Goal: Task Accomplishment & Management: Manage account settings

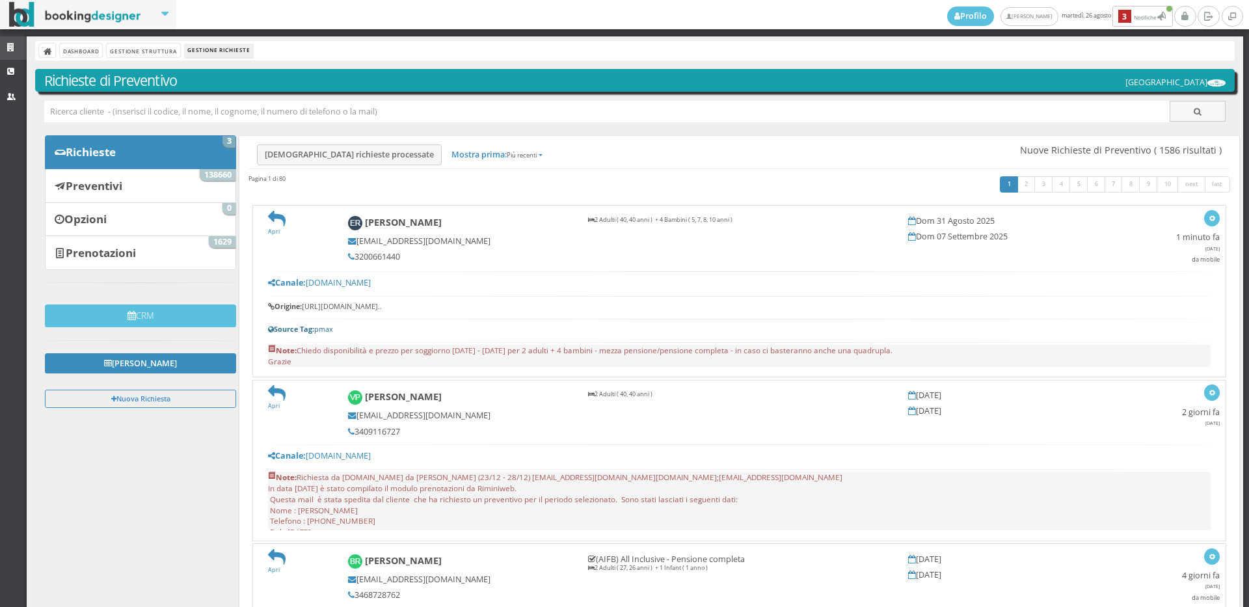
click at [8, 40] on link "Strutture" at bounding box center [13, 47] width 27 height 23
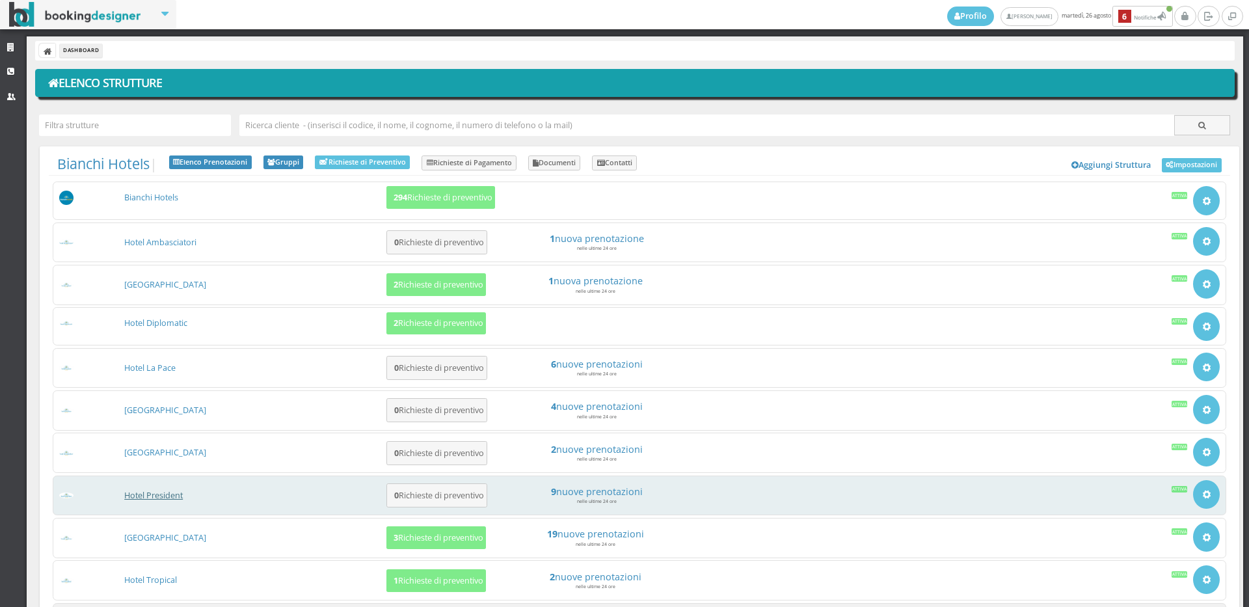
scroll to position [122, 0]
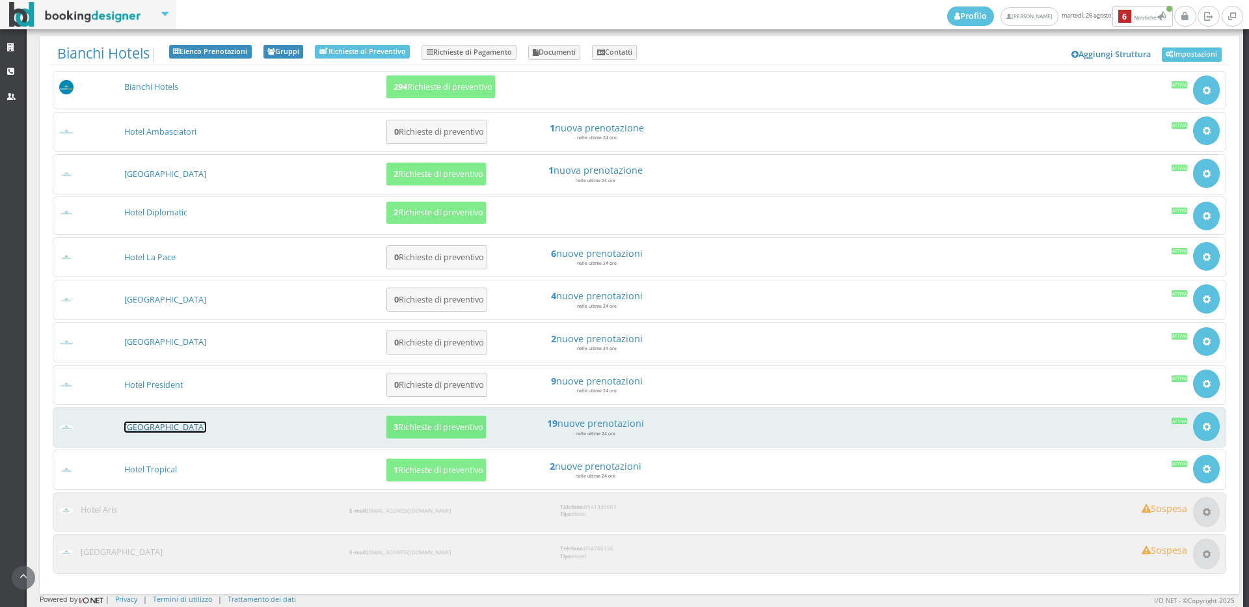
click at [155, 430] on link "[GEOGRAPHIC_DATA]" at bounding box center [165, 426] width 82 height 11
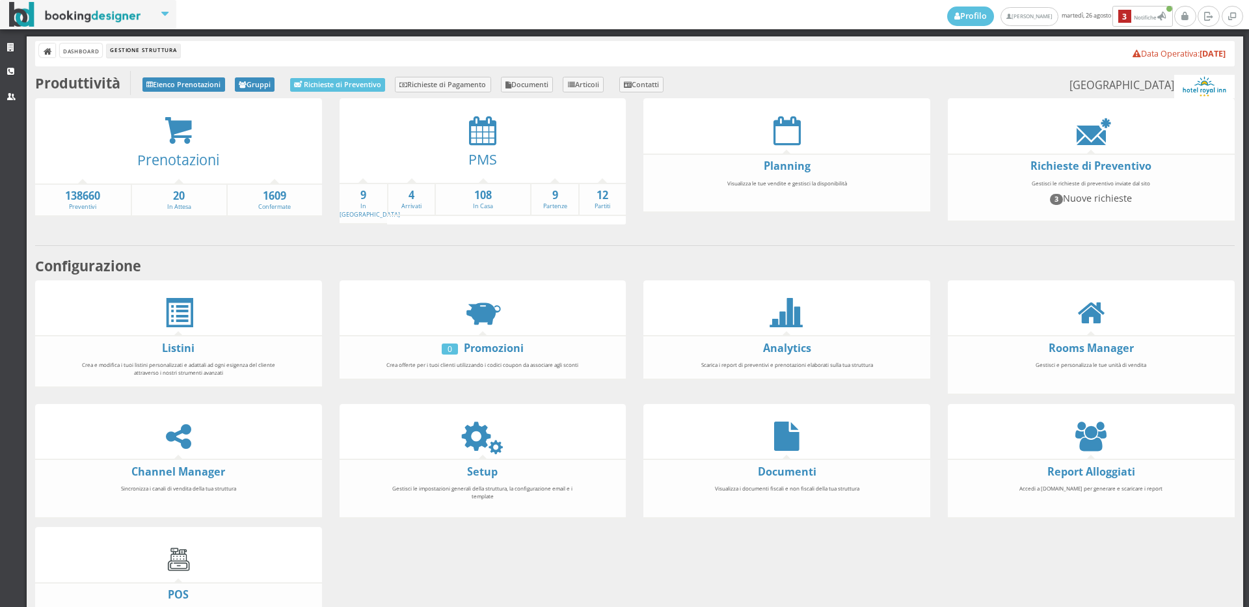
click at [481, 146] on div "PMS" at bounding box center [482, 163] width 287 height 37
click at [479, 129] on icon at bounding box center [482, 130] width 27 height 29
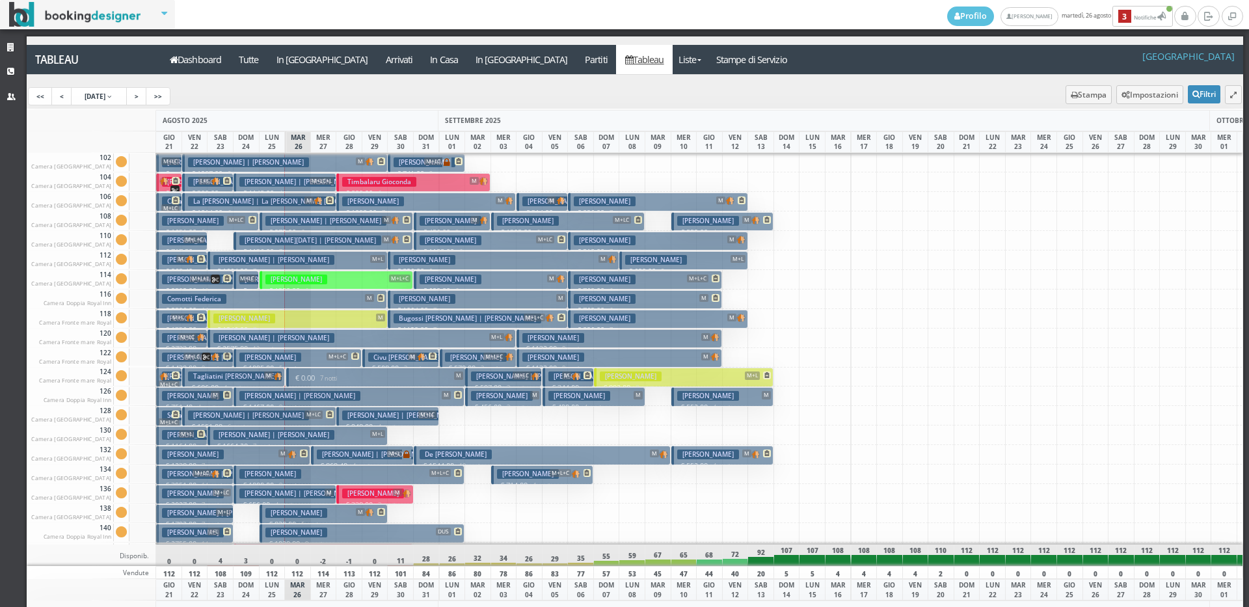
scroll to position [325, 0]
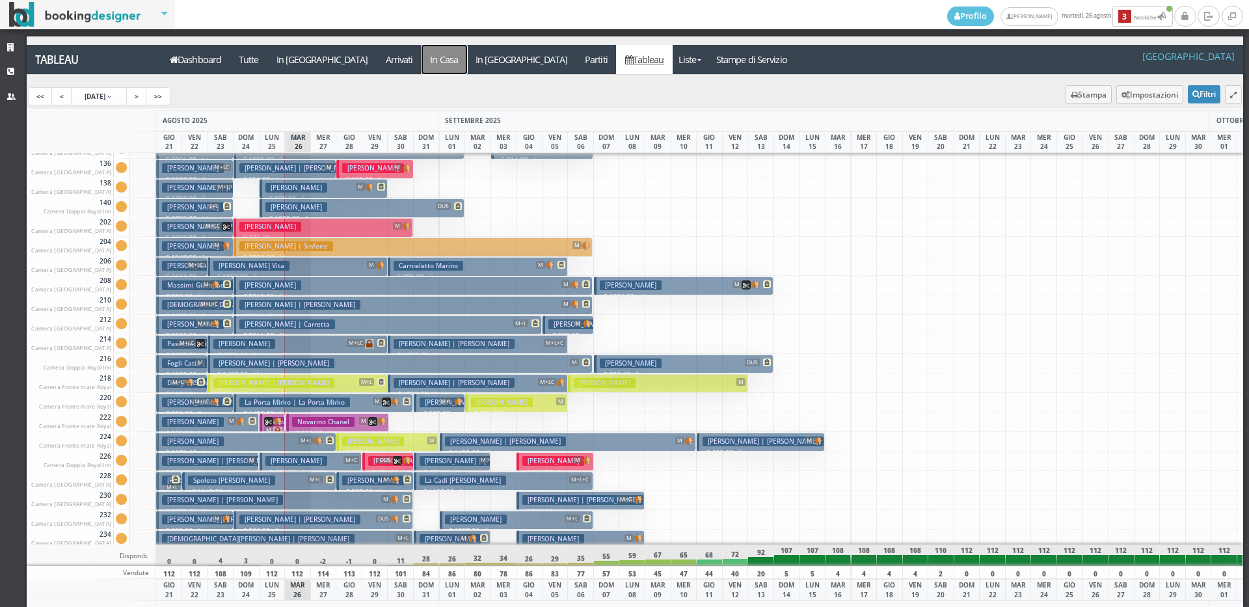
click at [421, 58] on a=pms-instay-reservations"] "In Casa" at bounding box center [444, 59] width 46 height 29
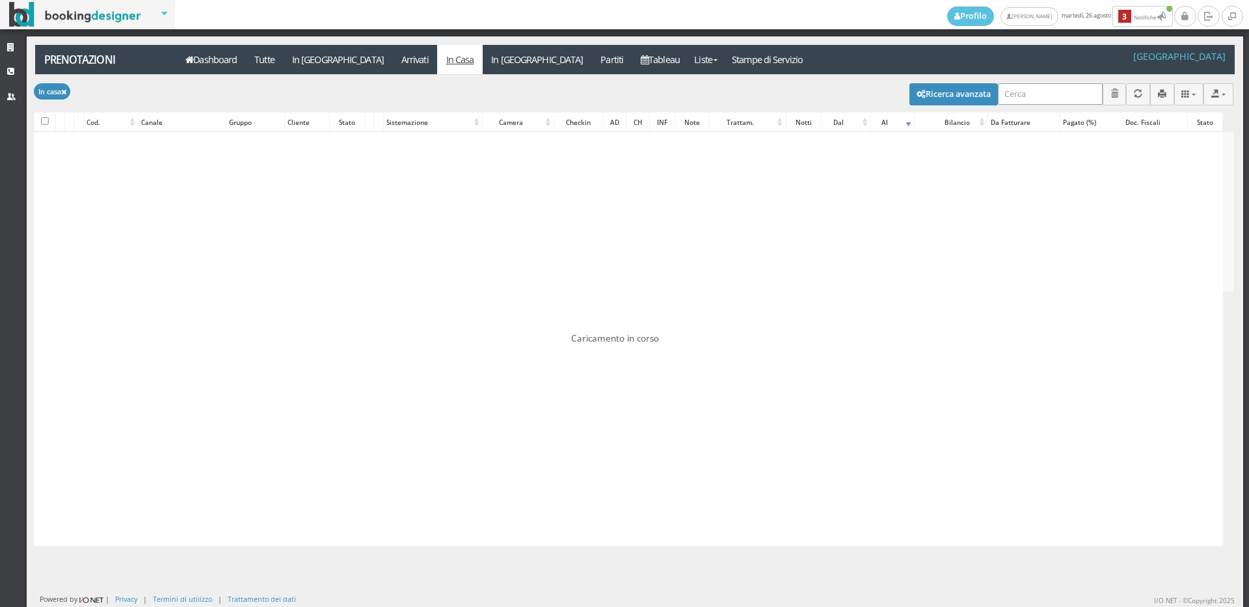
click at [1032, 86] on input "search" at bounding box center [1050, 93] width 105 height 21
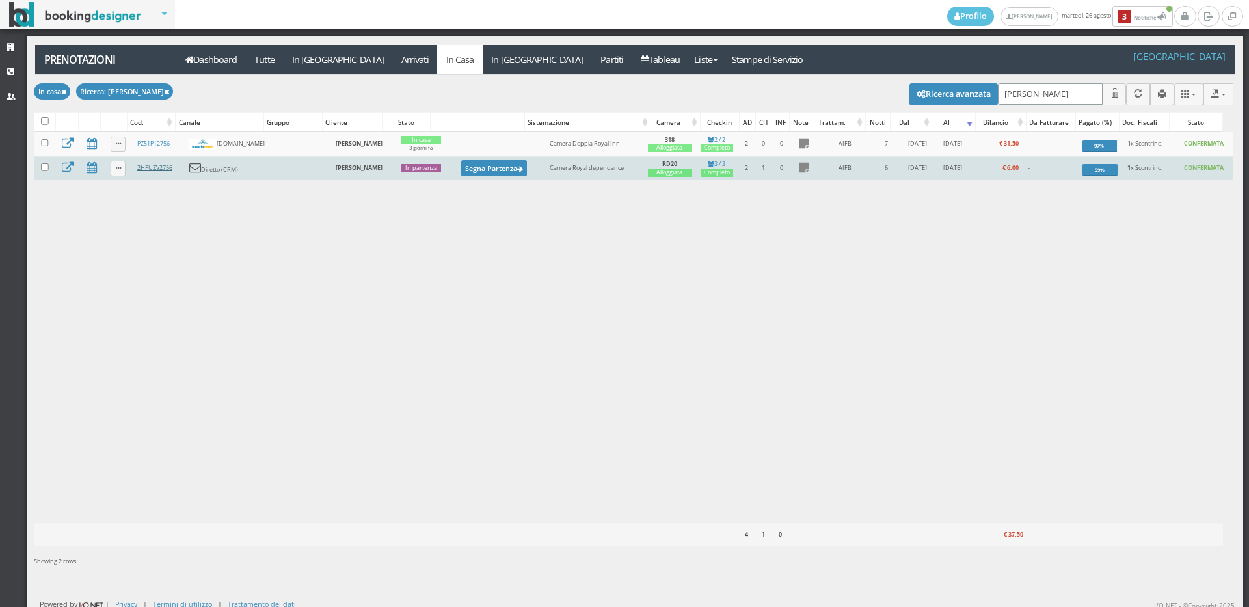
type input "[PERSON_NAME]"
click at [163, 170] on link "2HPUZV2756" at bounding box center [154, 167] width 35 height 8
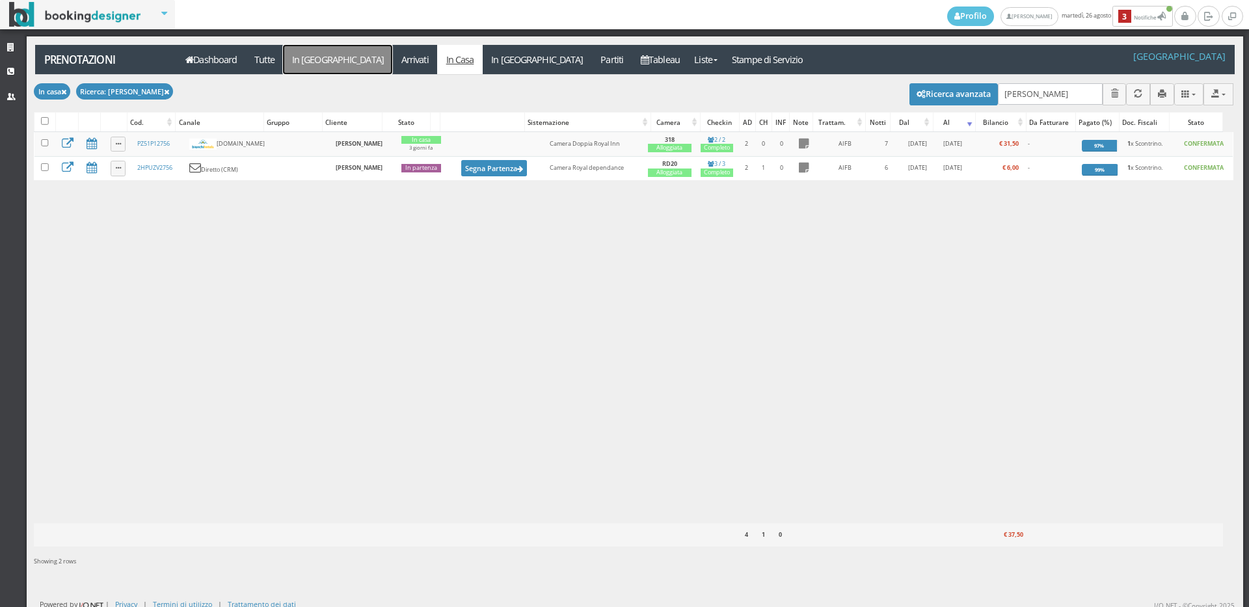
click at [306, 45] on link "In [GEOGRAPHIC_DATA]" at bounding box center [337, 59] width 109 height 29
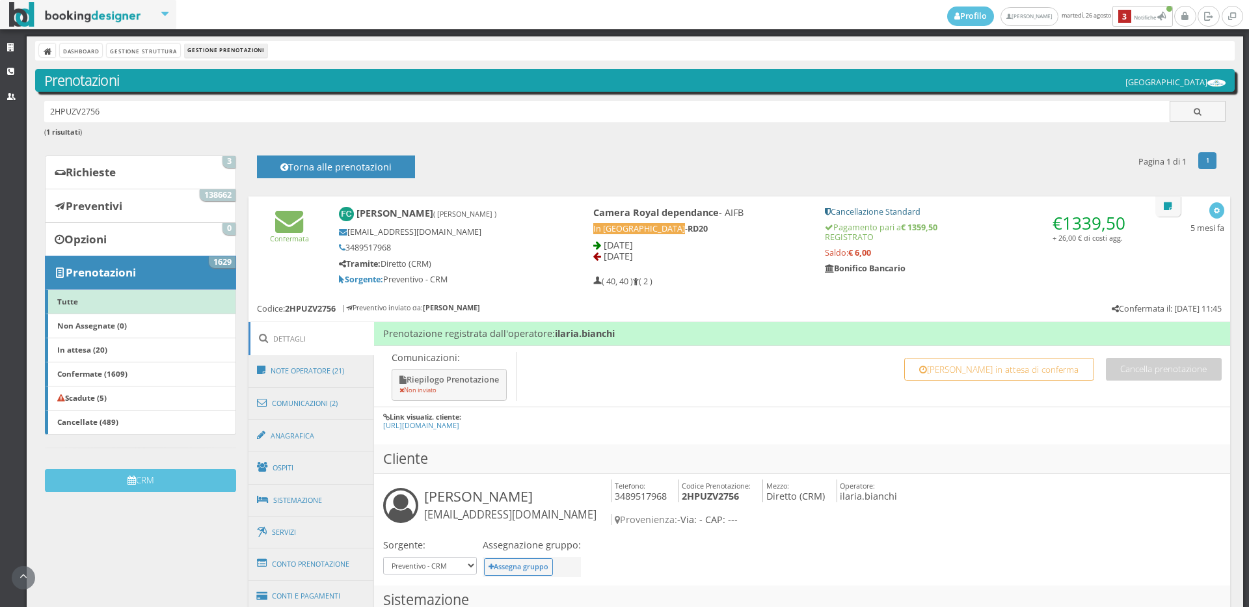
scroll to position [217, 0]
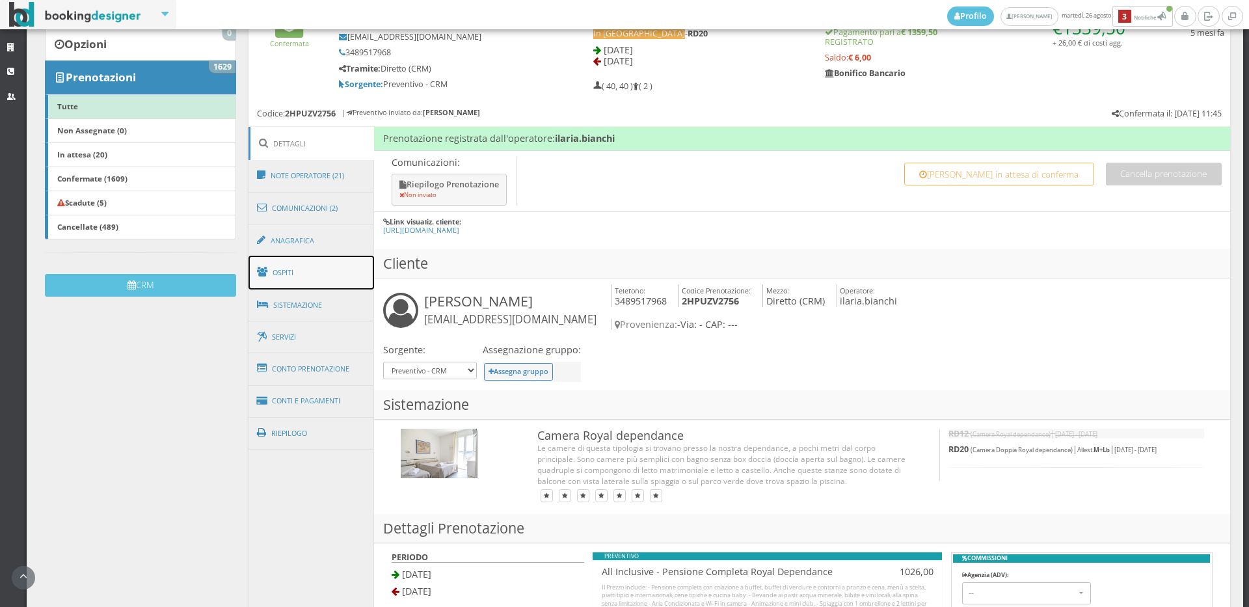
click at [319, 275] on link "Ospiti" at bounding box center [311, 273] width 126 height 34
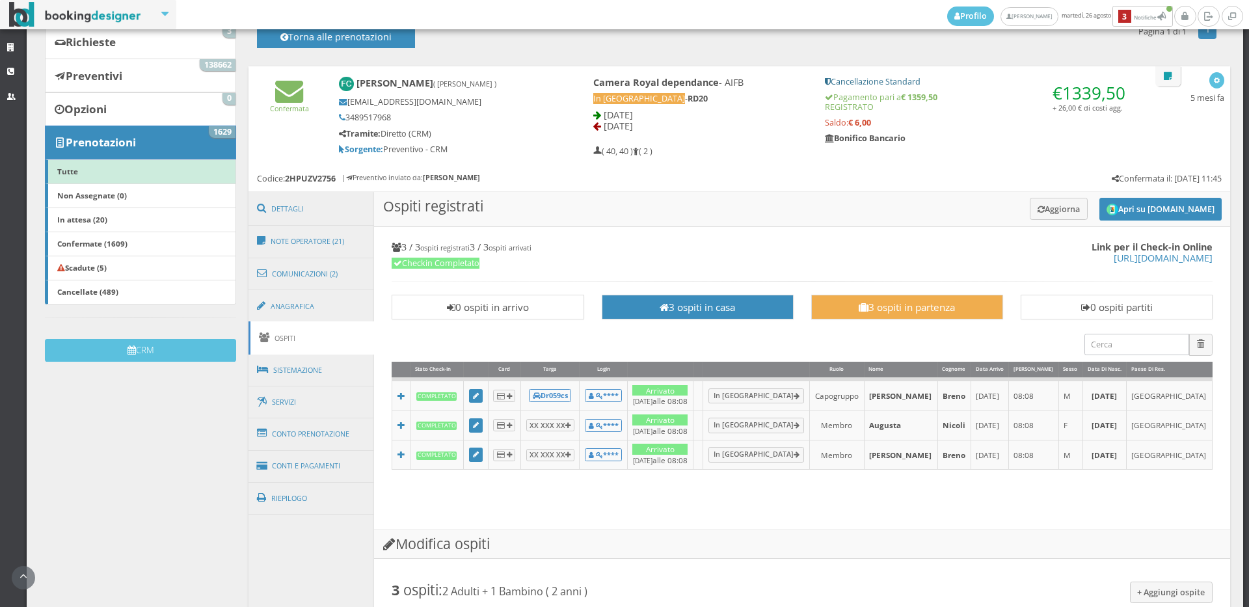
scroll to position [0, 0]
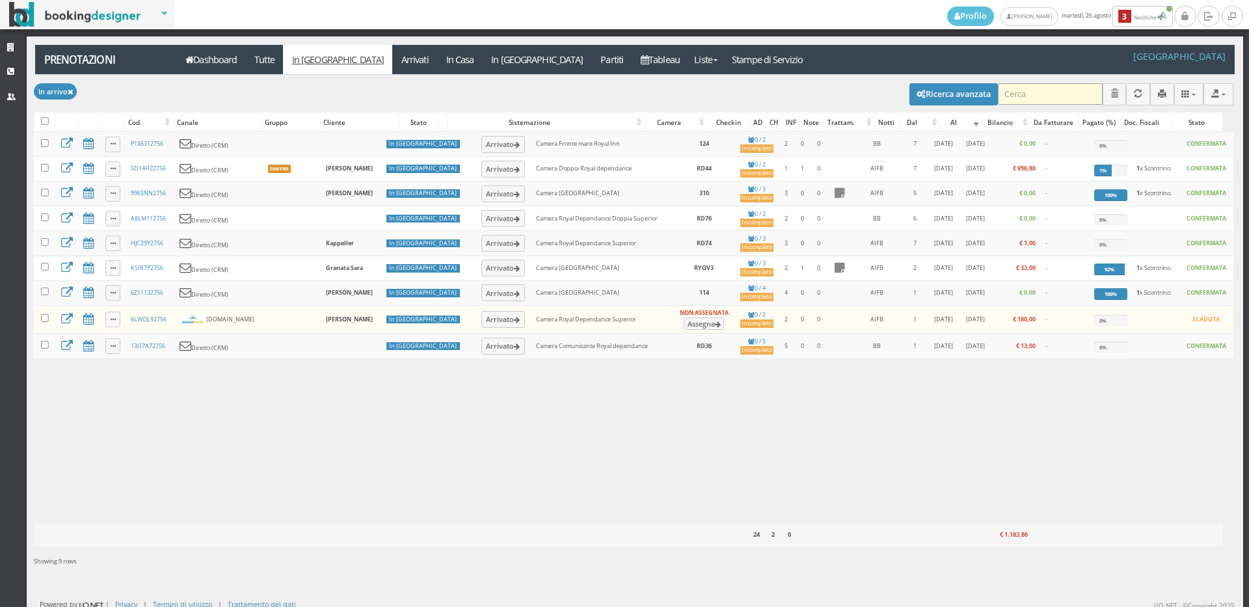
click at [1062, 90] on input "search" at bounding box center [1050, 93] width 105 height 21
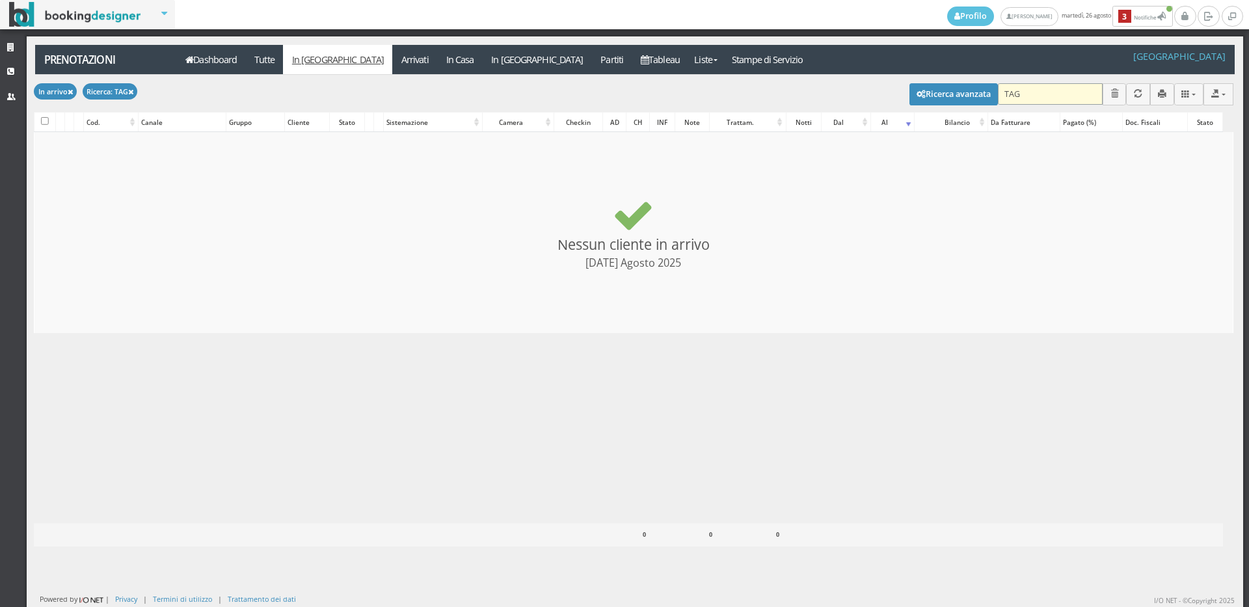
type input "TAGL"
checkbox input "false"
type input "TAGLIAT"
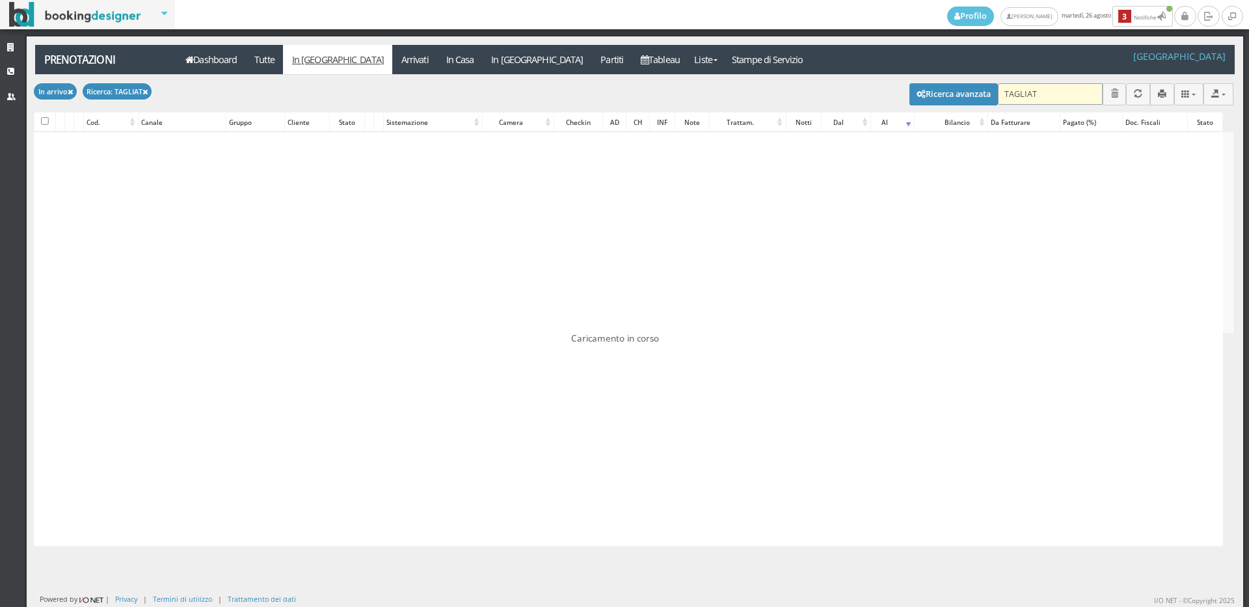
checkbox input "false"
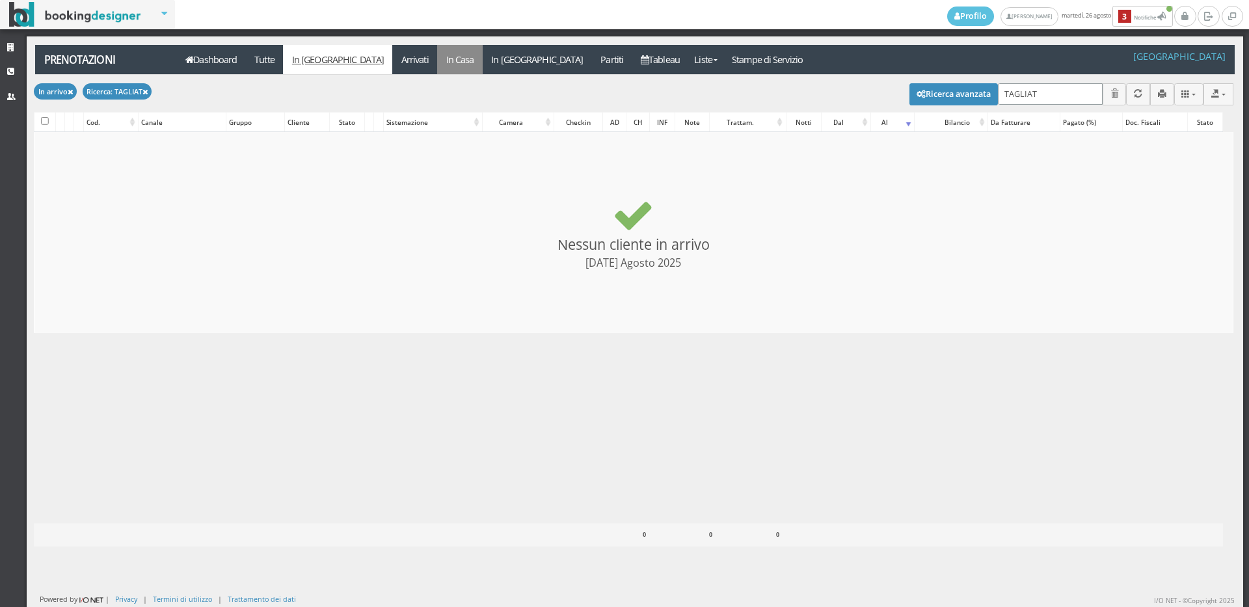
type input "TAGLIAT"
click at [437, 73] on link "In Casa" at bounding box center [460, 59] width 46 height 29
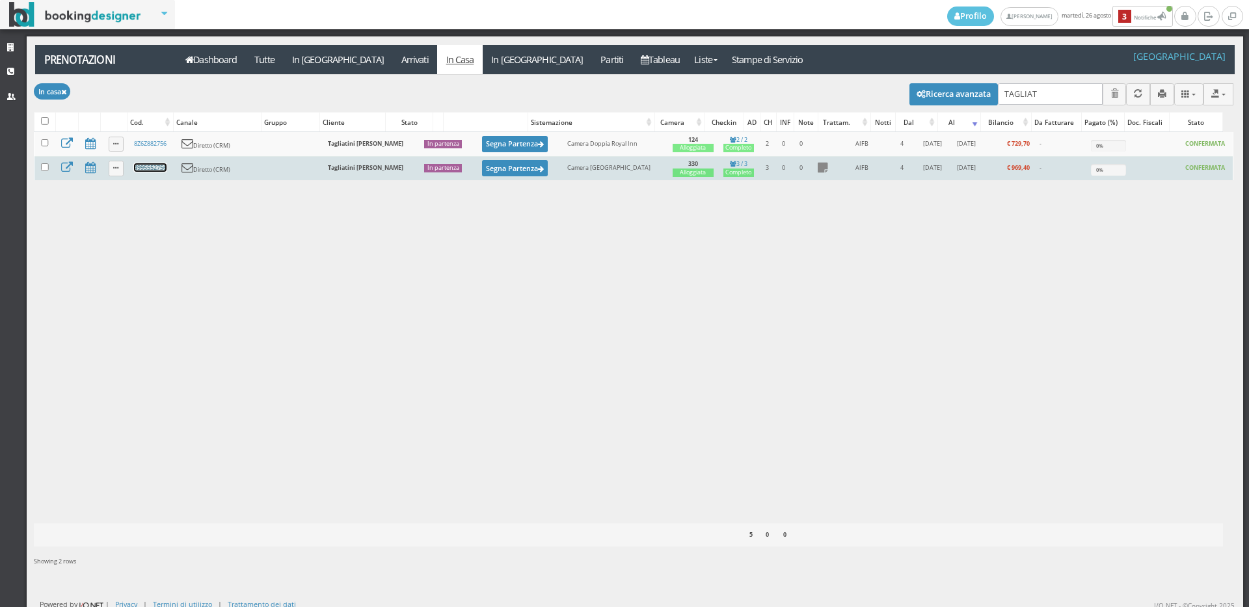
click at [159, 167] on link "4995552756" at bounding box center [150, 167] width 33 height 8
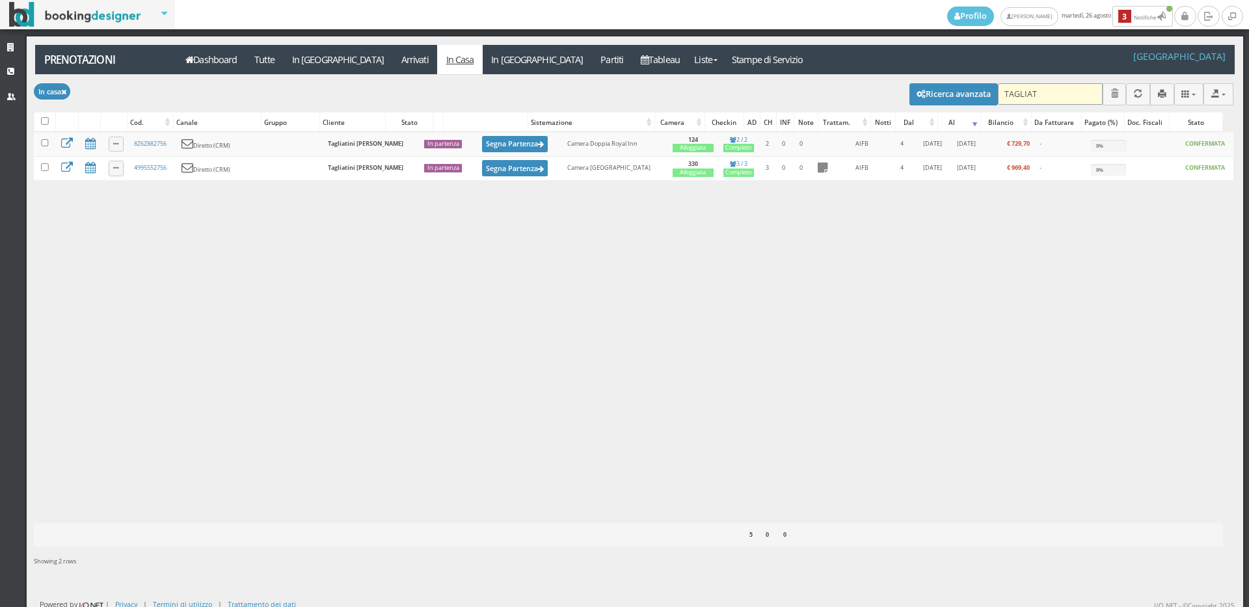
click at [1049, 103] on input "TAGLIAT" at bounding box center [1050, 93] width 105 height 21
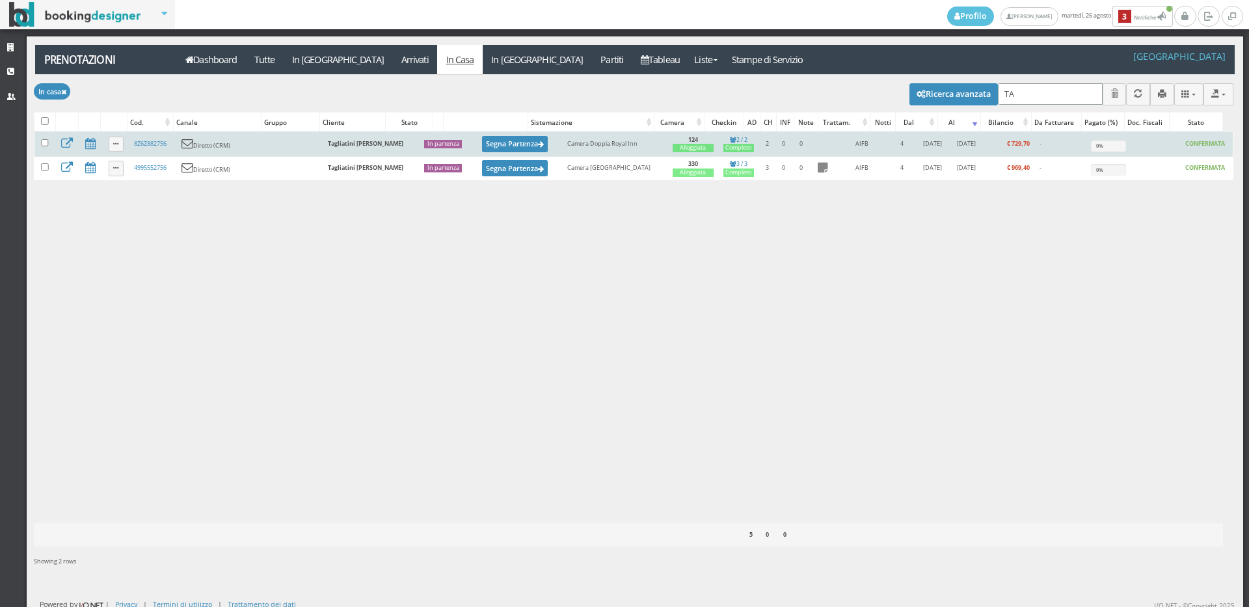
type input "T"
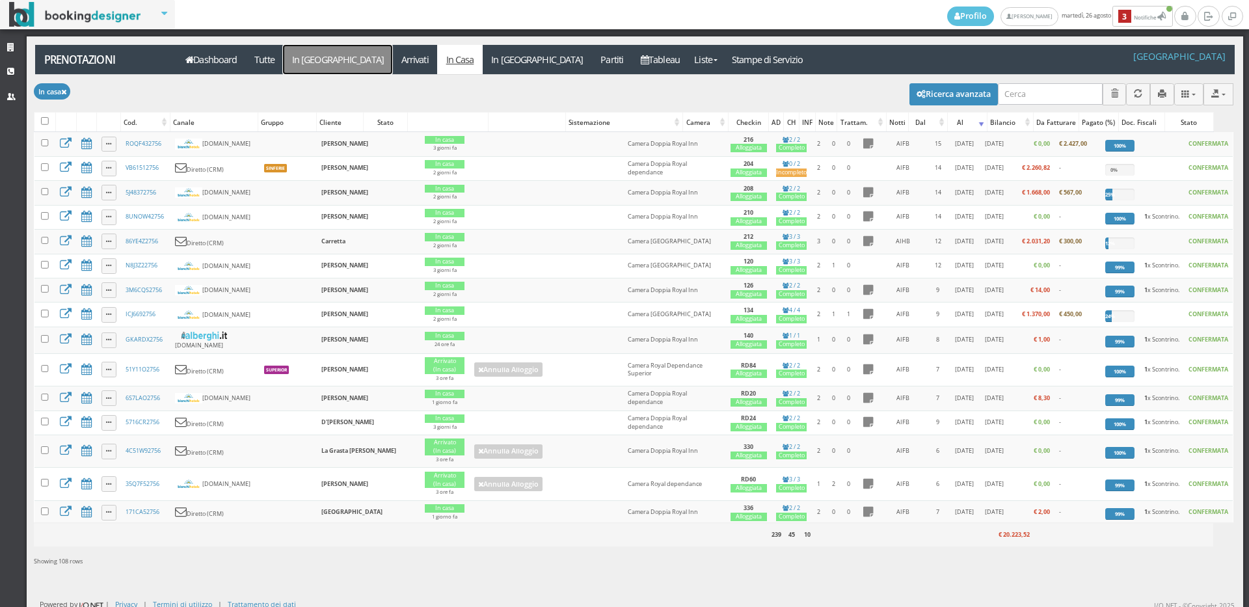
click at [319, 53] on link "In [GEOGRAPHIC_DATA]" at bounding box center [337, 59] width 109 height 29
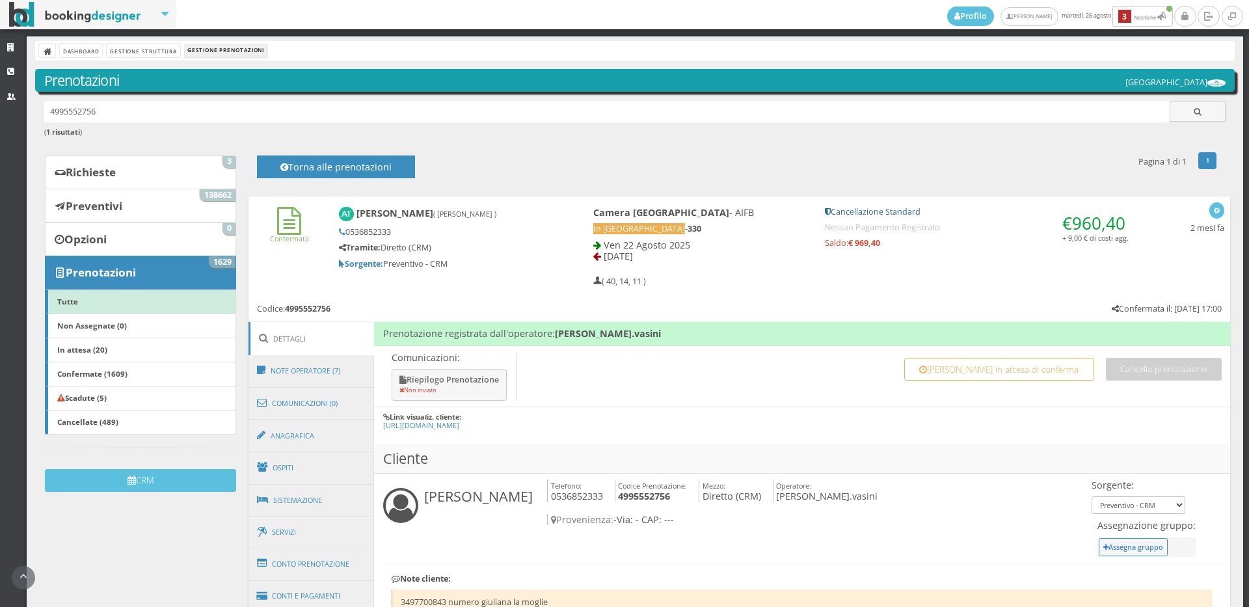
scroll to position [144, 0]
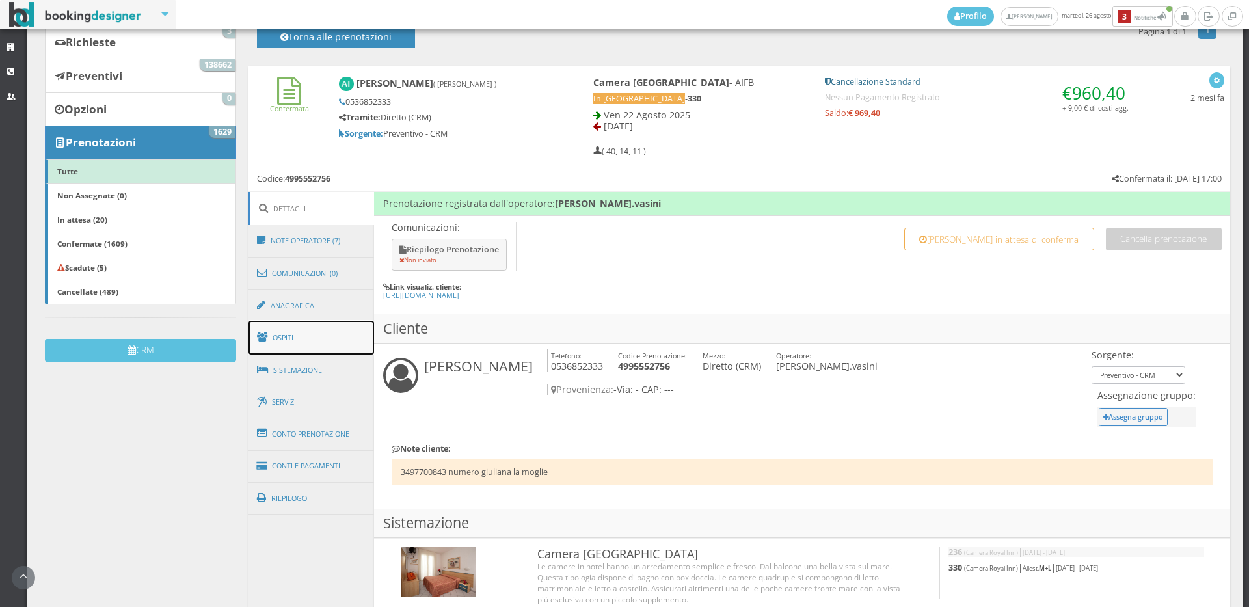
click at [278, 332] on link "Ospiti" at bounding box center [311, 338] width 126 height 34
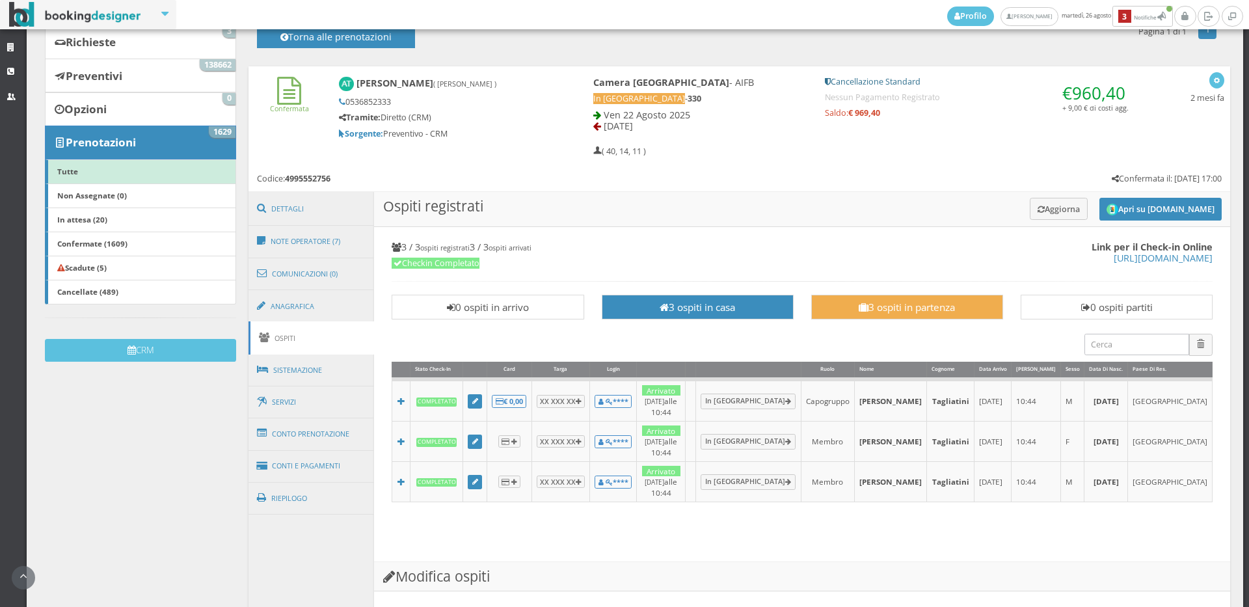
scroll to position [433, 0]
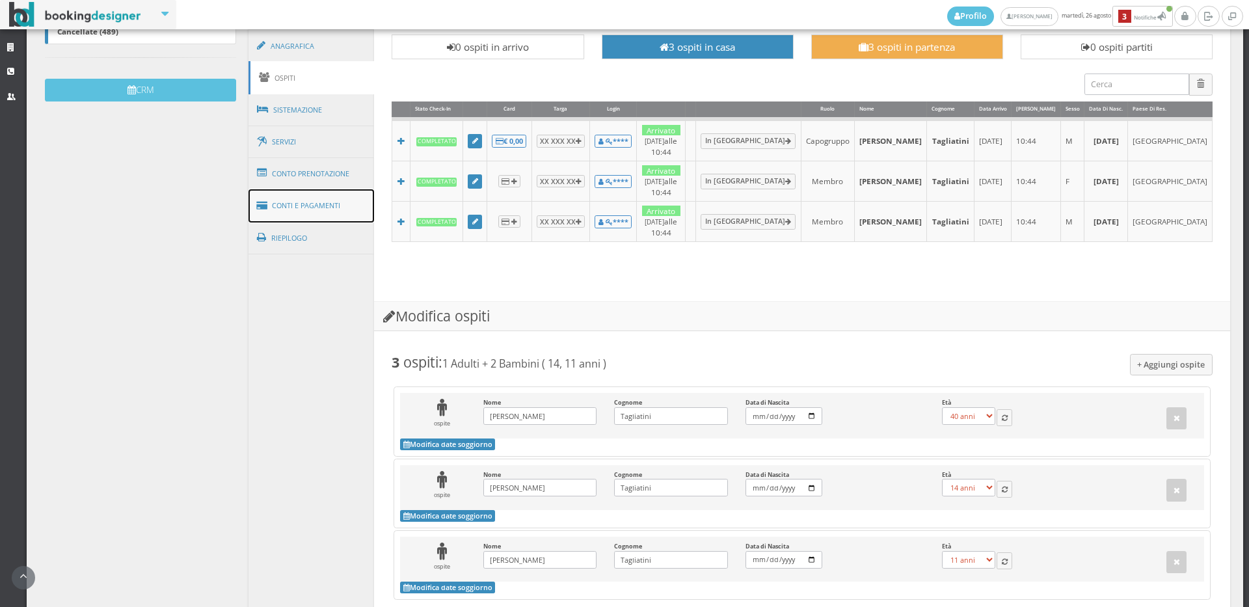
click at [328, 207] on link "Conti e Pagamenti" at bounding box center [311, 205] width 126 height 33
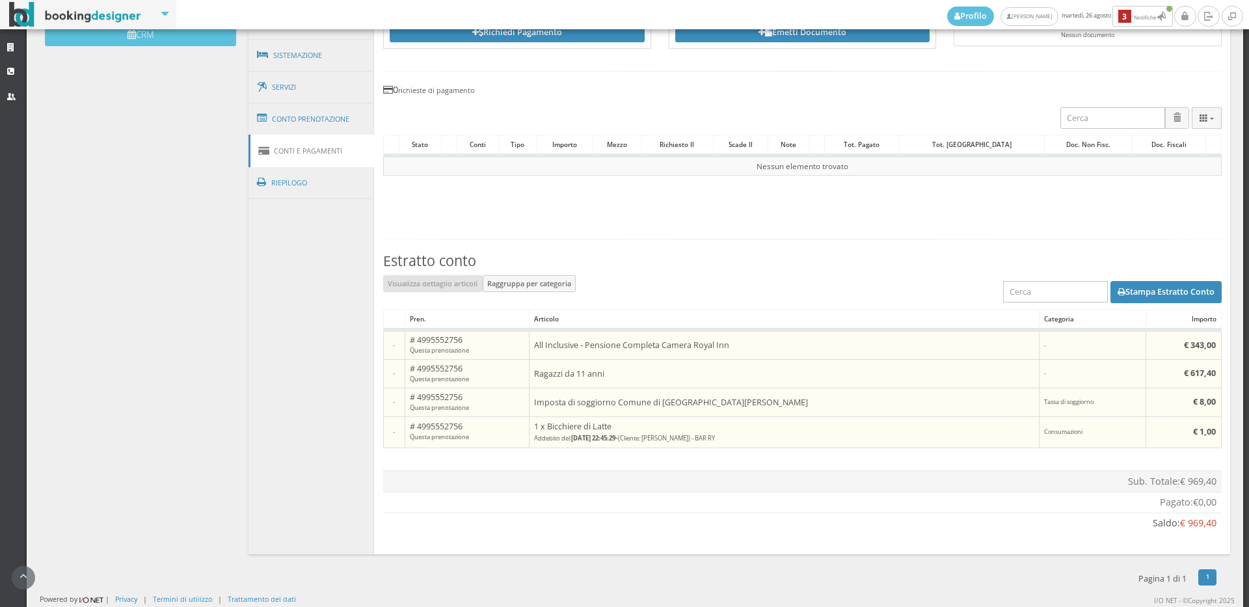
scroll to position [133, 0]
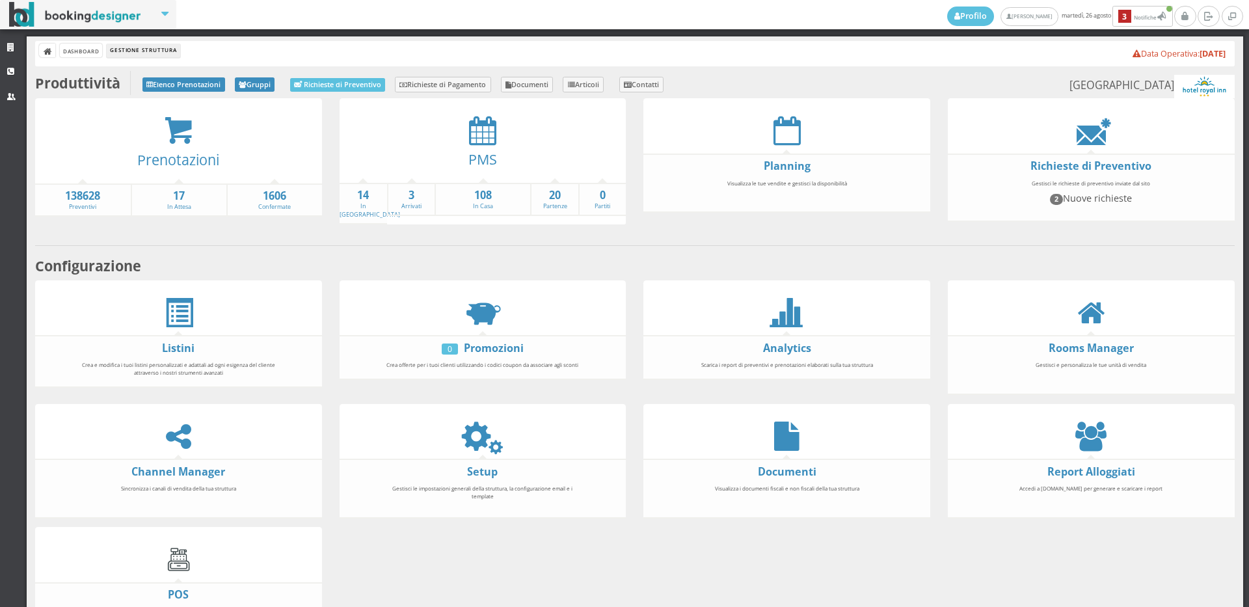
click at [501, 138] on div at bounding box center [482, 130] width 287 height 29
drag, startPoint x: 516, startPoint y: 158, endPoint x: 443, endPoint y: 128, distance: 79.3
click at [443, 128] on div "PMS 14 In Arrivo 3 Arrivati 108 In Casa 20 Partenze 0 Partiti" at bounding box center [482, 170] width 287 height 109
click at [486, 140] on icon at bounding box center [482, 130] width 27 height 29
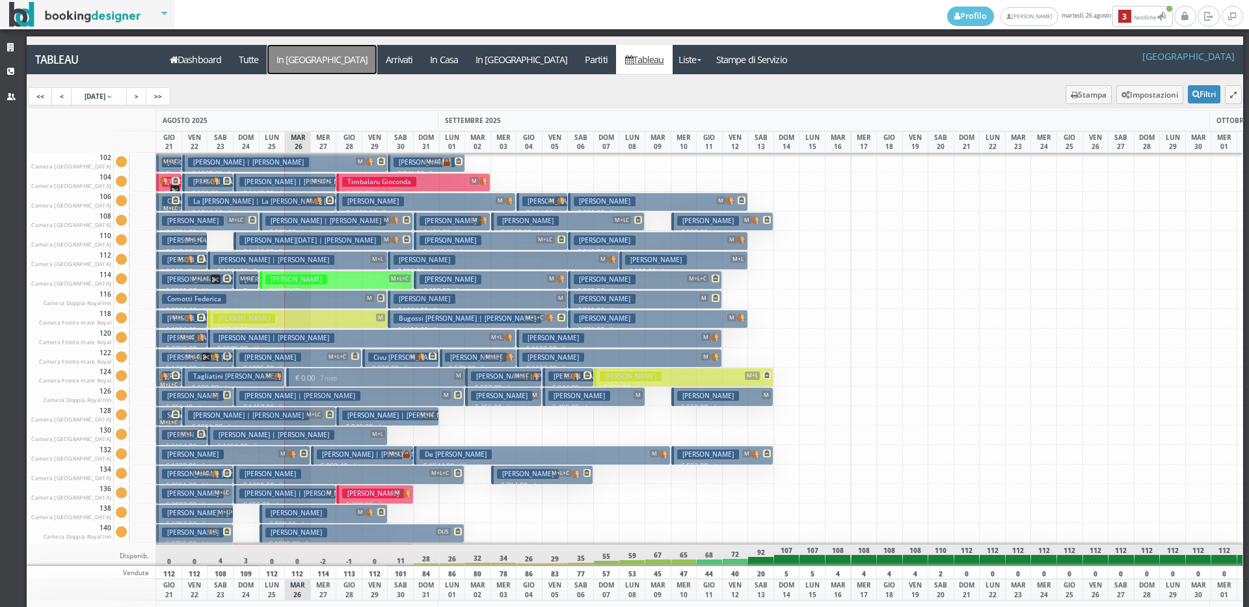
click at [291, 55] on a=pms-arrival-reservations"] "In [GEOGRAPHIC_DATA]" at bounding box center [321, 59] width 109 height 29
click at [289, 60] on a=pms-arrival-reservations"] "In [GEOGRAPHIC_DATA]" at bounding box center [321, 59] width 109 height 29
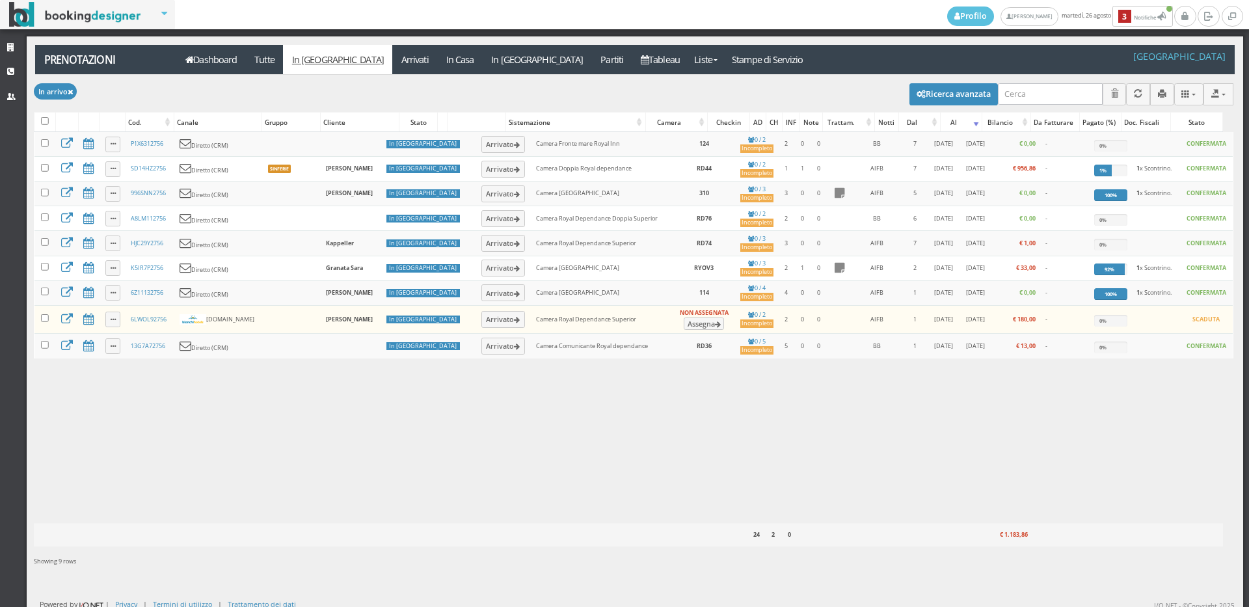
select select
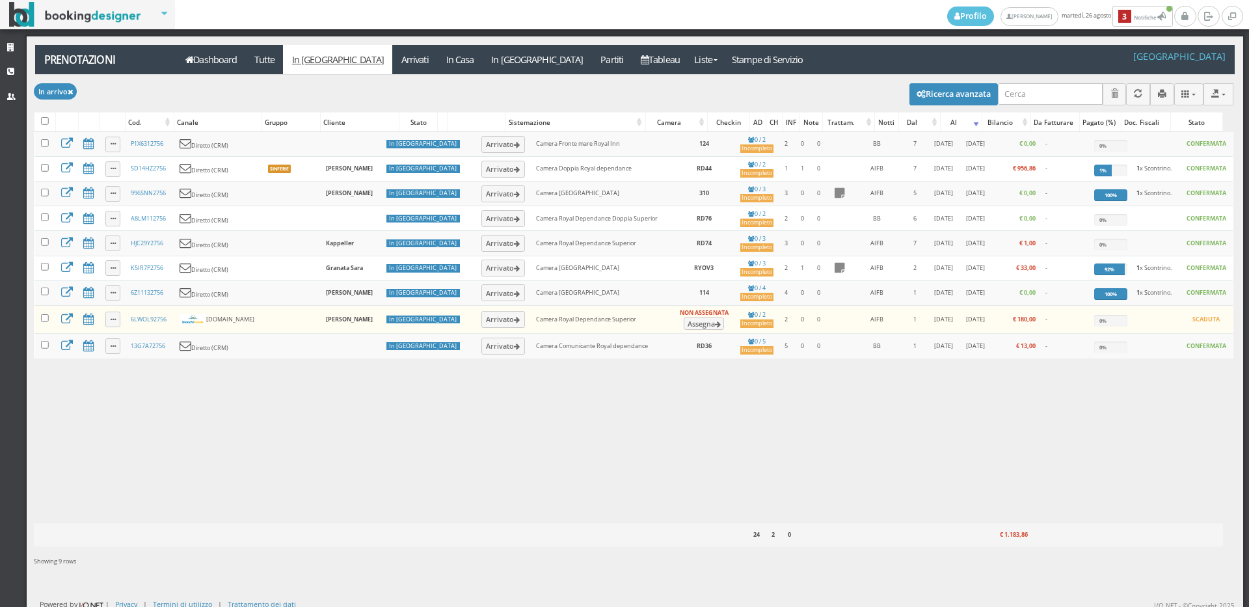
select select
click at [924, 97] on button "Ricerca avanzata" at bounding box center [953, 94] width 88 height 22
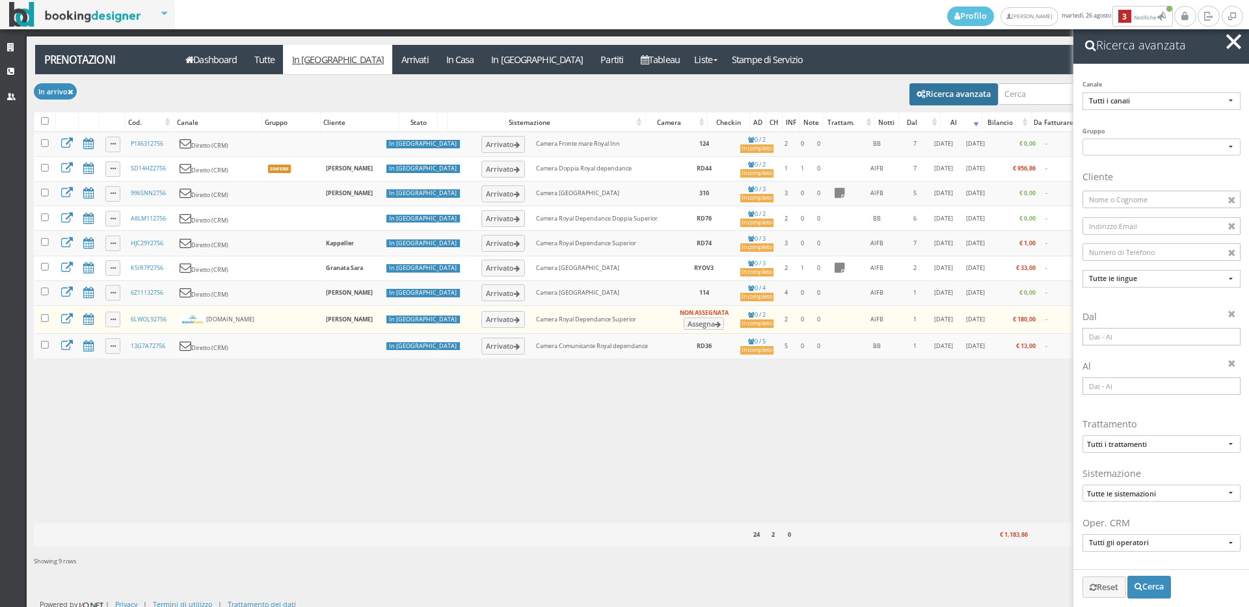
click at [1126, 343] on input at bounding box center [1161, 337] width 158 height 18
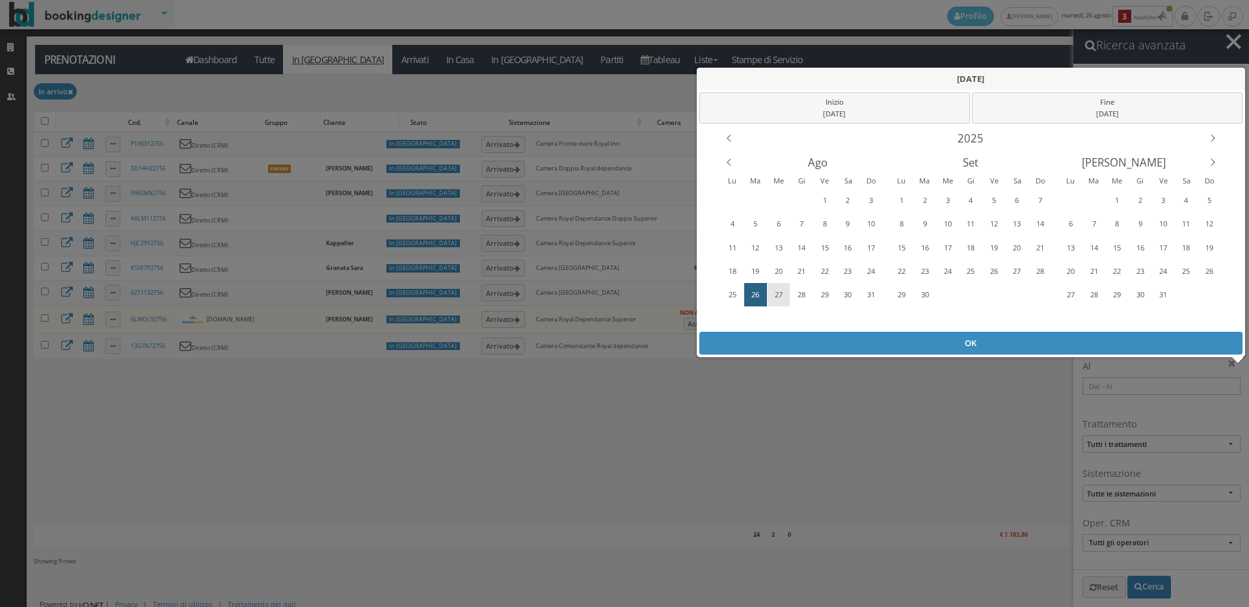
click at [775, 287] on div "27" at bounding box center [779, 294] width 20 height 21
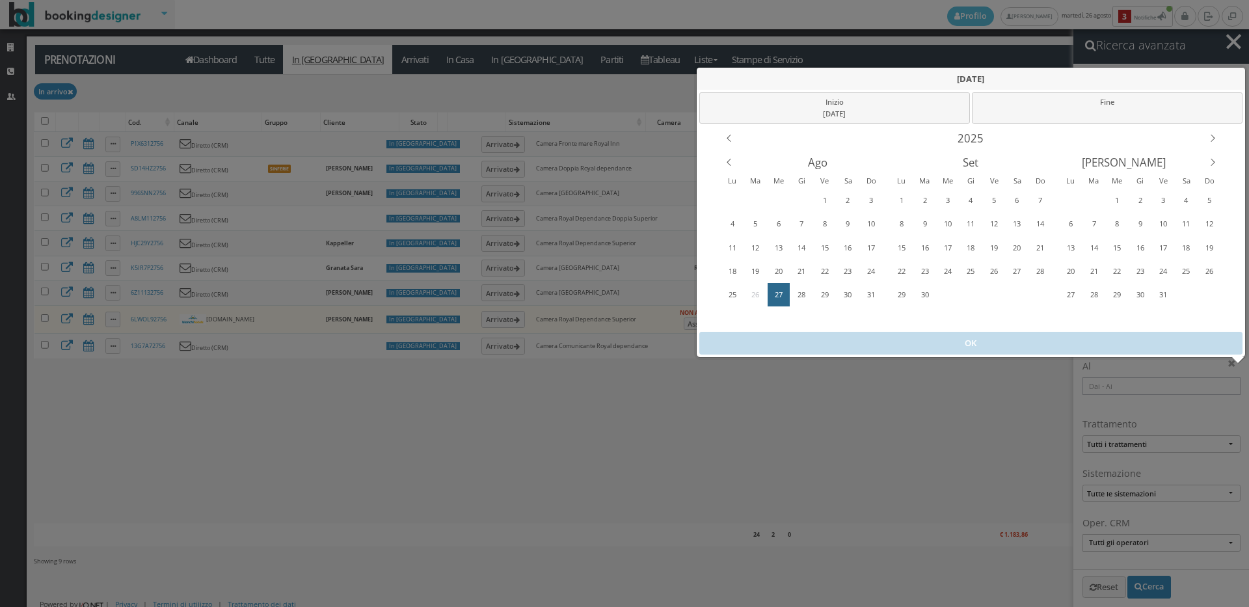
click at [775, 287] on div "27" at bounding box center [779, 294] width 20 height 21
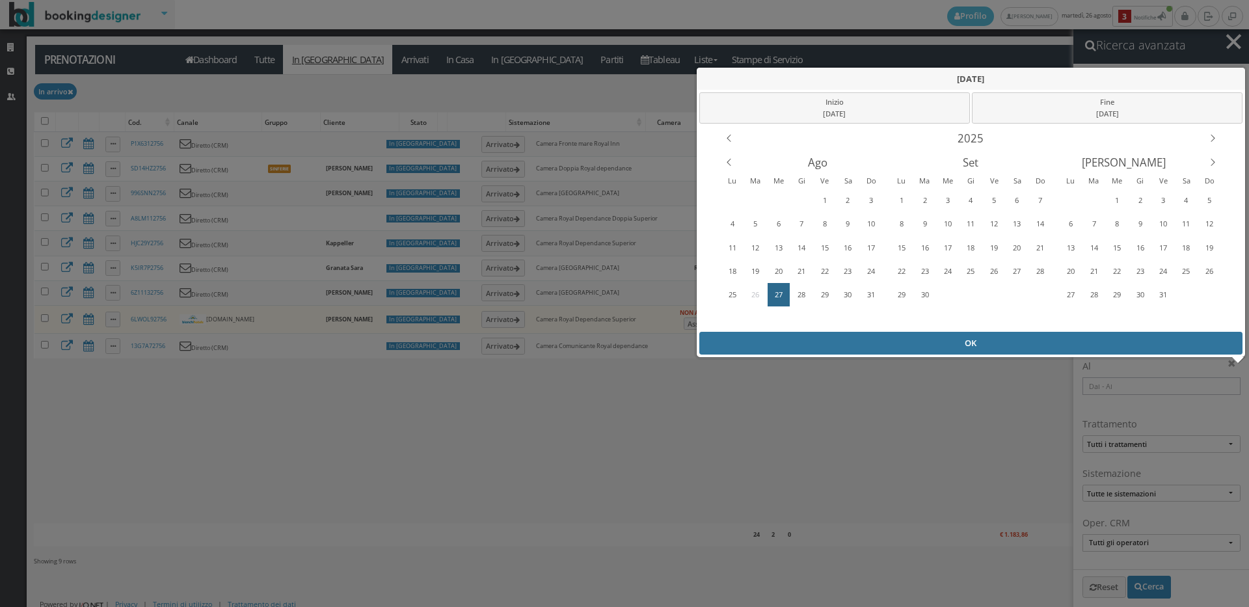
click at [805, 345] on div "OK" at bounding box center [971, 343] width 544 height 23
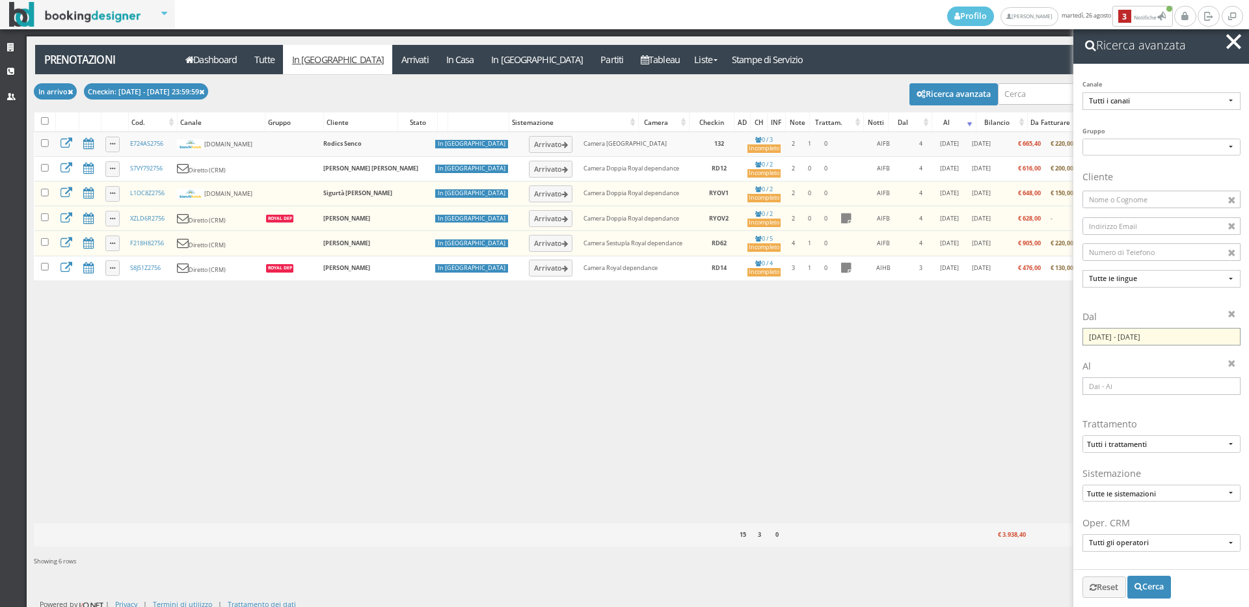
click at [1113, 334] on input "27/08/2025 - 27/08/2025" at bounding box center [1161, 337] width 158 height 18
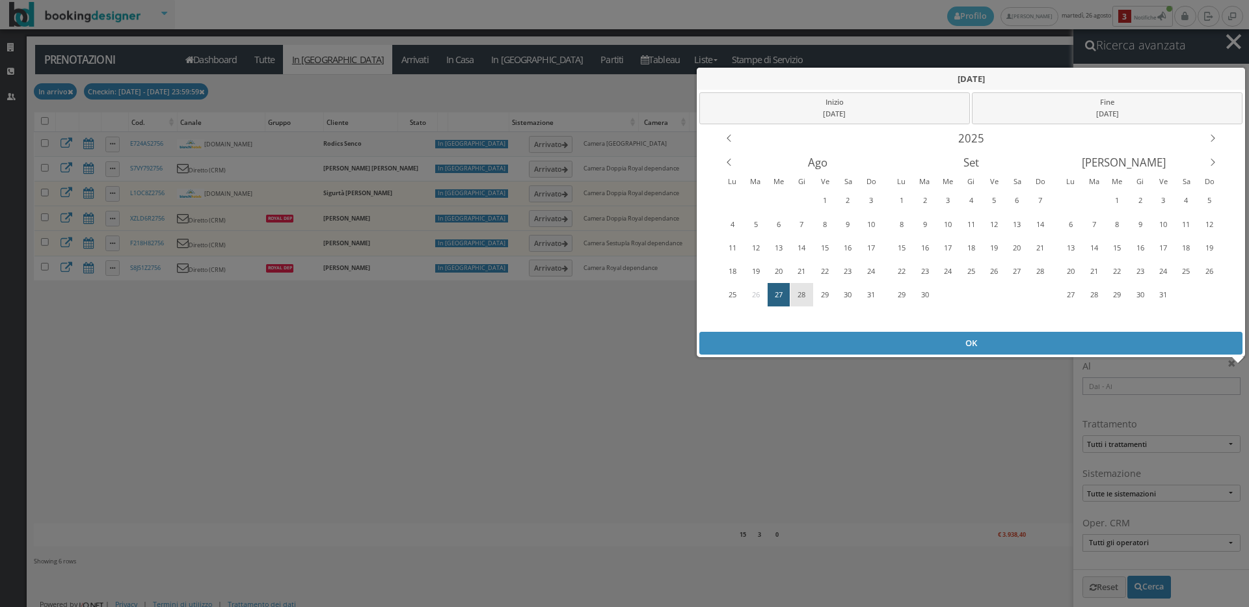
click at [804, 283] on div "28" at bounding box center [801, 294] width 22 height 23
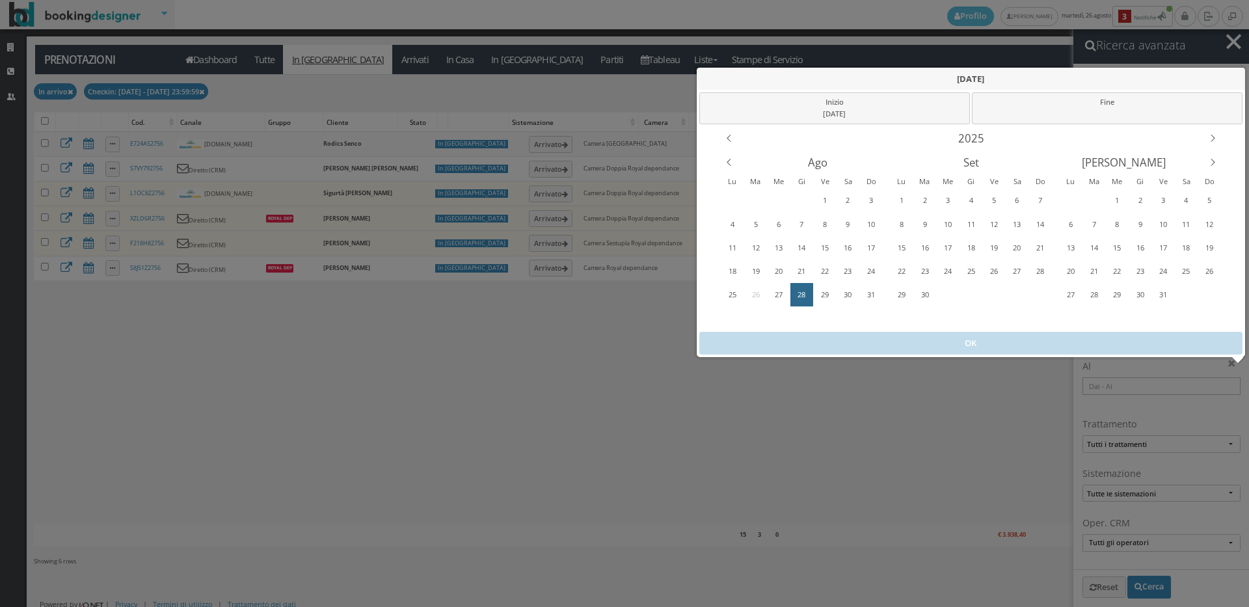
click at [804, 283] on div "28" at bounding box center [801, 294] width 22 height 23
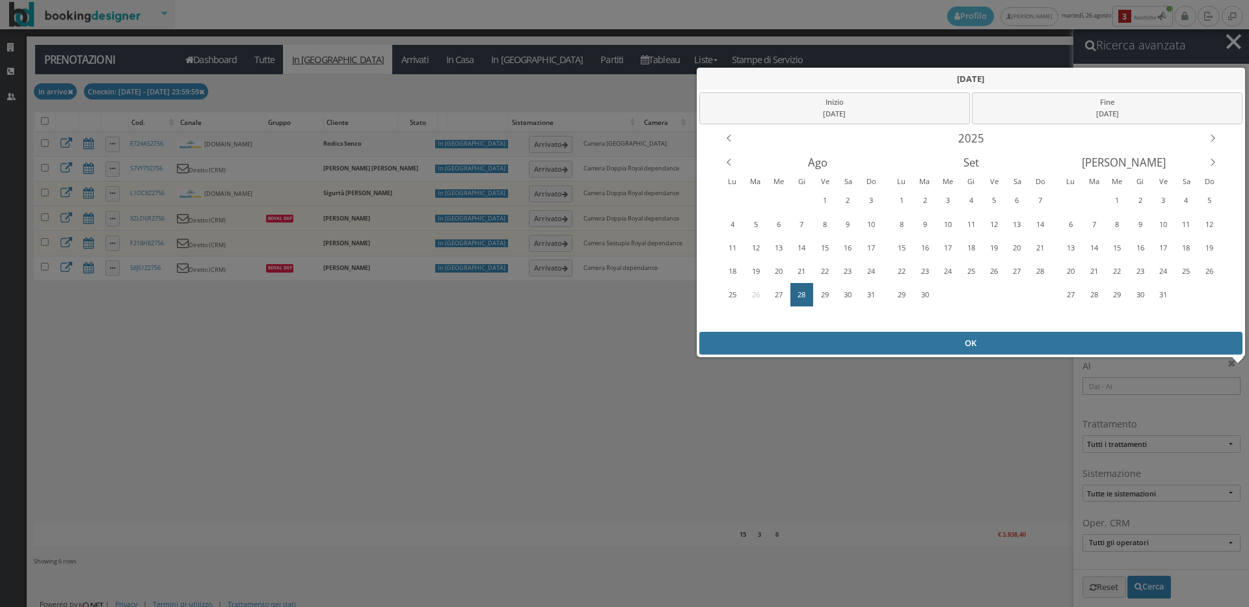
click at [822, 347] on div "OK" at bounding box center [971, 343] width 544 height 23
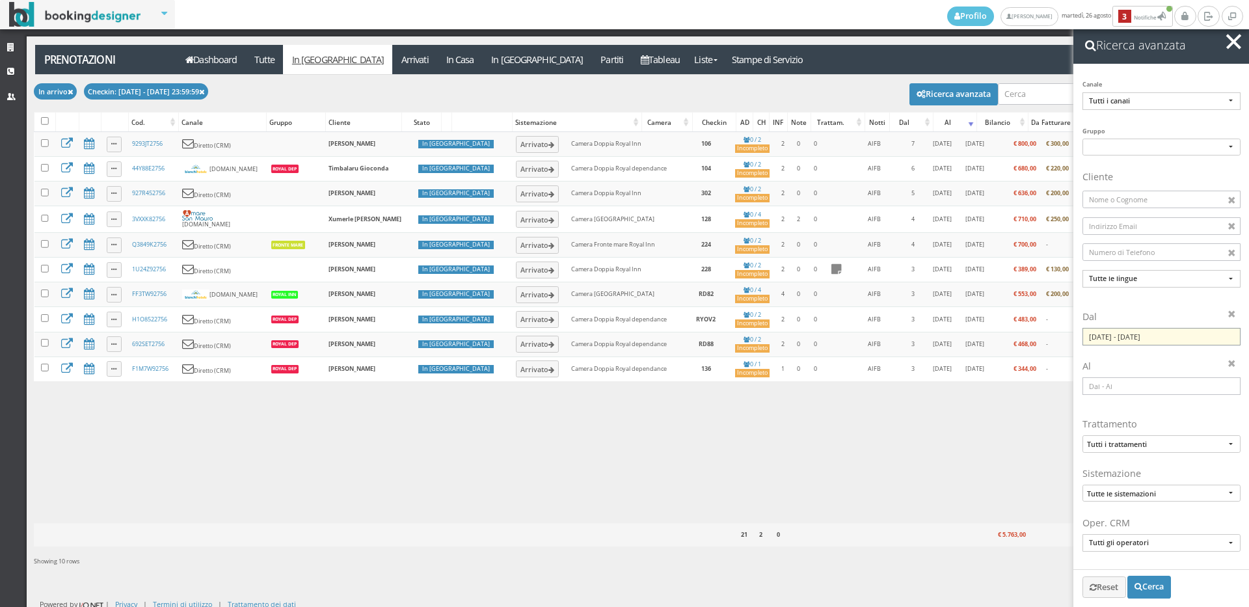
click at [1117, 336] on input "28/08/2025 - 28/08/2025" at bounding box center [1161, 337] width 158 height 18
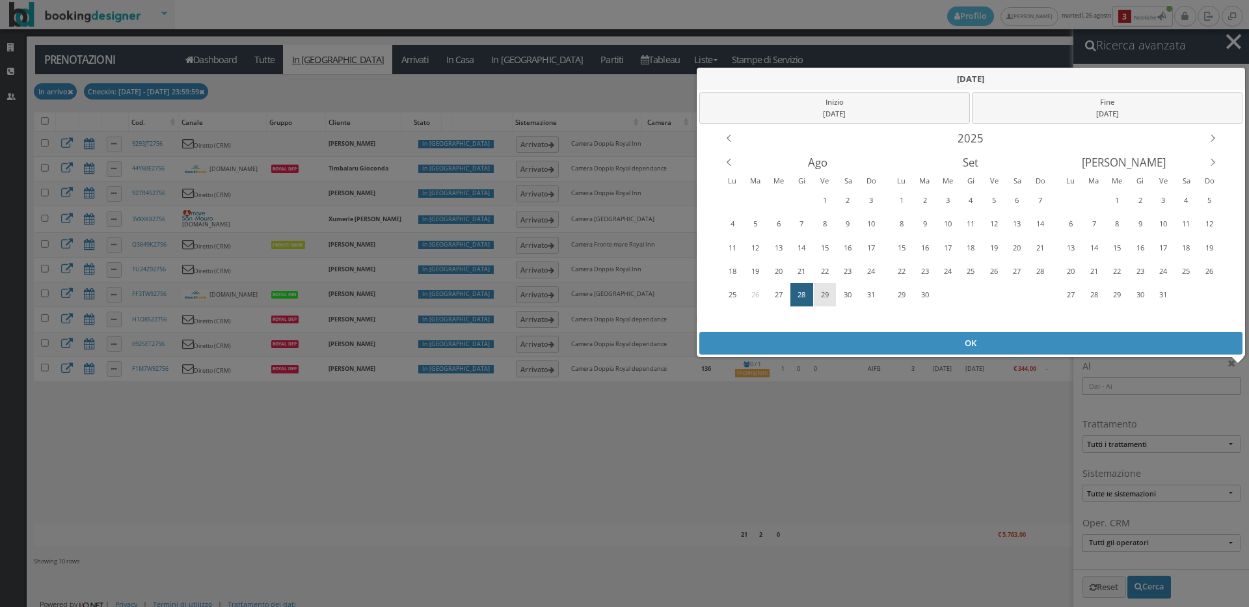
click at [820, 297] on div "29" at bounding box center [824, 294] width 20 height 21
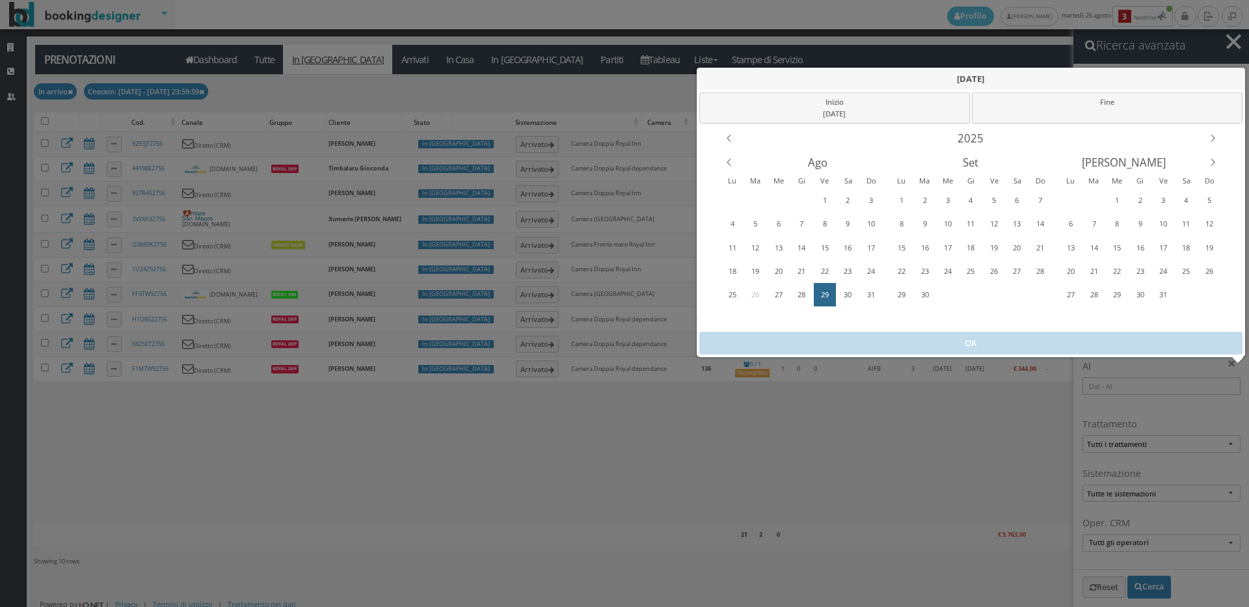
click at [820, 297] on div "29" at bounding box center [824, 294] width 20 height 21
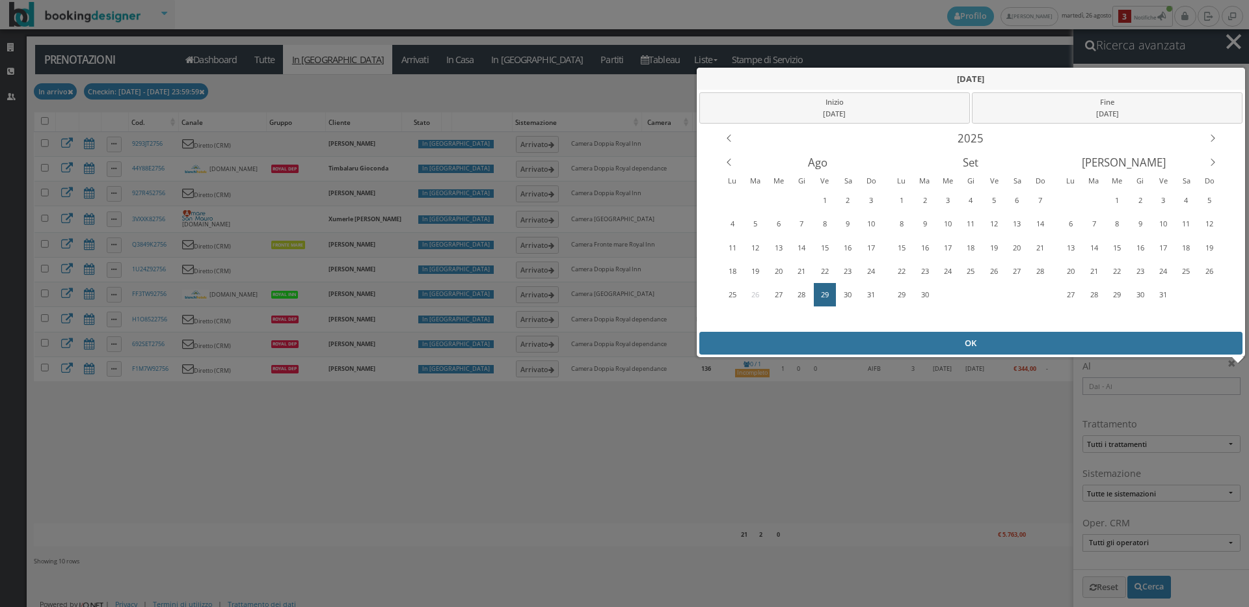
click at [866, 346] on div "OK" at bounding box center [971, 343] width 544 height 23
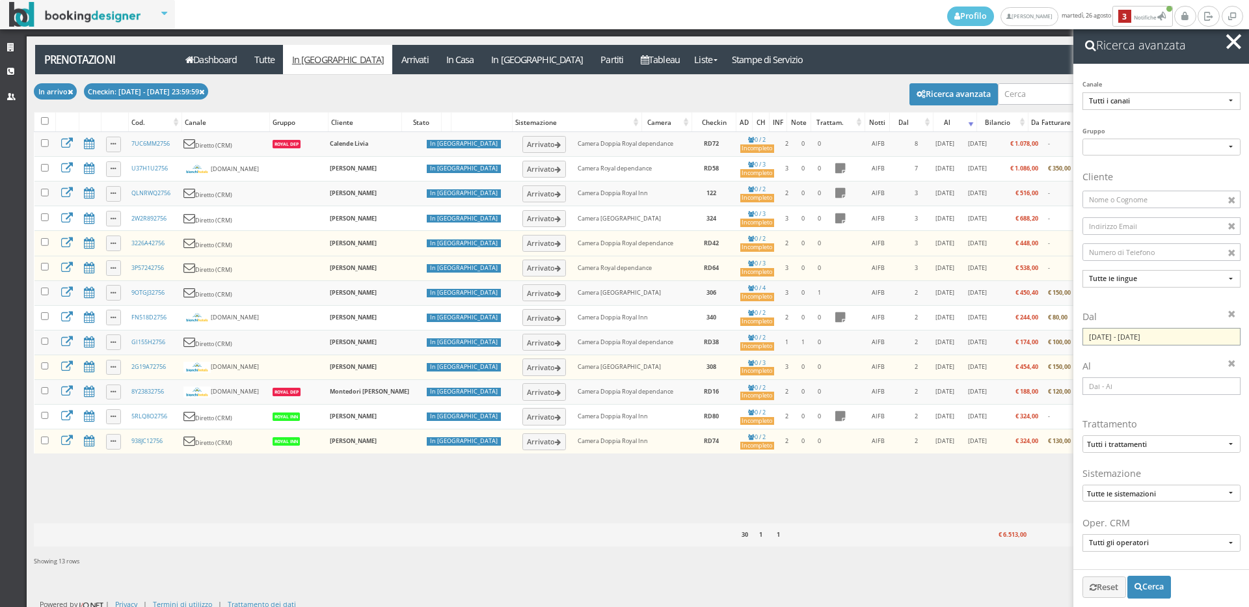
click at [1138, 337] on input "29/08/2025 - 29/08/2025" at bounding box center [1161, 337] width 158 height 18
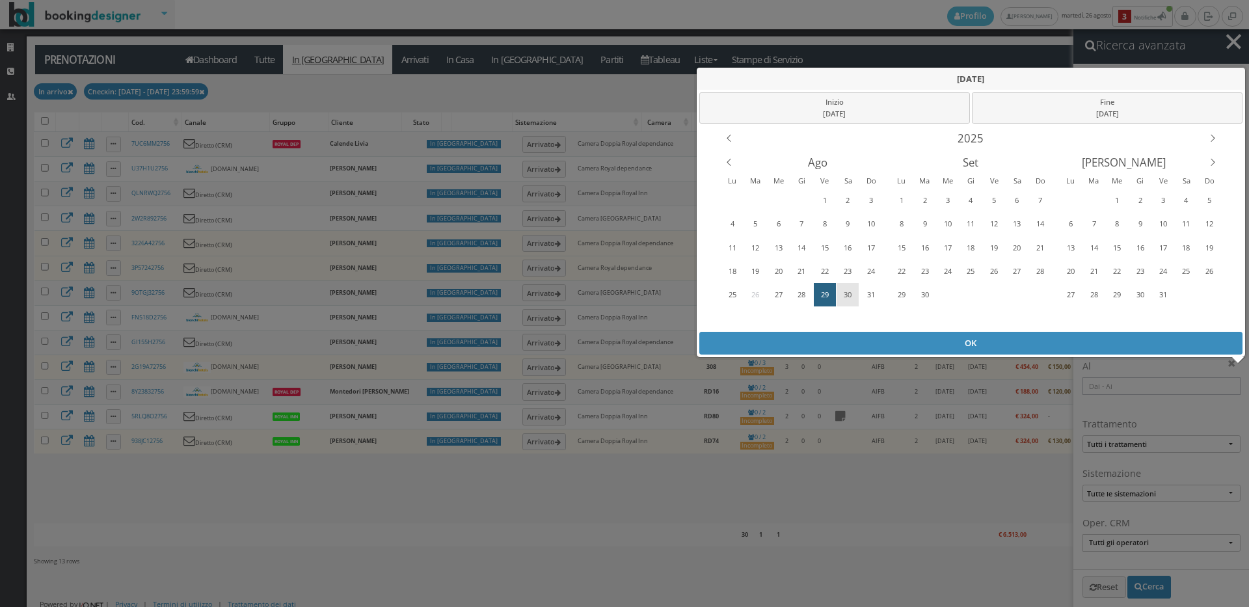
click at [853, 297] on div "30" at bounding box center [848, 294] width 20 height 21
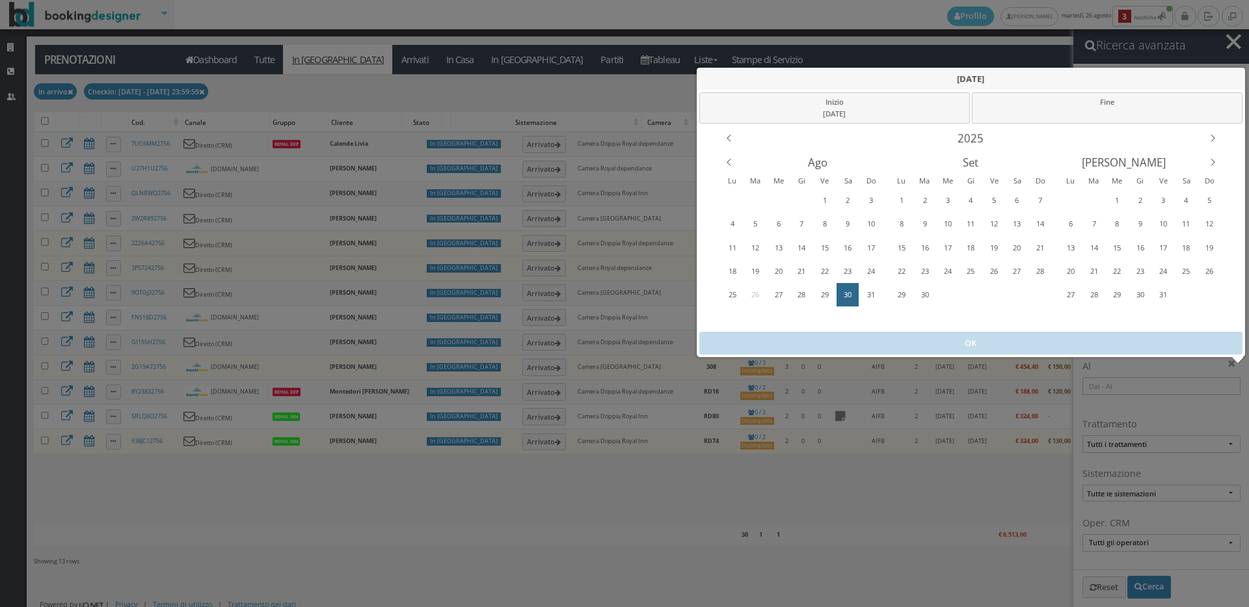
click at [853, 297] on div "30" at bounding box center [848, 294] width 20 height 21
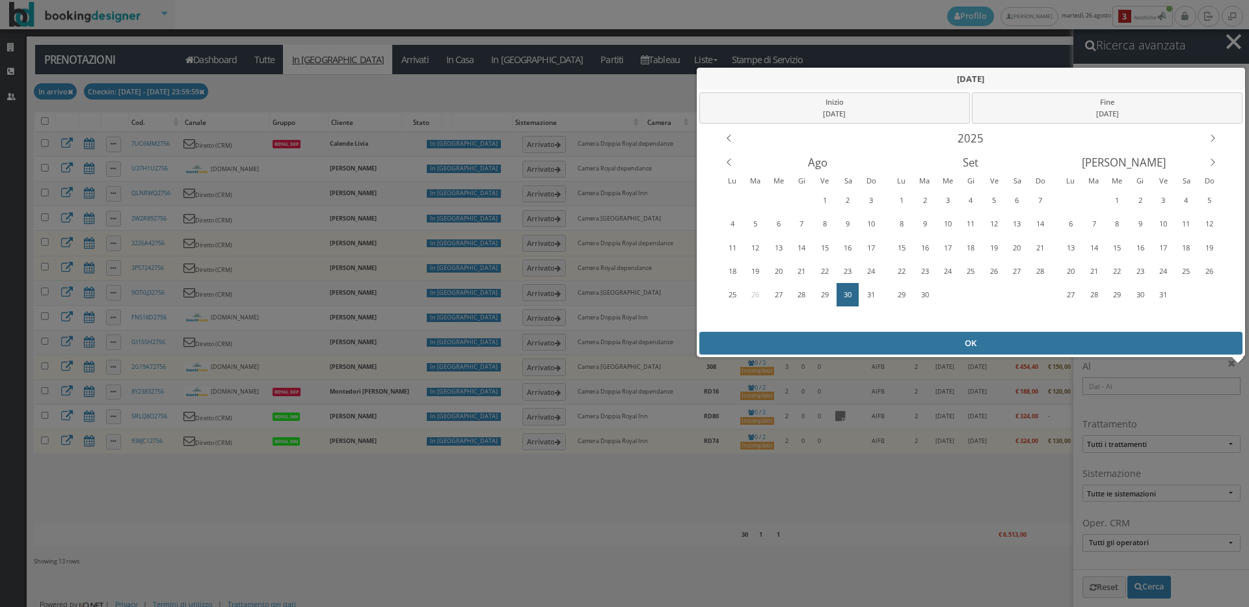
click at [872, 345] on div "OK" at bounding box center [971, 343] width 544 height 23
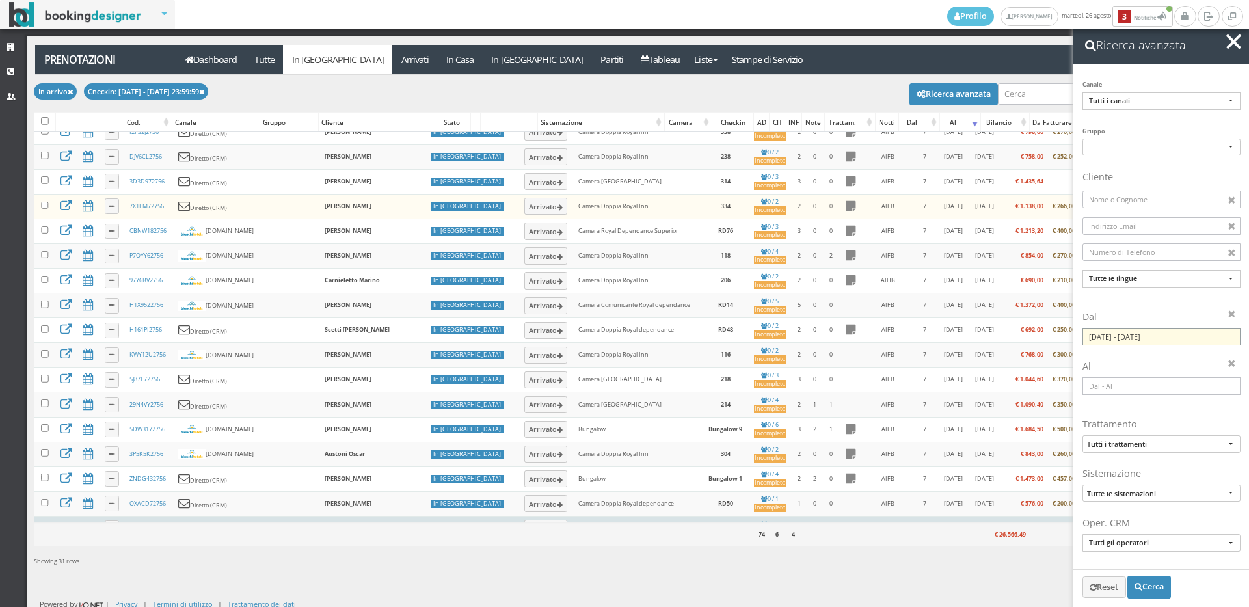
scroll to position [79, 0]
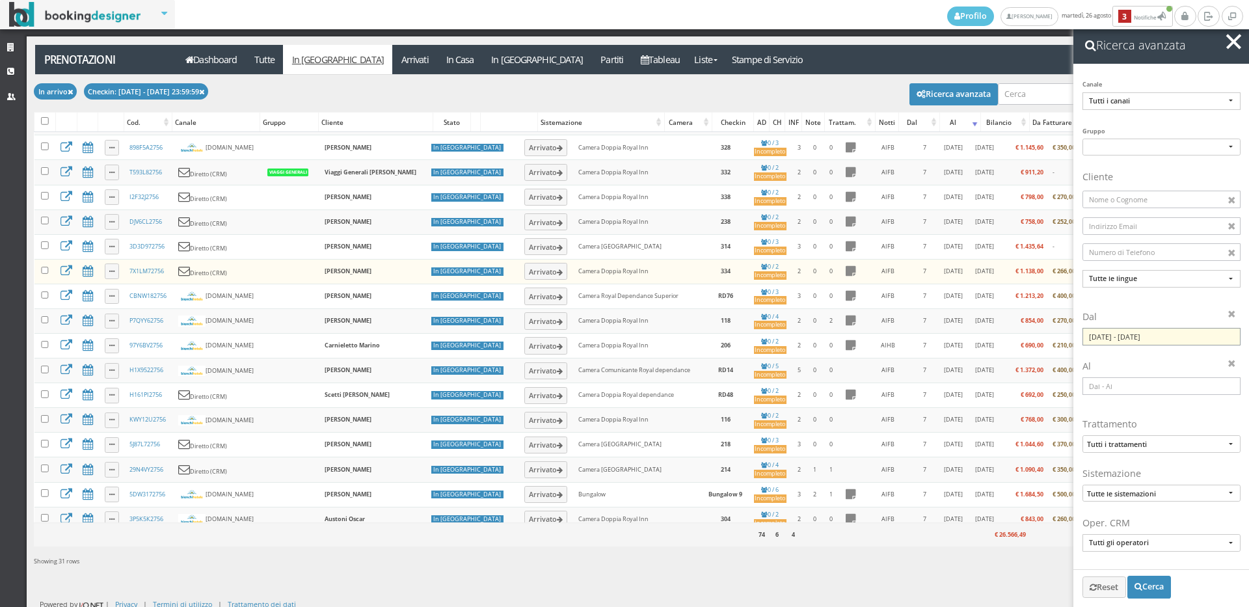
click at [1124, 340] on input "30/08/2025 - 30/08/2025" at bounding box center [1161, 337] width 158 height 18
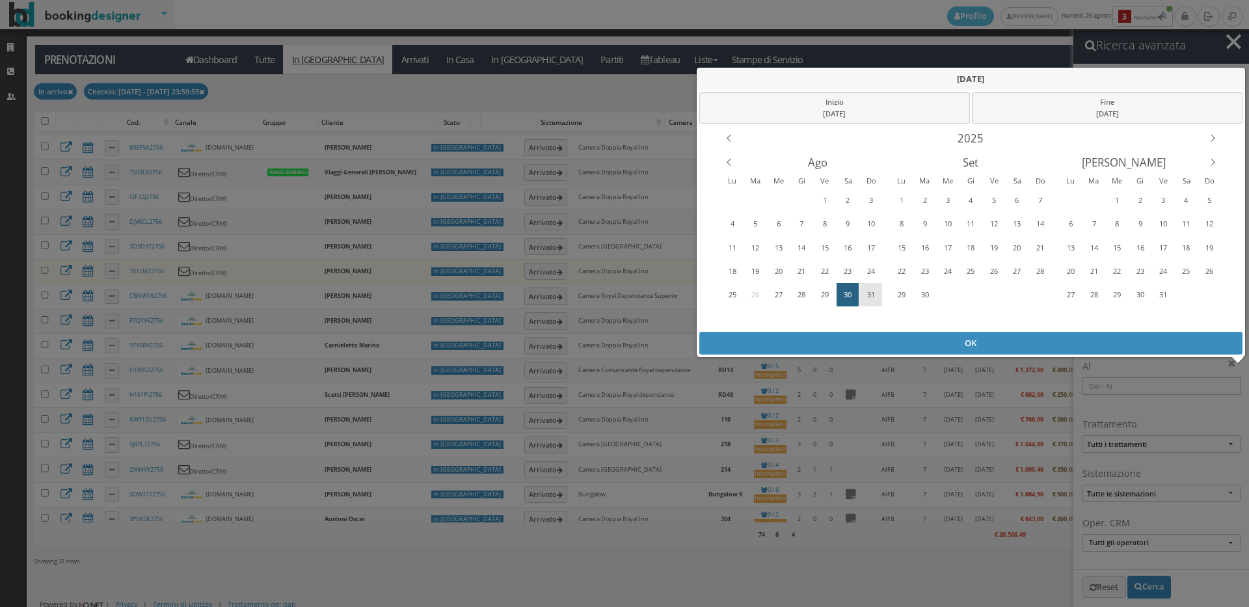
click at [873, 291] on div "31" at bounding box center [870, 294] width 20 height 21
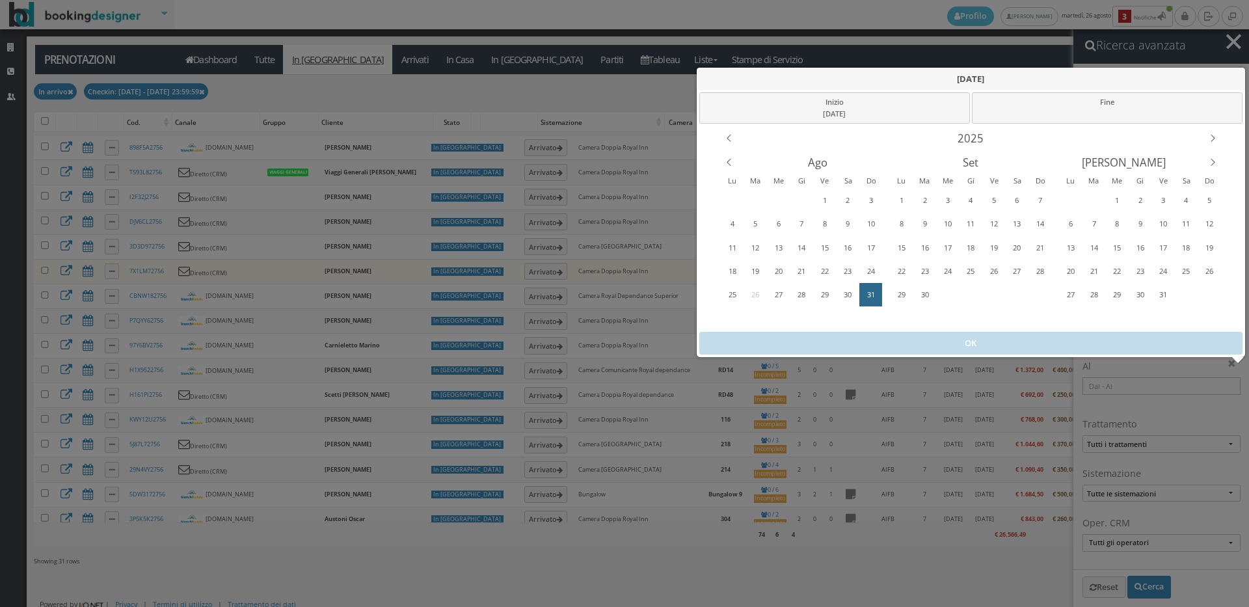
click at [877, 293] on div "31" at bounding box center [870, 294] width 20 height 21
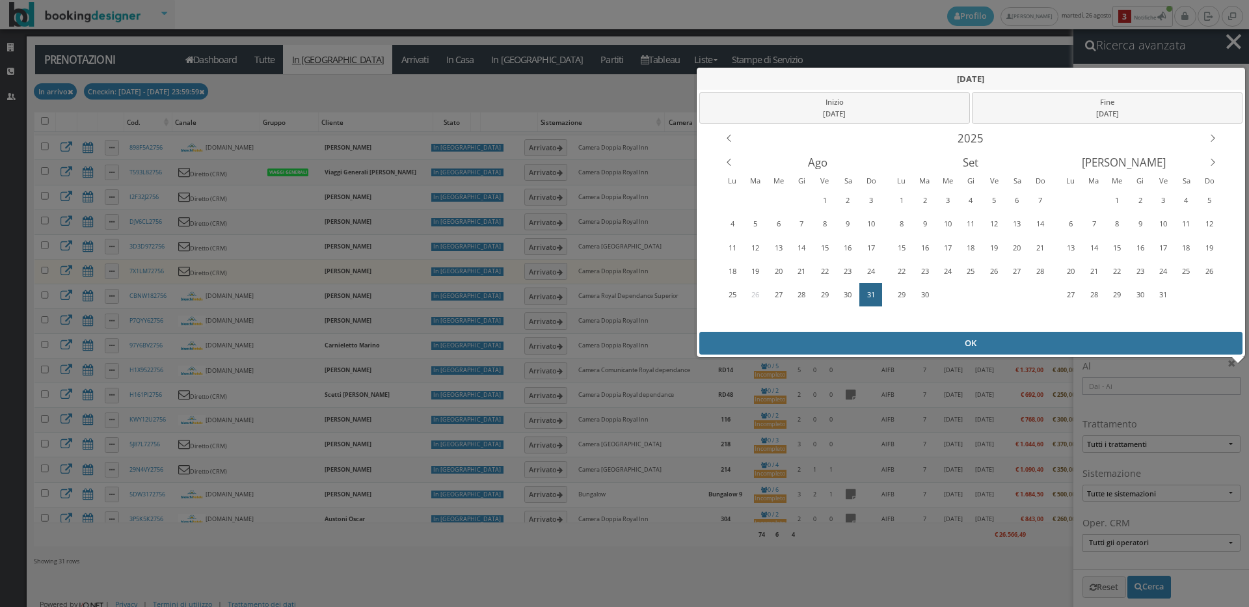
click at [931, 349] on div "OK" at bounding box center [971, 343] width 544 height 23
type input "31/08/2025 - 31/08/2025"
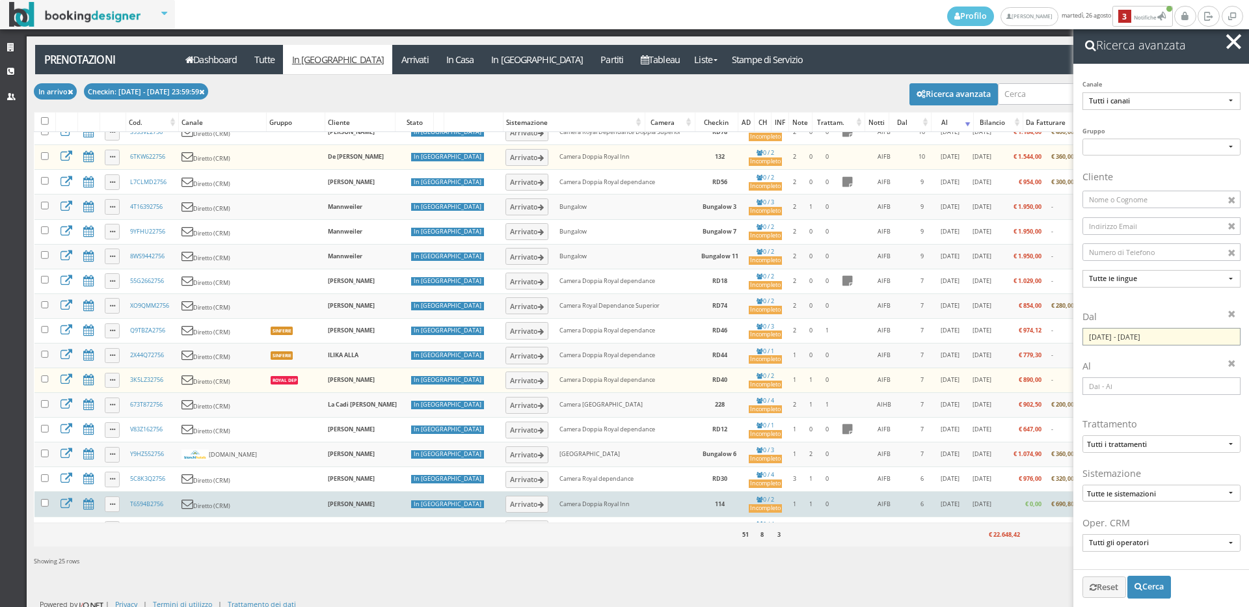
scroll to position [0, 0]
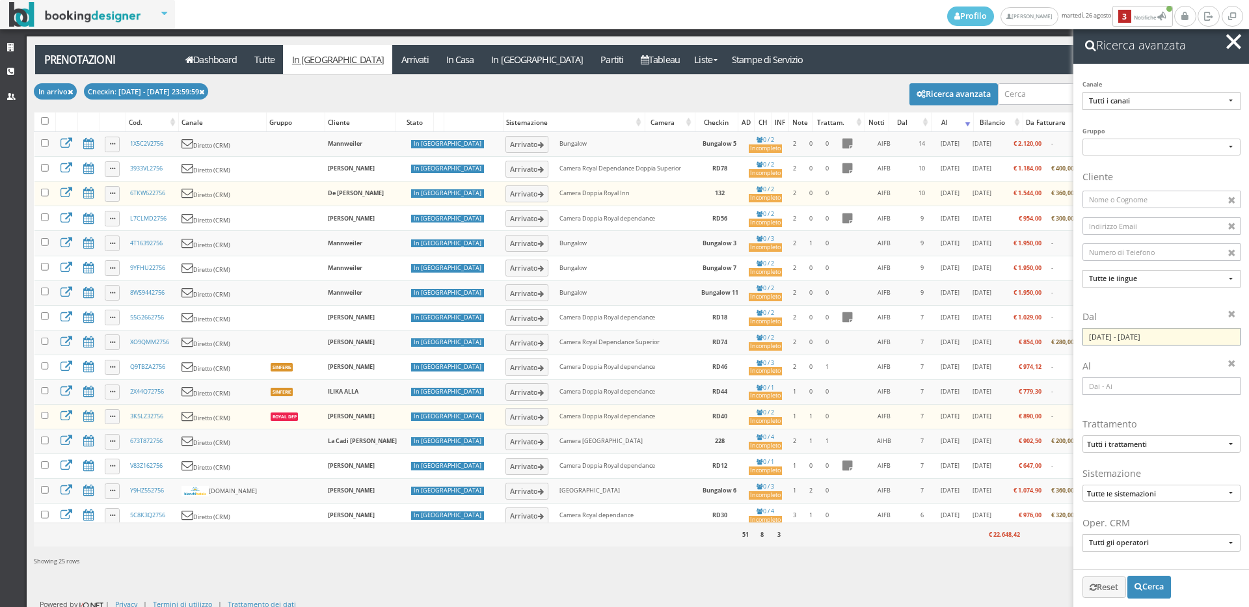
click at [1117, 339] on input "31/08/2025 - 31/08/2025" at bounding box center [1161, 337] width 158 height 18
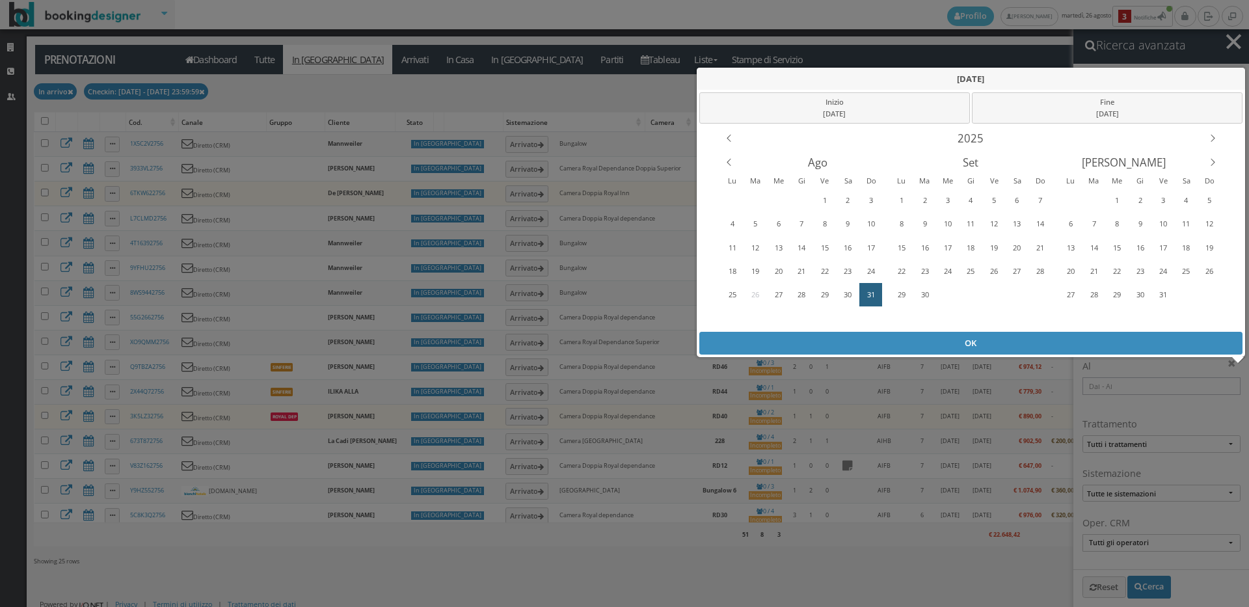
click at [1227, 43] on div "31/08/2025 Inizio 31/08/2025 Fine 31/08/2025 2025 Ago Set Ott Lu Ma Me Gi Ve Sa…" at bounding box center [624, 303] width 1249 height 607
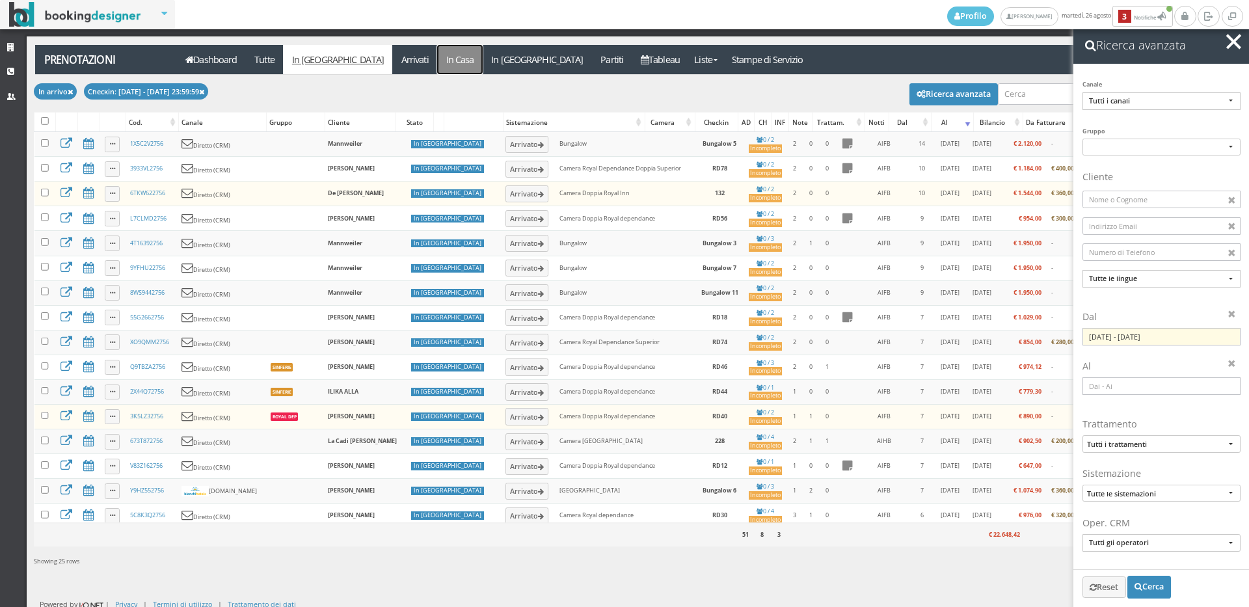
click at [437, 72] on link "In Casa" at bounding box center [460, 59] width 46 height 29
click at [437, 51] on link "In Casa" at bounding box center [460, 59] width 46 height 29
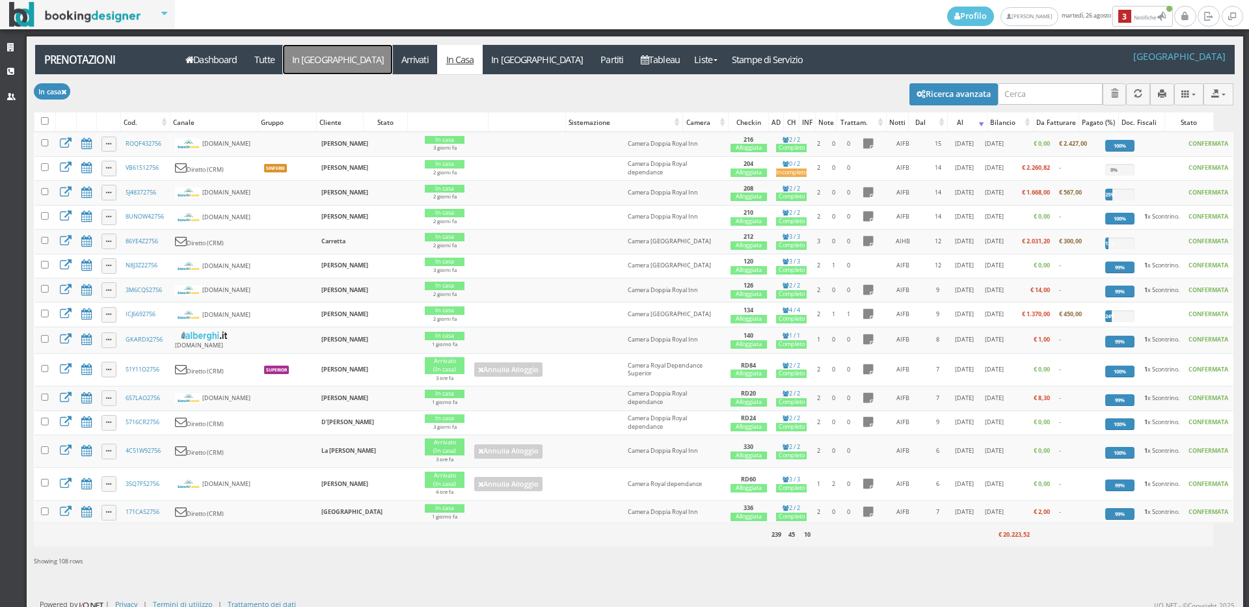
click at [300, 59] on link "In [GEOGRAPHIC_DATA]" at bounding box center [337, 59] width 109 height 29
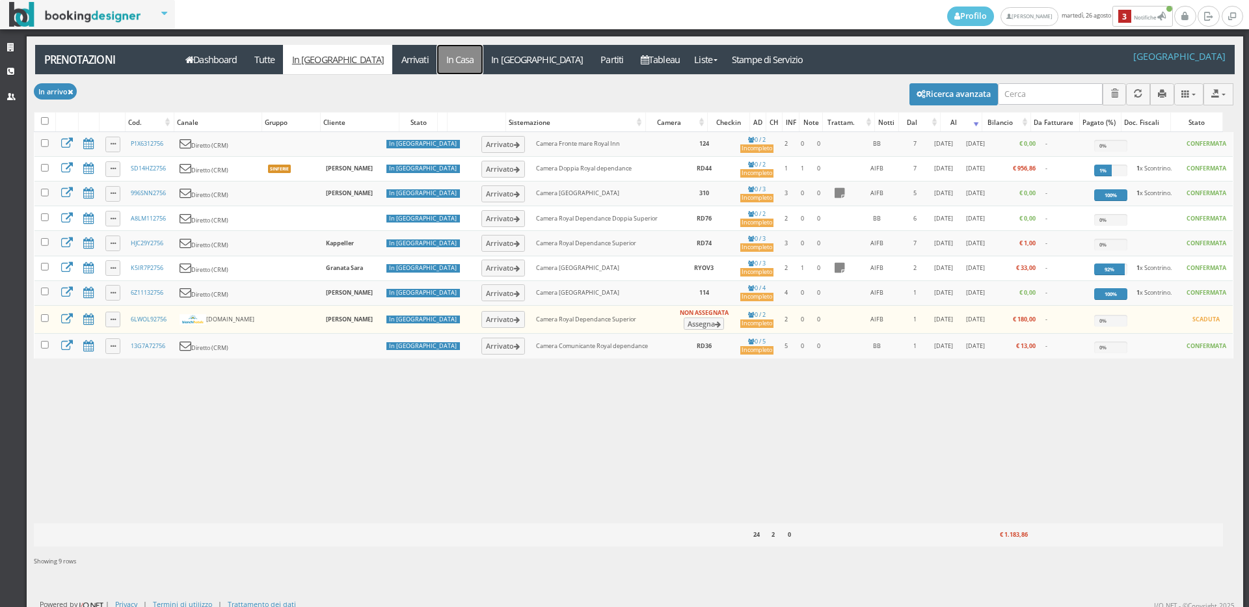
click at [437, 62] on link "In Casa" at bounding box center [460, 59] width 46 height 29
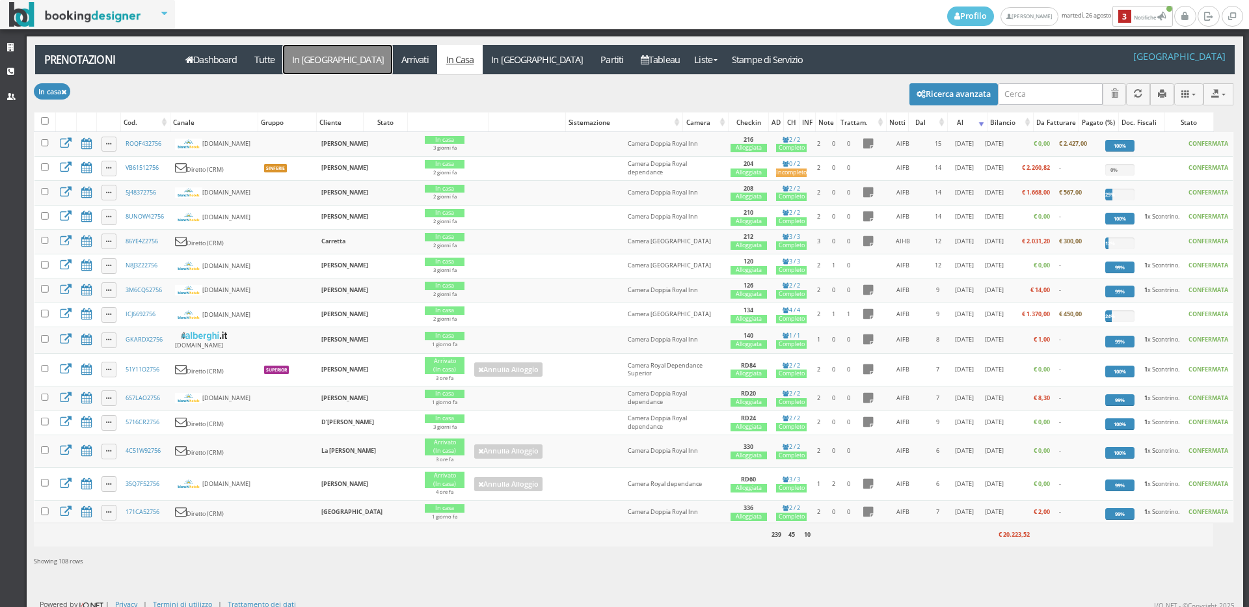
click at [328, 57] on link "In [GEOGRAPHIC_DATA]" at bounding box center [337, 59] width 109 height 29
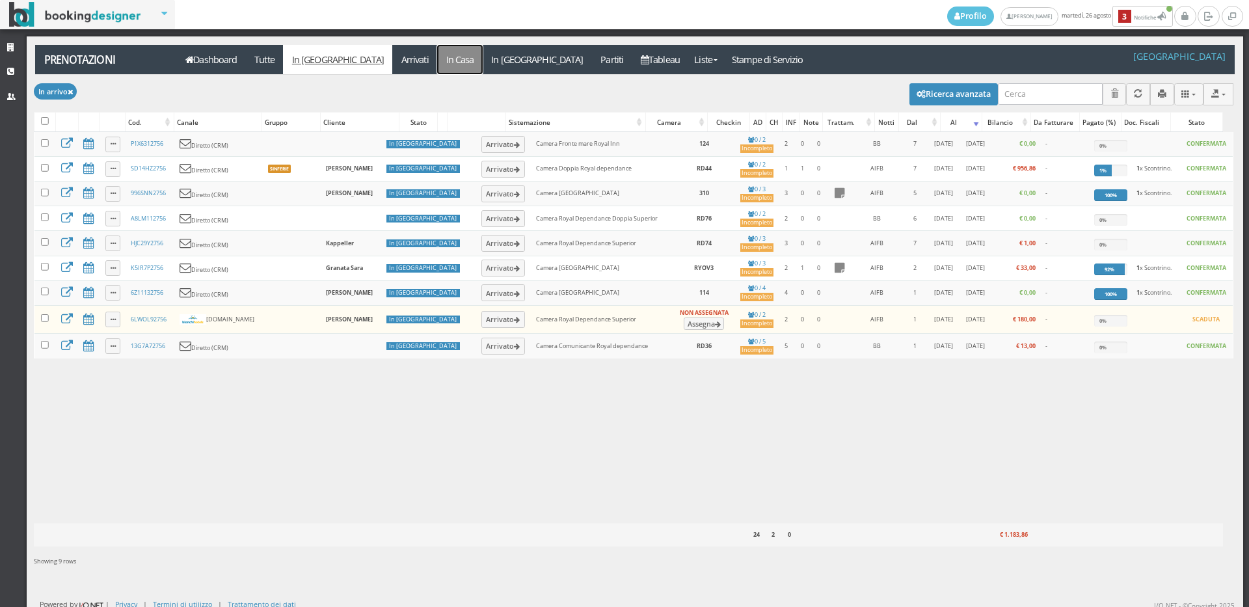
click at [437, 54] on link "In Casa" at bounding box center [460, 59] width 46 height 29
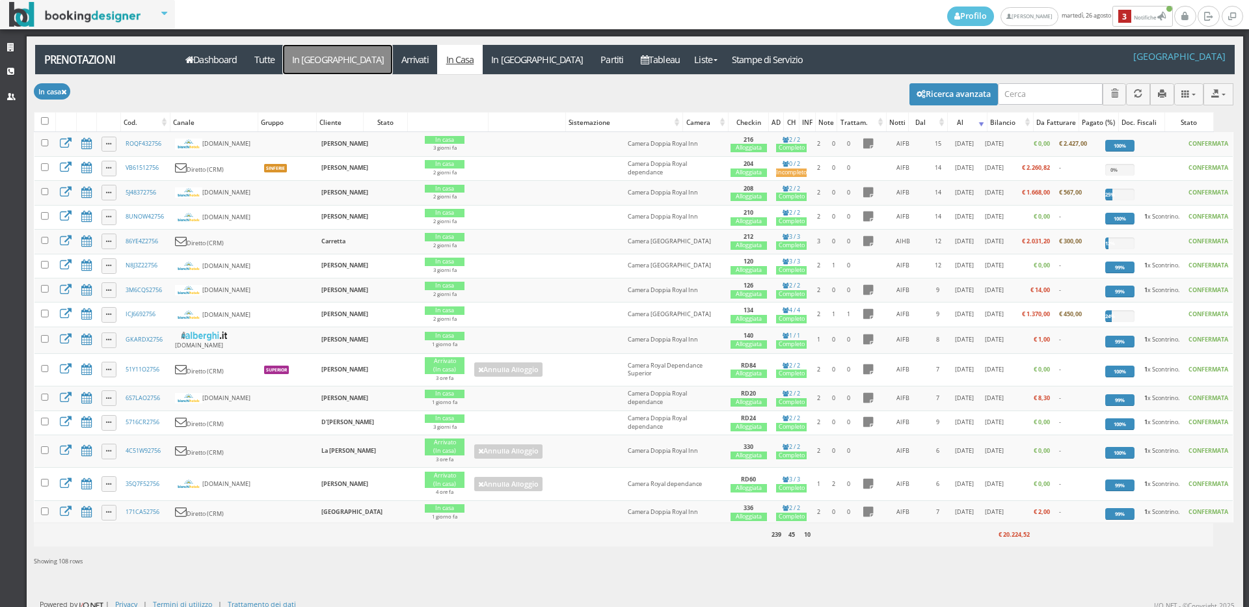
click at [324, 59] on link "In [GEOGRAPHIC_DATA]" at bounding box center [337, 59] width 109 height 29
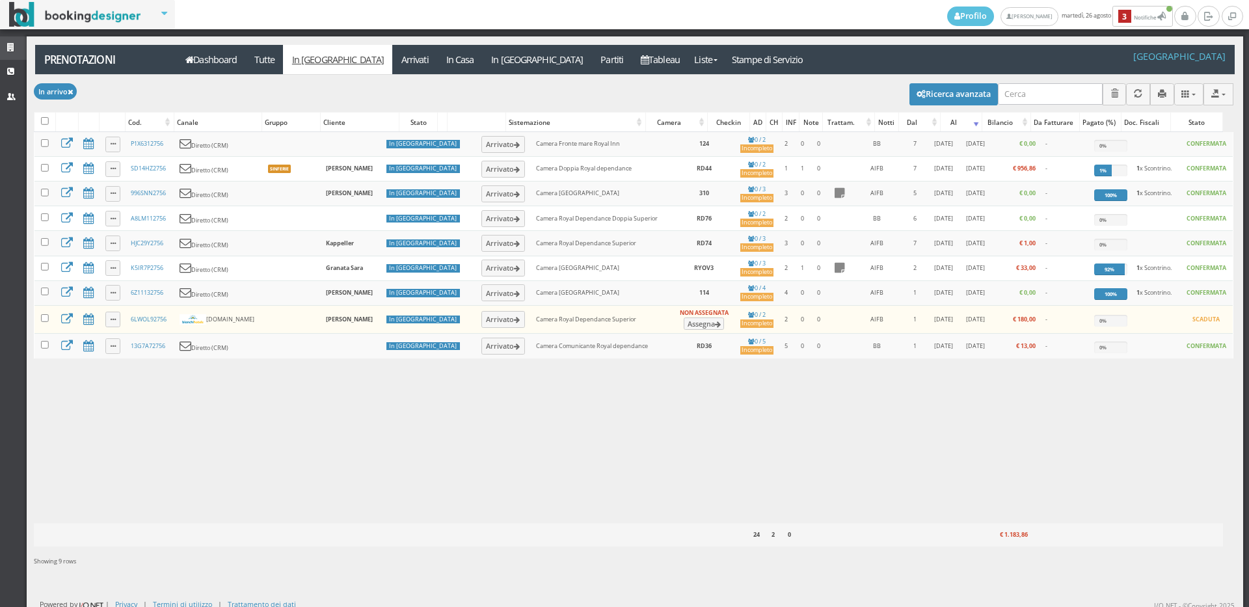
click at [6, 47] on link "Strutture" at bounding box center [13, 47] width 27 height 23
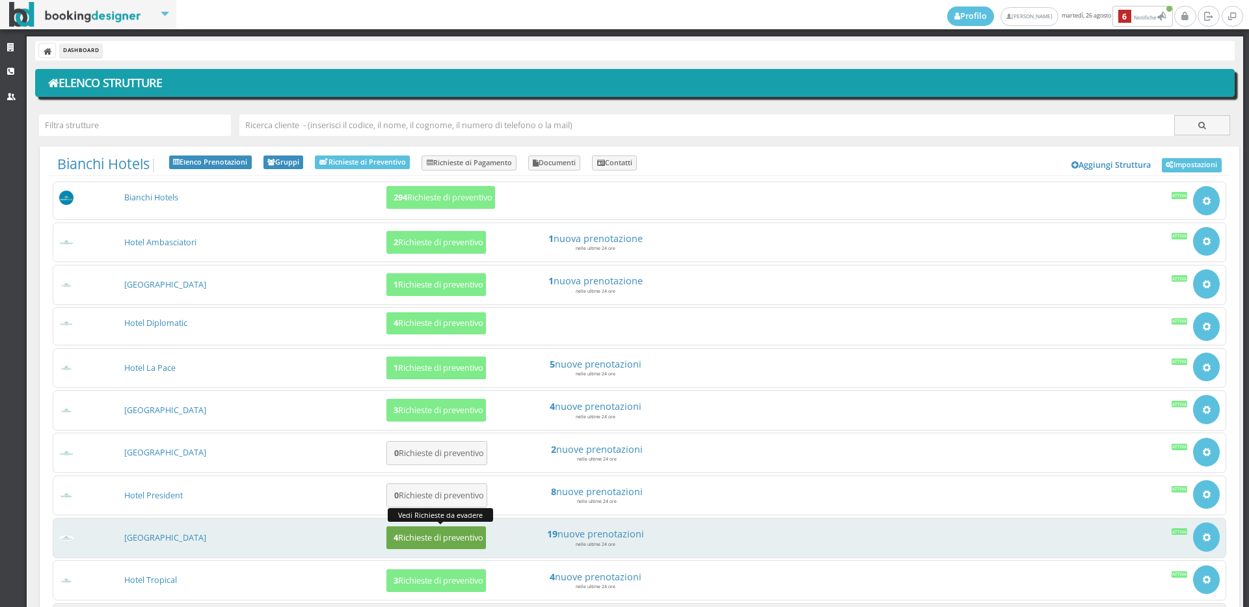
click at [445, 542] on h5 "4 Richieste di preventivo" at bounding box center [437, 538] width 94 height 10
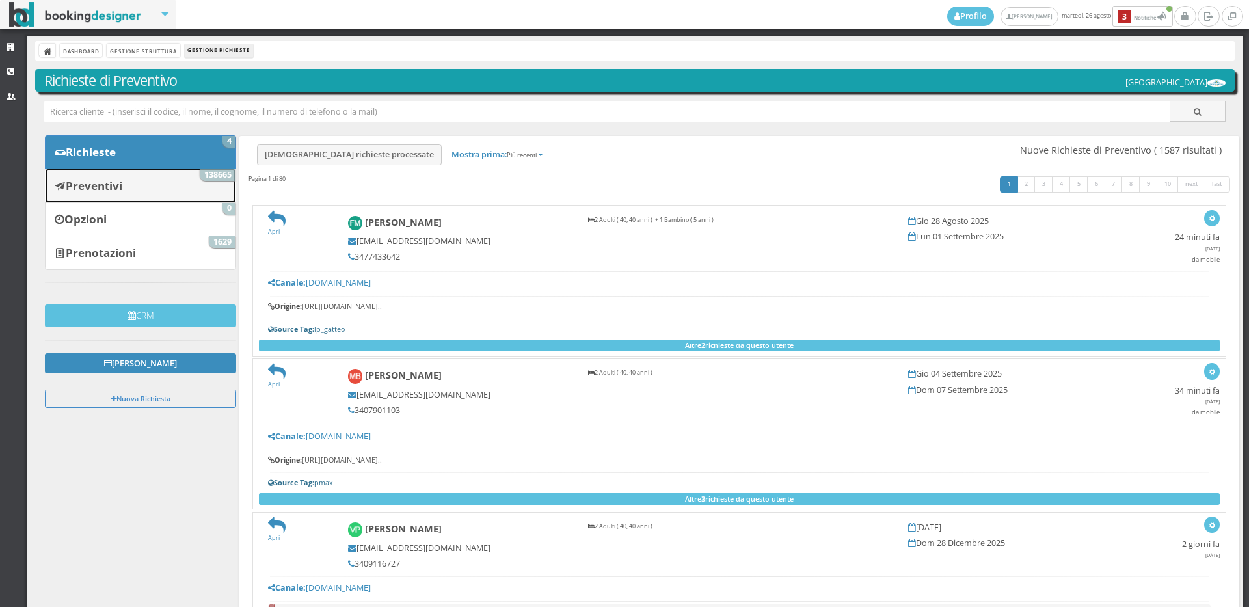
click at [163, 179] on link "Preventivi 138665" at bounding box center [140, 185] width 191 height 34
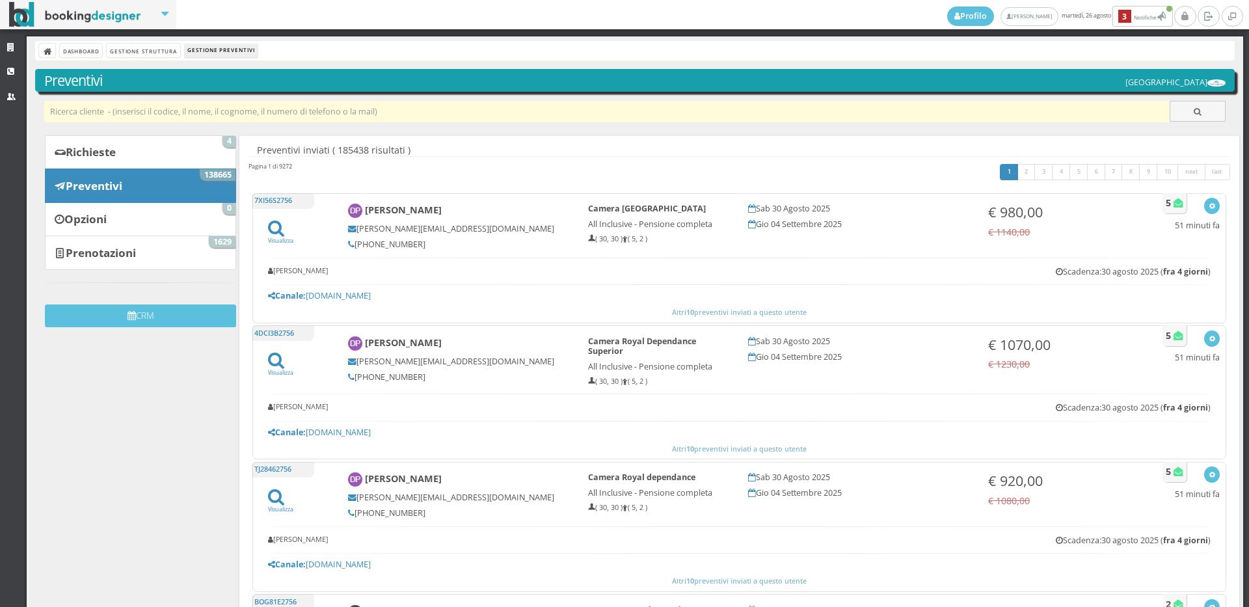
paste input "vergaminichiara@gmail.com"
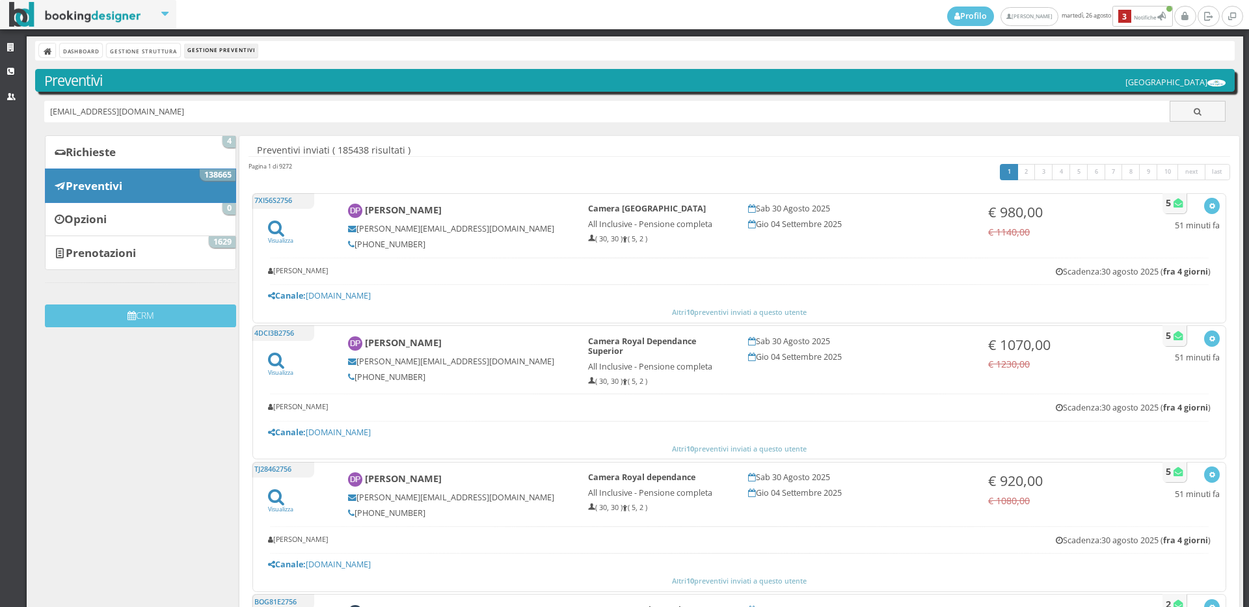
type input "vergaminichiara@gmail.com"
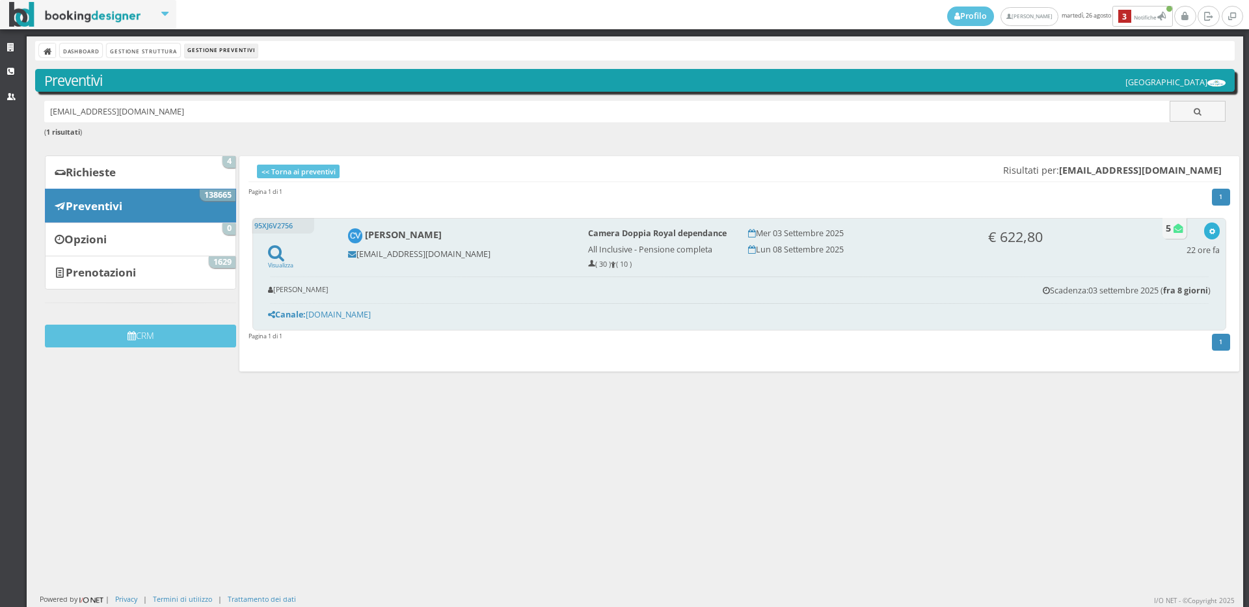
click at [1208, 230] on icon "button" at bounding box center [1211, 231] width 7 height 7
click at [1159, 297] on link "Visualizza sul sito" at bounding box center [1168, 293] width 101 height 15
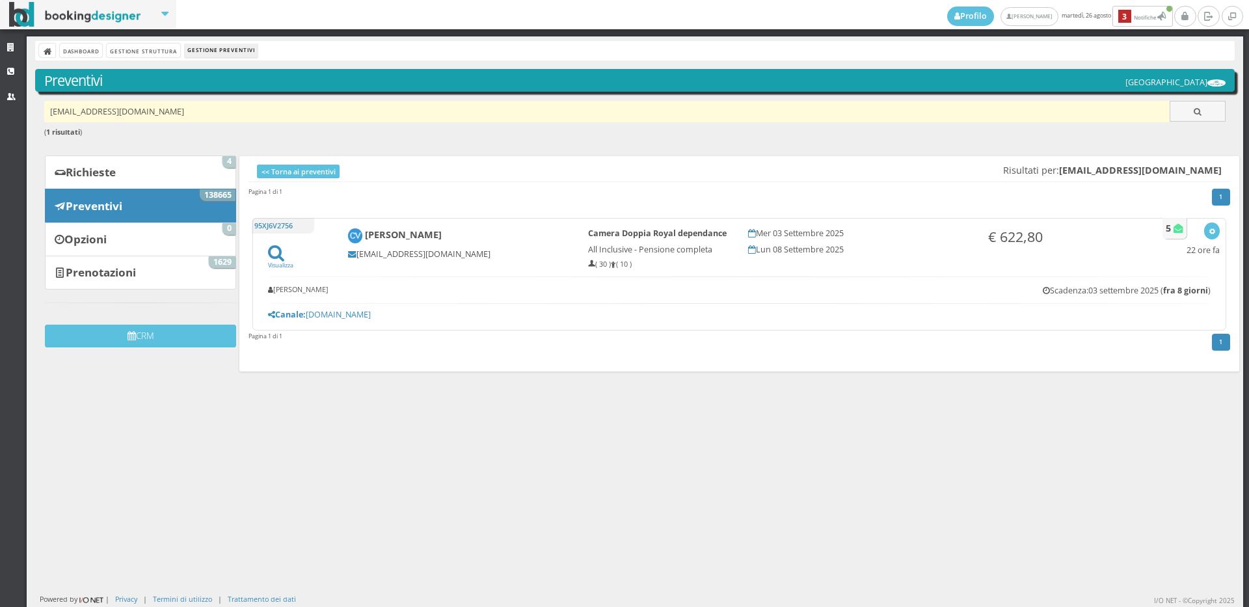
click at [187, 110] on input "[EMAIL_ADDRESS][DOMAIN_NAME]" at bounding box center [607, 111] width 1126 height 21
paste input "[EMAIL_ADDRESS][DOMAIN_NAME]"
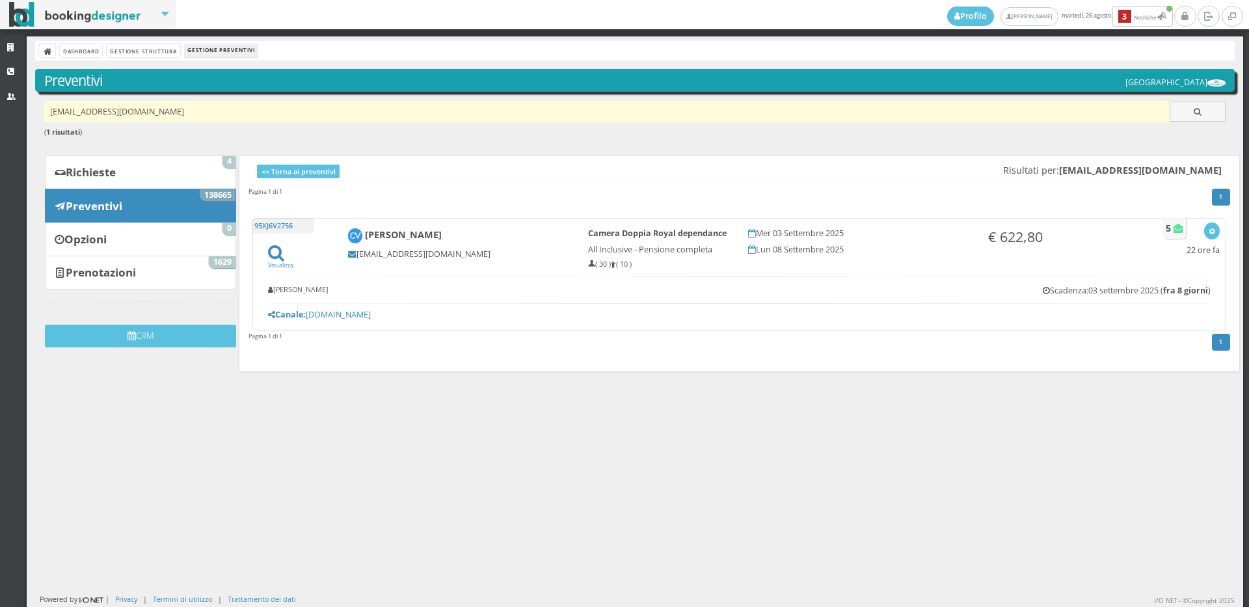
type input "[EMAIL_ADDRESS][DOMAIN_NAME]"
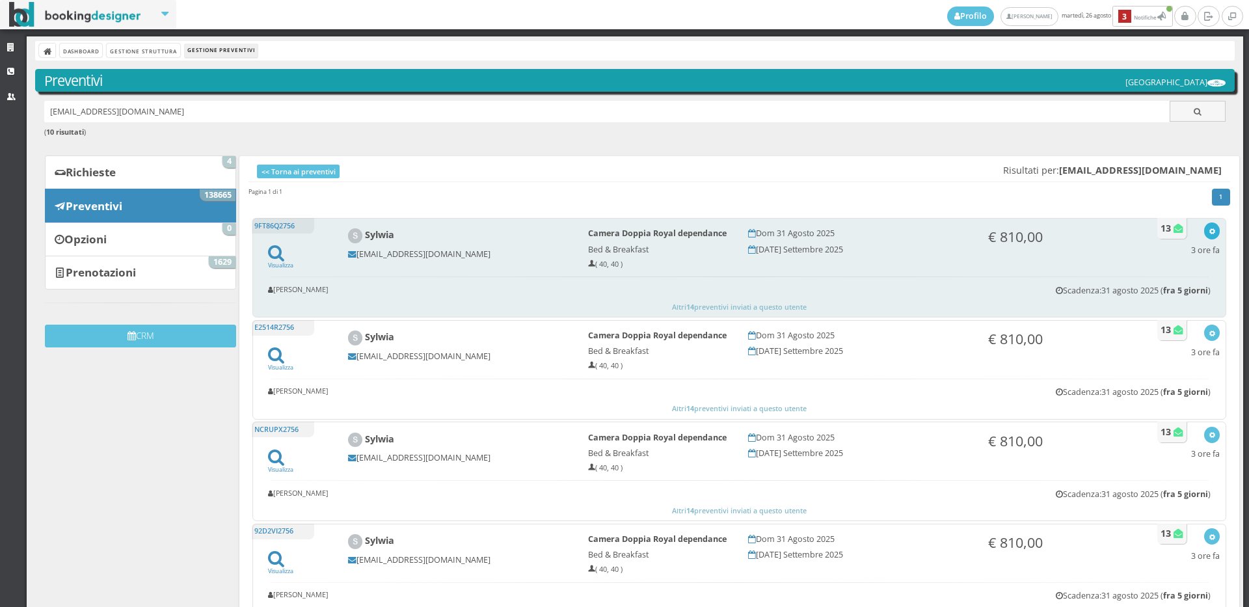
click at [1208, 232] on icon "button" at bounding box center [1211, 231] width 7 height 7
click at [1169, 293] on link "Visualizza sul sito" at bounding box center [1168, 293] width 101 height 15
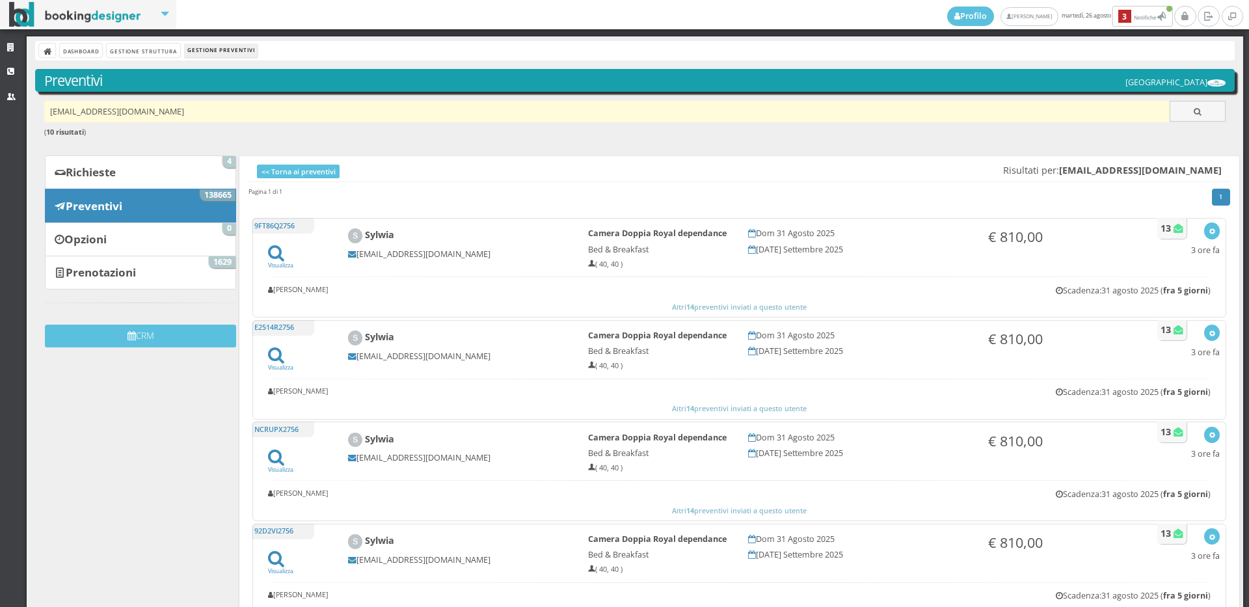
click at [201, 109] on input "[EMAIL_ADDRESS][DOMAIN_NAME]" at bounding box center [607, 111] width 1126 height 21
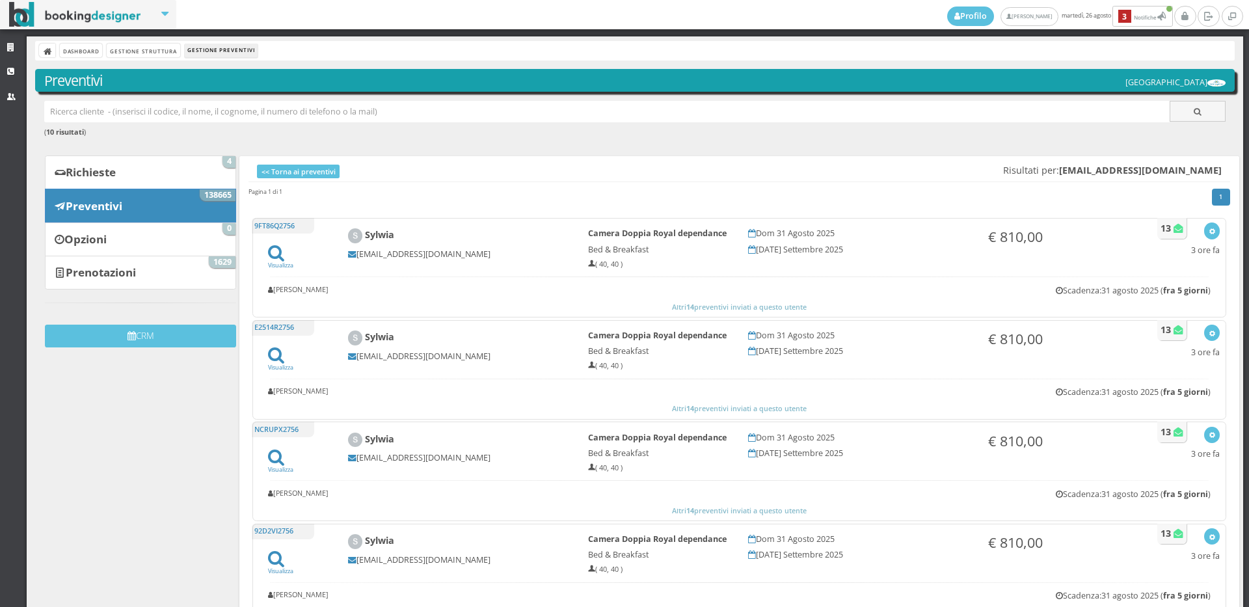
paste input "[PERSON_NAME][EMAIL_ADDRESS][DOMAIN_NAME]"
type input "[PERSON_NAME][EMAIL_ADDRESS][DOMAIN_NAME]"
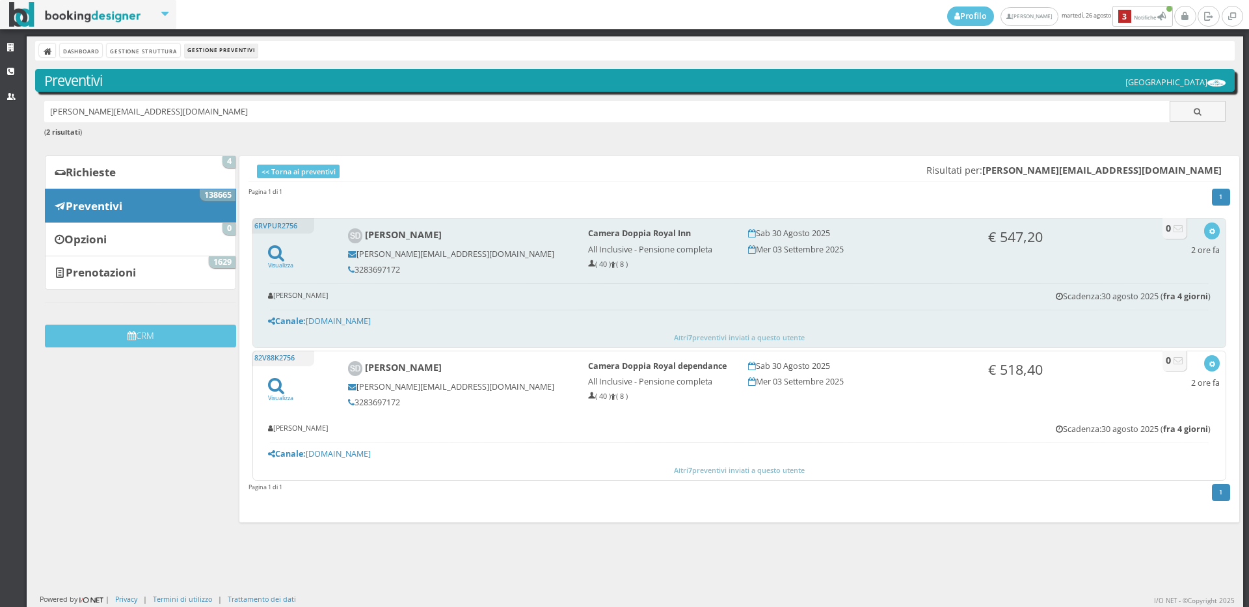
drag, startPoint x: 400, startPoint y: 269, endPoint x: 354, endPoint y: 269, distance: 45.5
click at [354, 269] on h5 "3283697172" at bounding box center [459, 270] width 222 height 10
drag, startPoint x: 365, startPoint y: 272, endPoint x: 376, endPoint y: 274, distance: 11.2
click at [376, 274] on h5 "3283697172" at bounding box center [459, 270] width 222 height 10
click at [406, 268] on h5 "3283697172" at bounding box center [459, 270] width 222 height 10
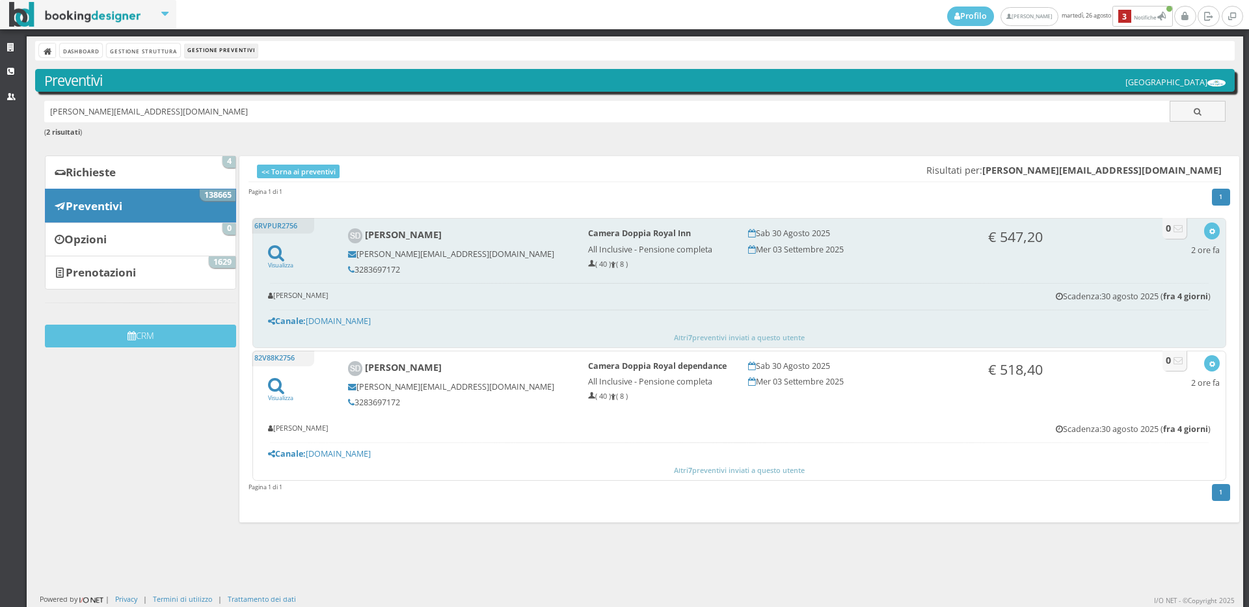
click at [404, 268] on h5 "3283697172" at bounding box center [459, 270] width 222 height 10
click at [401, 268] on h5 "3283697172" at bounding box center [459, 270] width 222 height 10
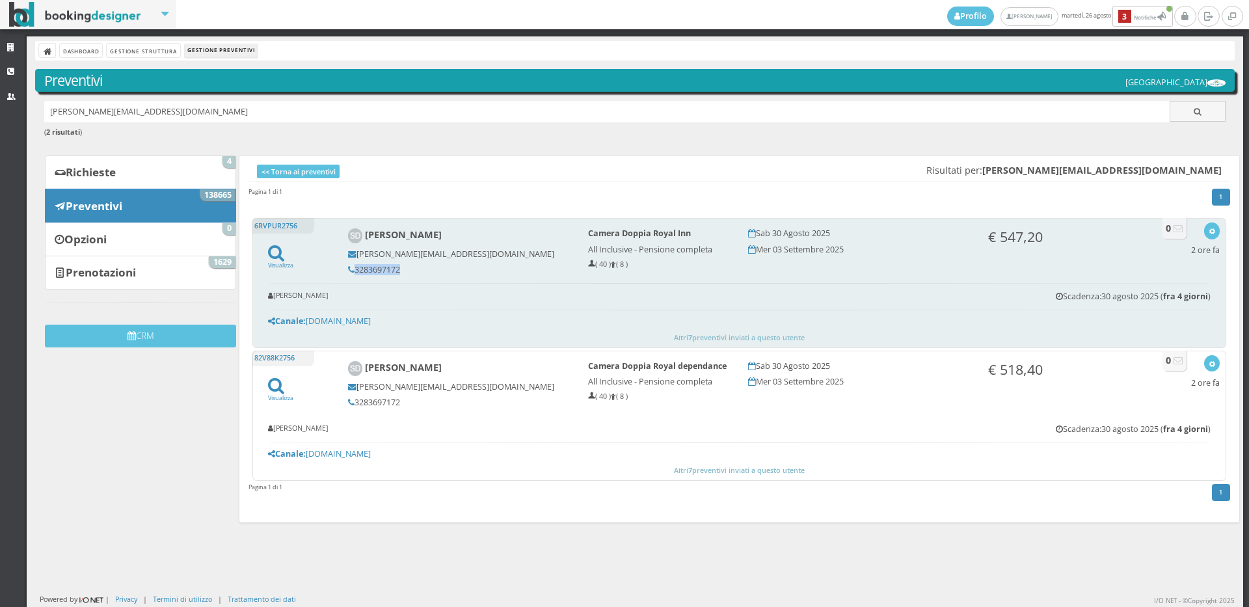
copy div "3283697172"
click at [1208, 229] on icon "button" at bounding box center [1211, 231] width 7 height 7
click at [1152, 292] on link "Visualizza sul sito" at bounding box center [1168, 293] width 101 height 15
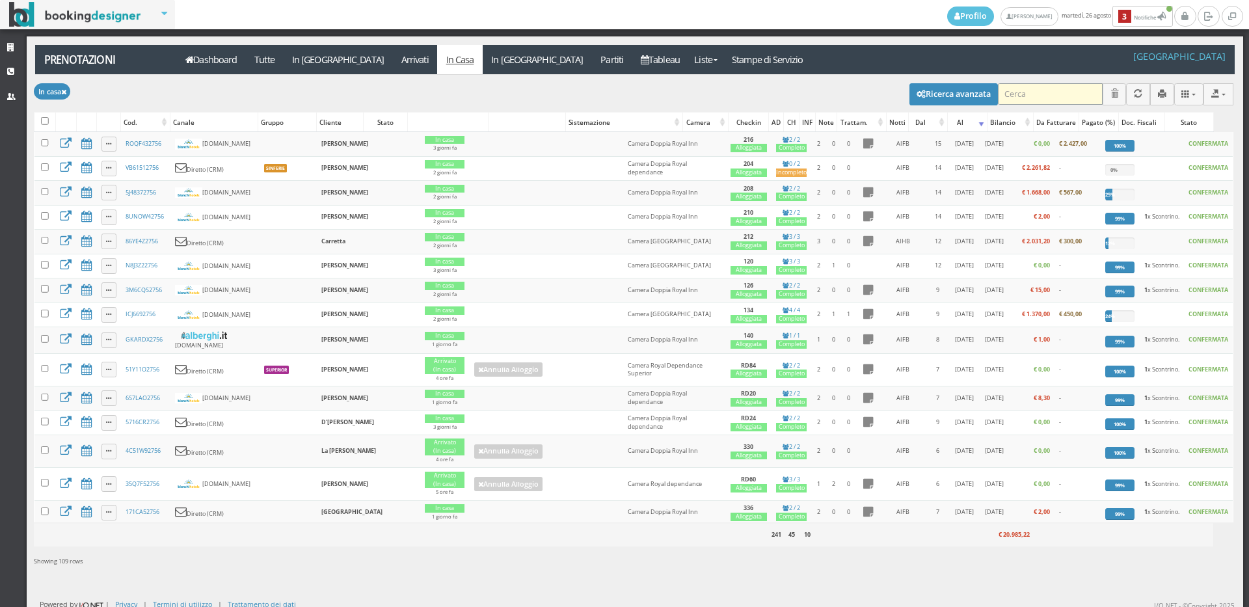
click at [1030, 95] on input "search" at bounding box center [1050, 93] width 105 height 21
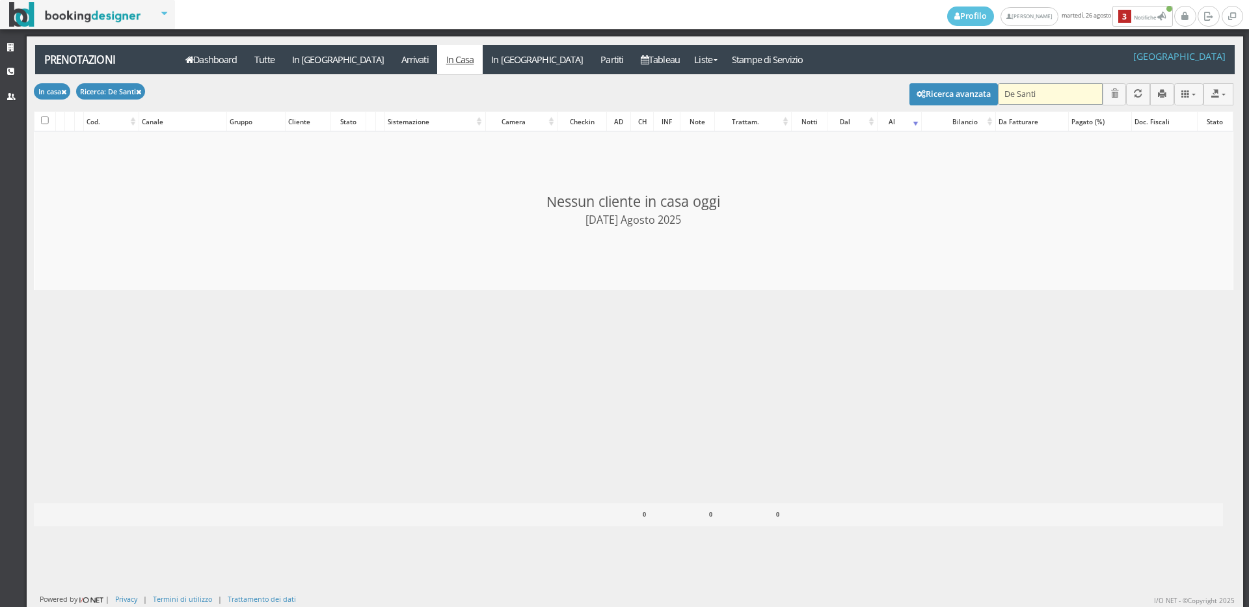
type input "[PERSON_NAME]"
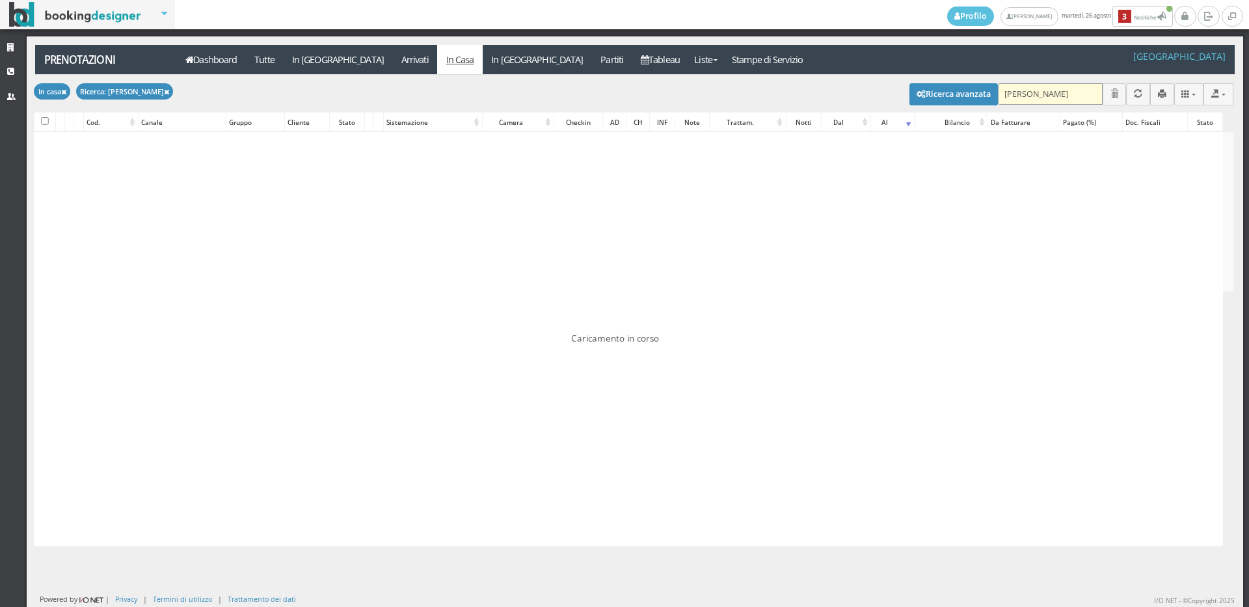
checkbox input "false"
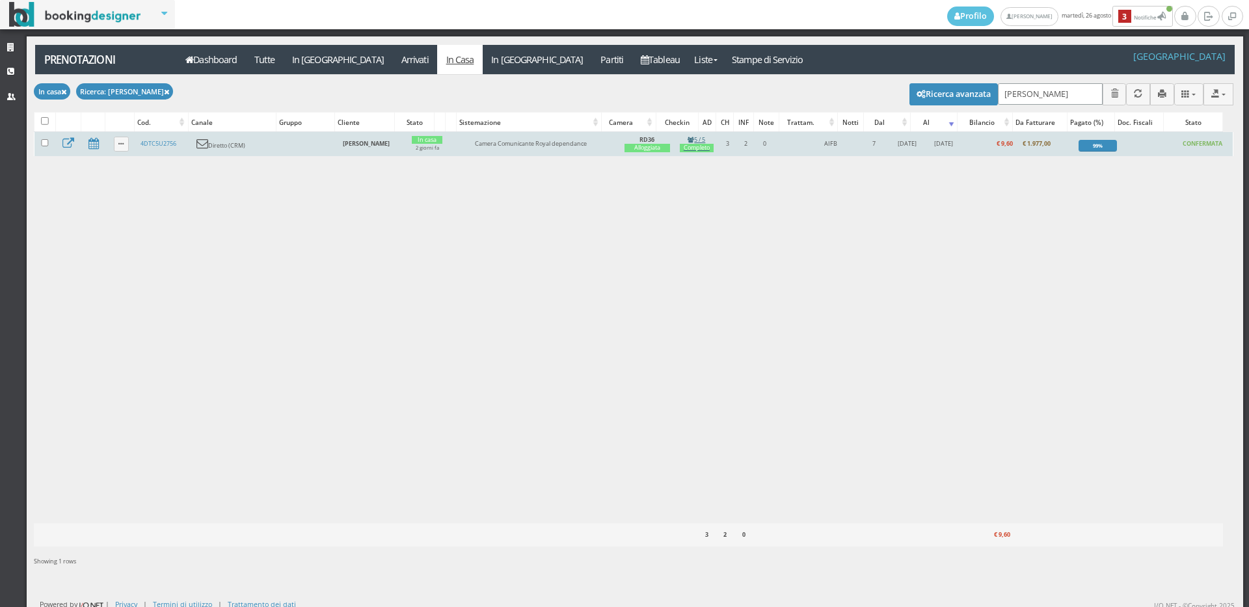
type input "[PERSON_NAME]"
click at [683, 148] on div "Completo" at bounding box center [697, 148] width 34 height 8
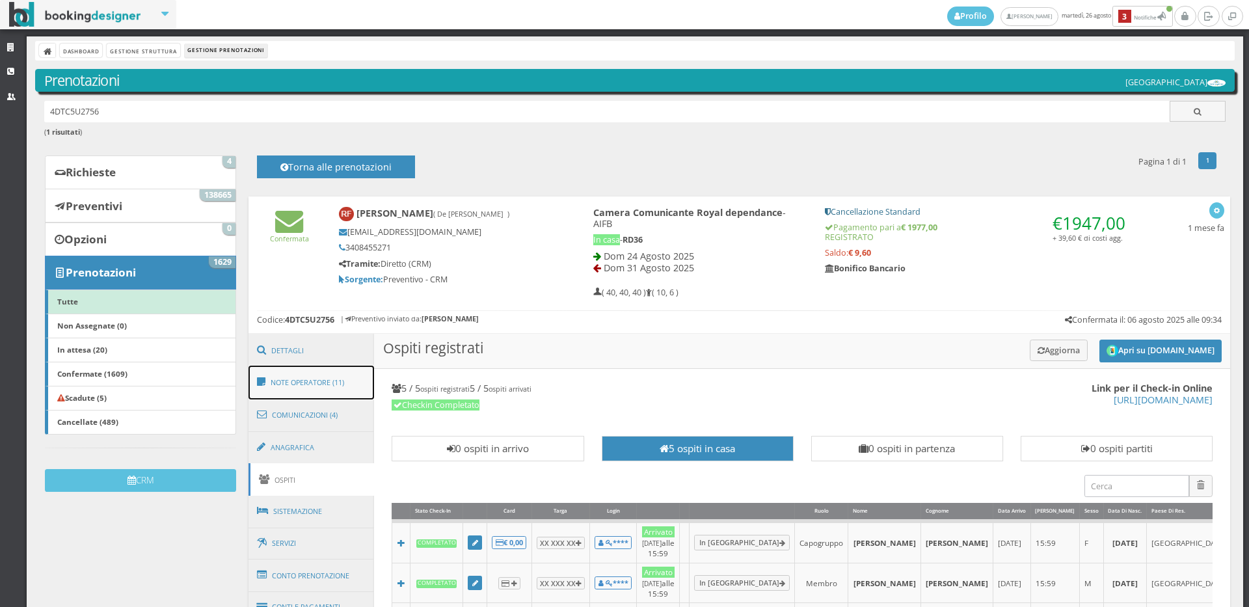
click at [309, 380] on link "Note Operatore (11)" at bounding box center [311, 382] width 126 height 34
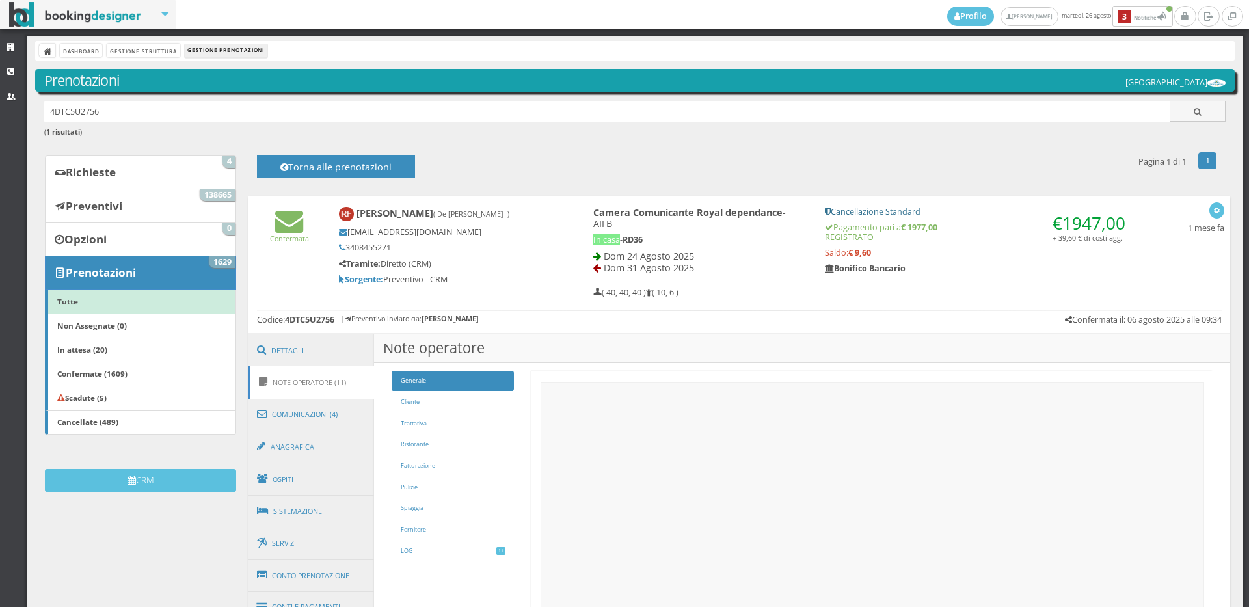
click at [308, 365] on link "Note Operatore (11)" at bounding box center [311, 381] width 126 height 33
click at [297, 397] on link "Comunicazioni (4)" at bounding box center [311, 414] width 126 height 34
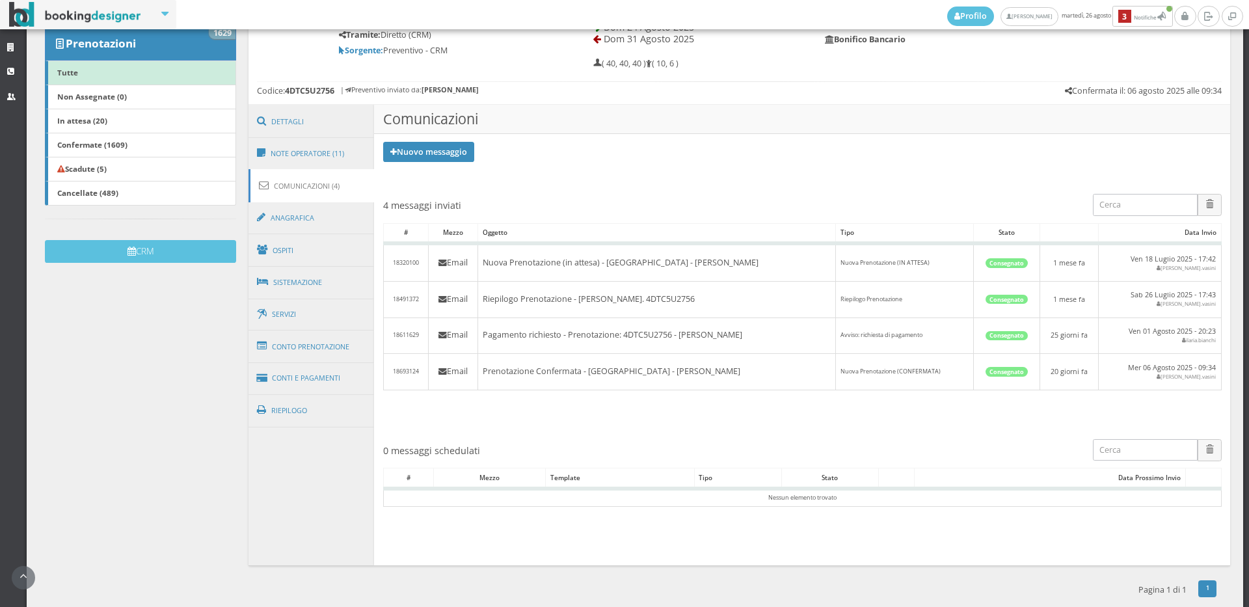
scroll to position [37, 0]
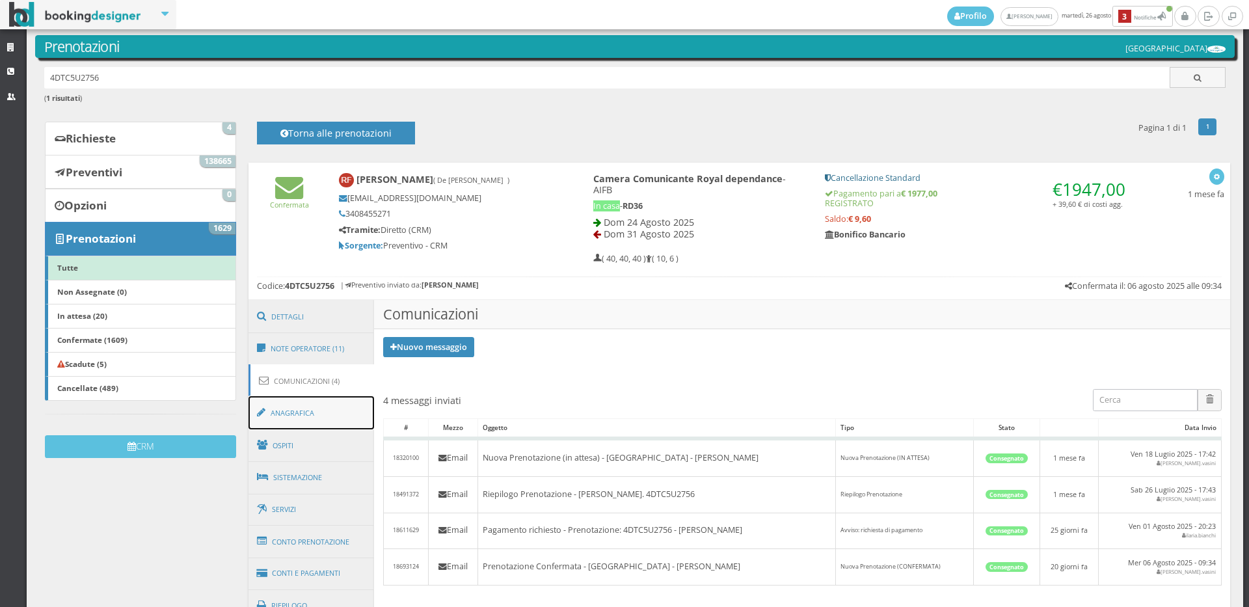
click at [326, 408] on link "Anagrafica" at bounding box center [311, 413] width 126 height 34
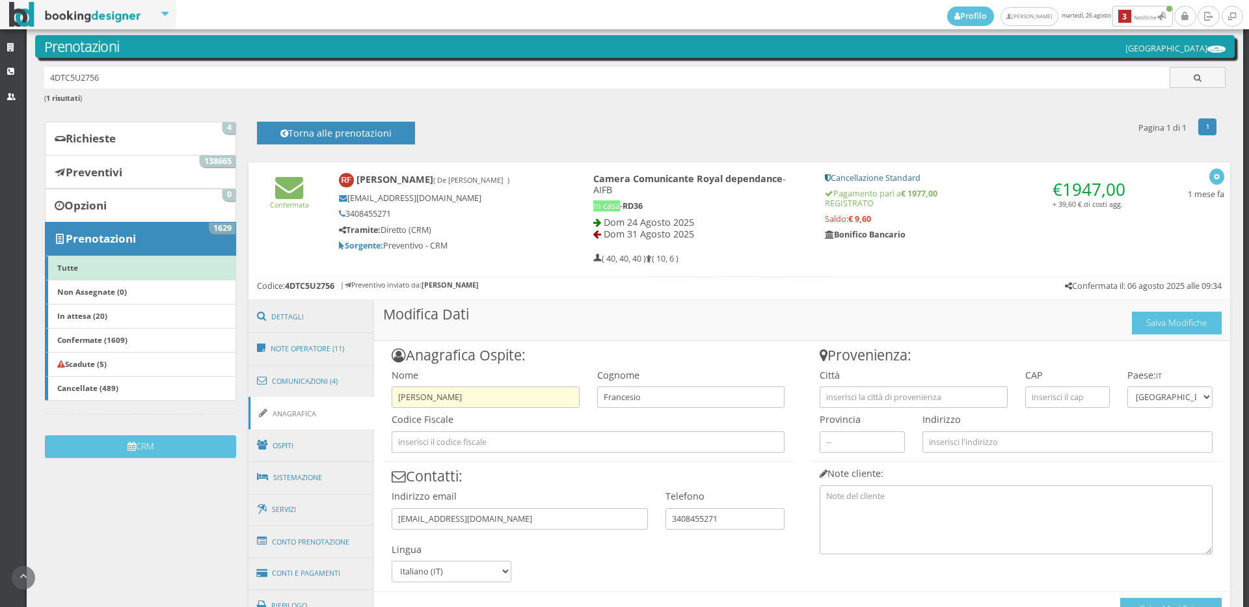
scroll to position [108, 0]
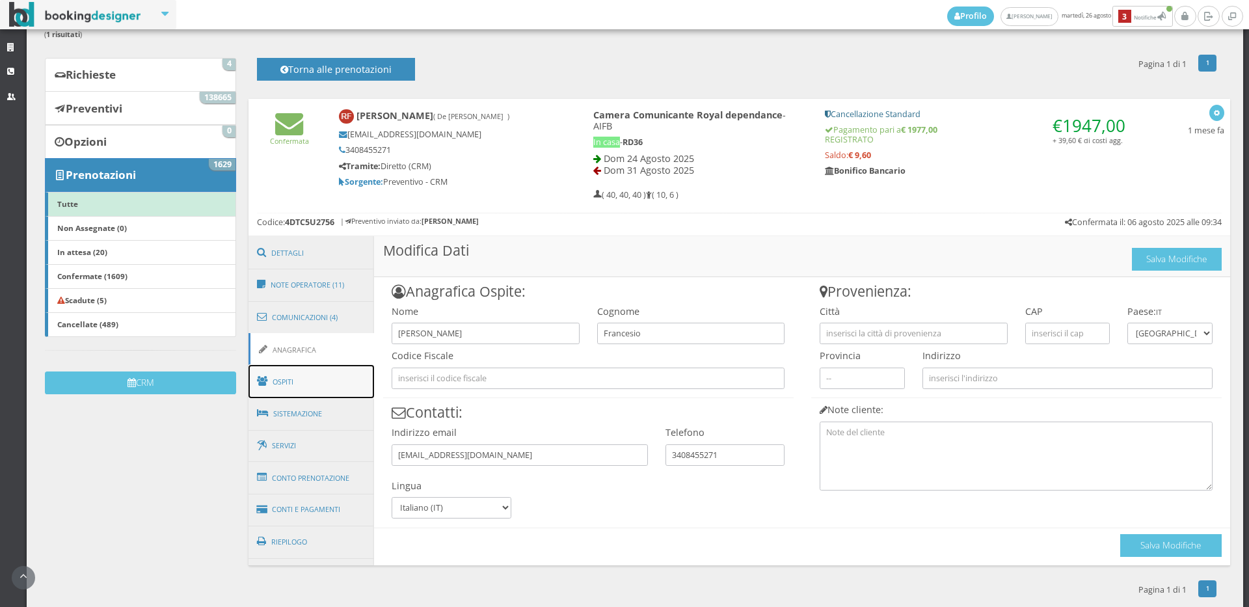
click at [310, 367] on link "Ospiti" at bounding box center [311, 382] width 126 height 34
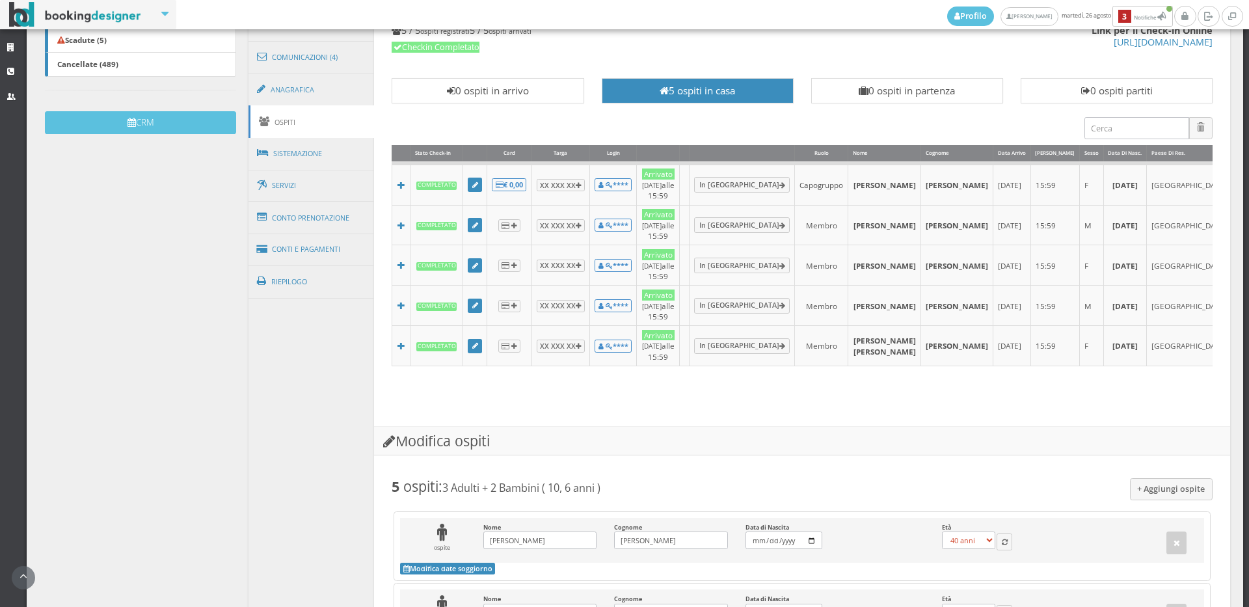
scroll to position [325, 0]
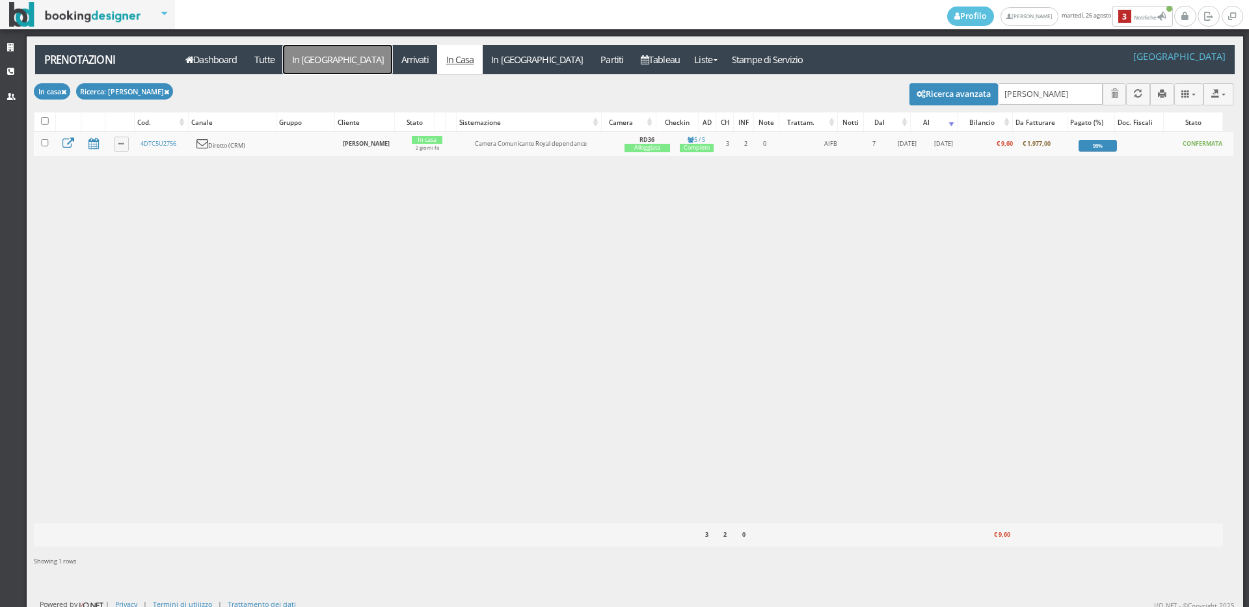
click at [311, 60] on link "In [GEOGRAPHIC_DATA]" at bounding box center [337, 59] width 109 height 29
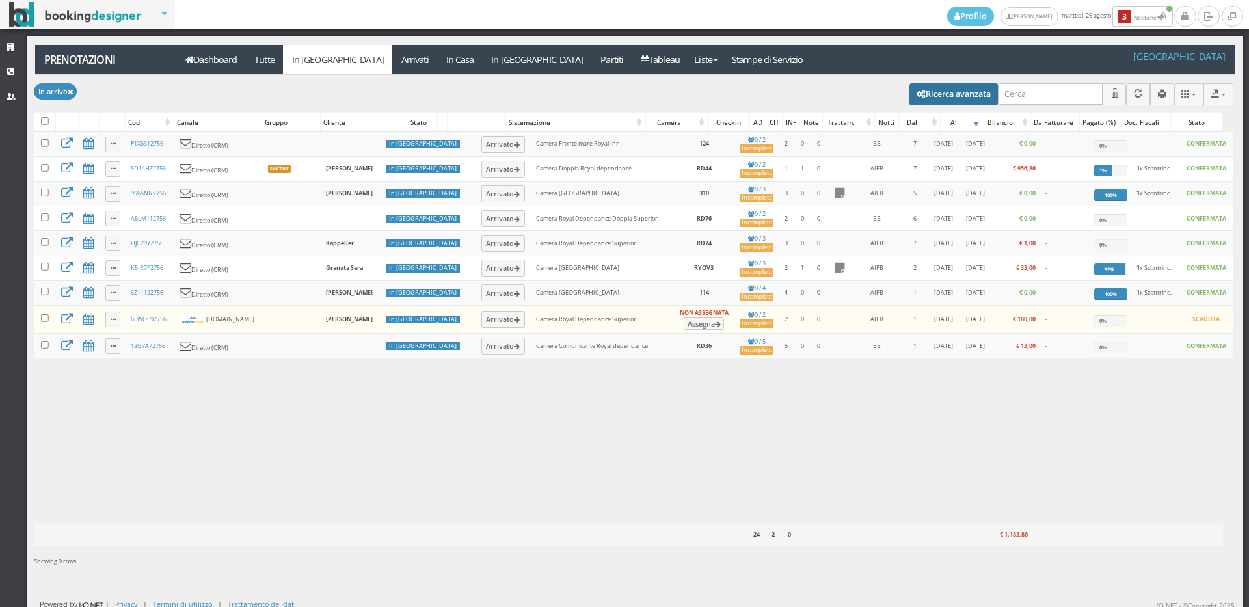
click at [955, 98] on button "Ricerca avanzata" at bounding box center [953, 94] width 88 height 22
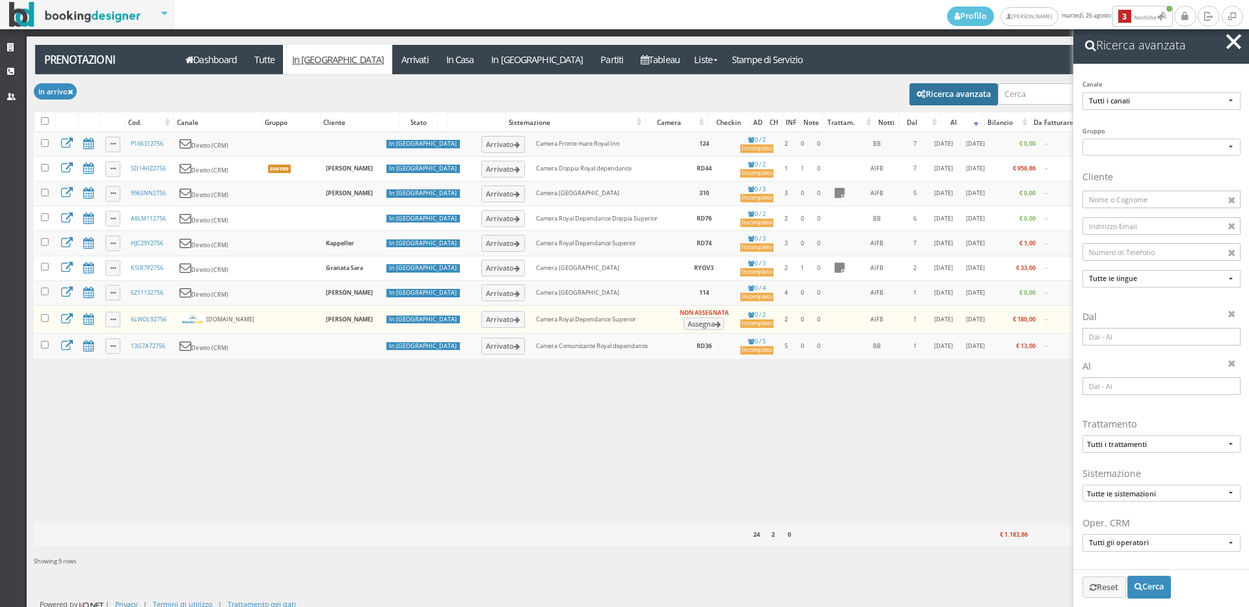
click at [1139, 341] on input at bounding box center [1161, 337] width 158 height 18
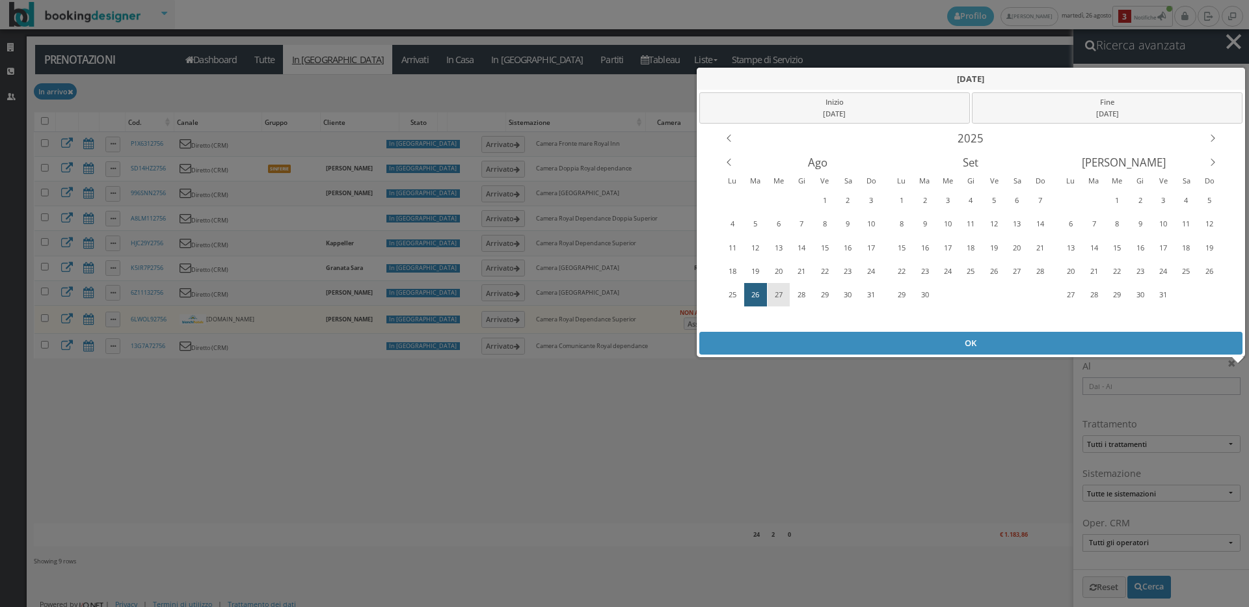
click at [774, 291] on div "27" at bounding box center [779, 294] width 20 height 21
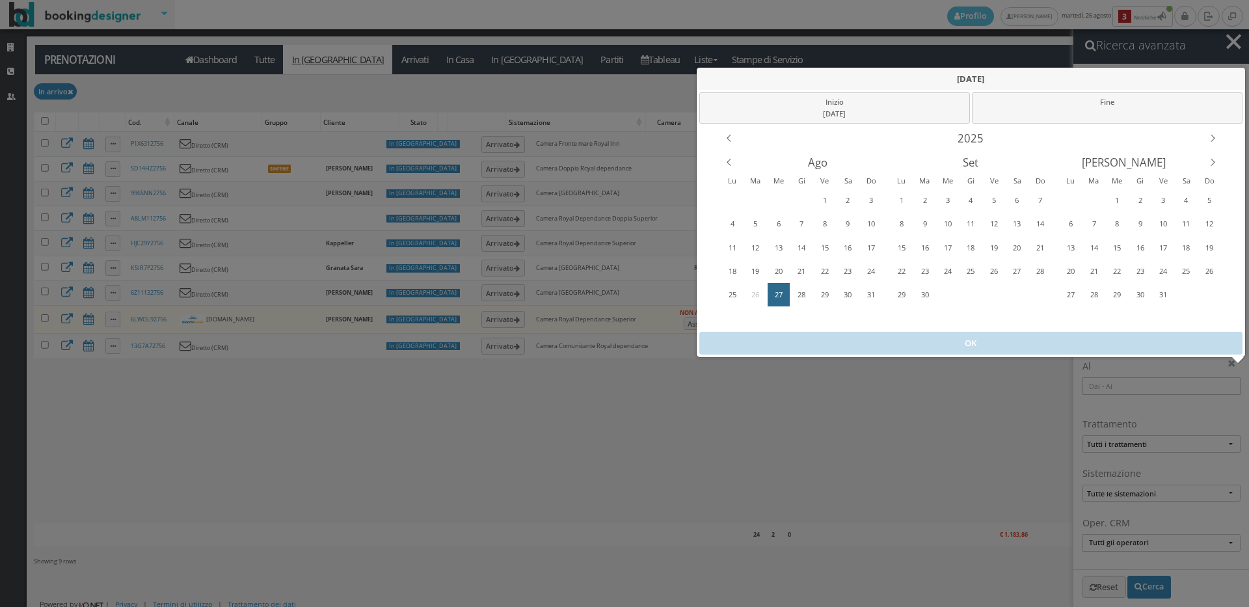
click at [774, 291] on div "27" at bounding box center [779, 294] width 20 height 21
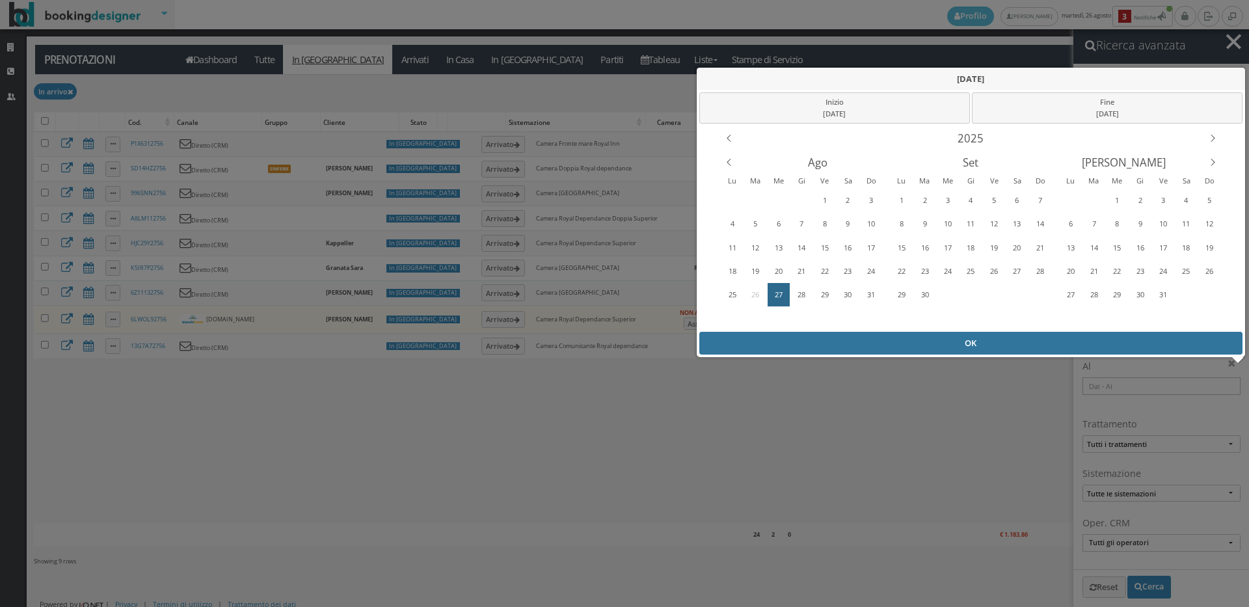
click at [992, 339] on div "OK" at bounding box center [971, 343] width 544 height 23
type input "27/08/2025 - 27/08/2025"
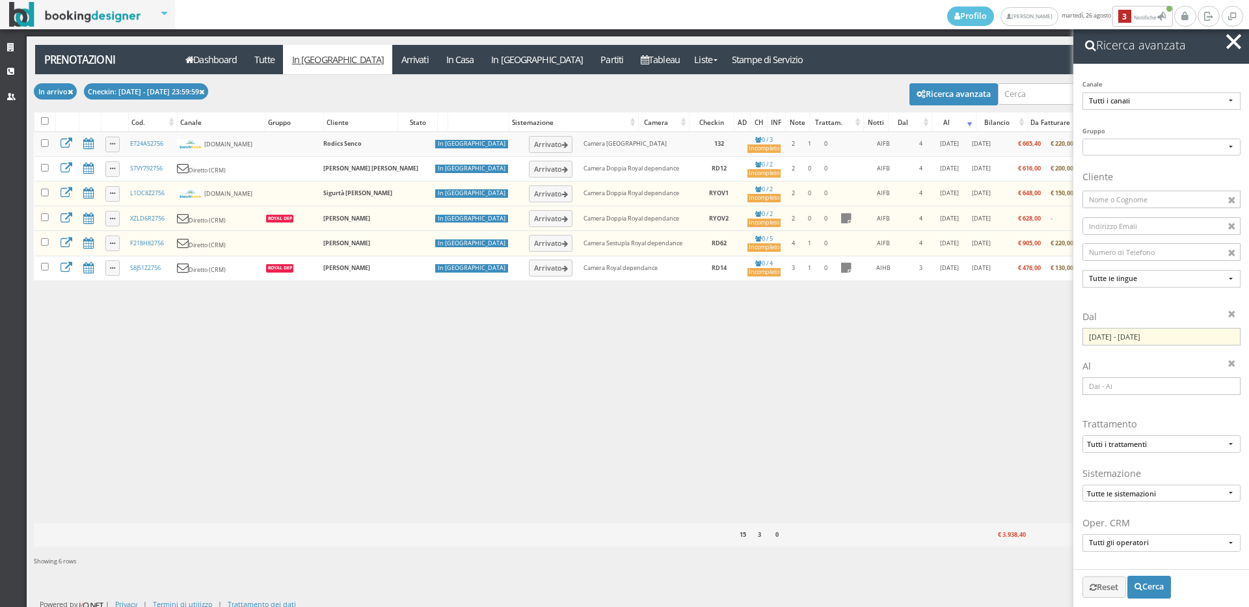
click at [1236, 44] on span "button" at bounding box center [1233, 41] width 15 height 15
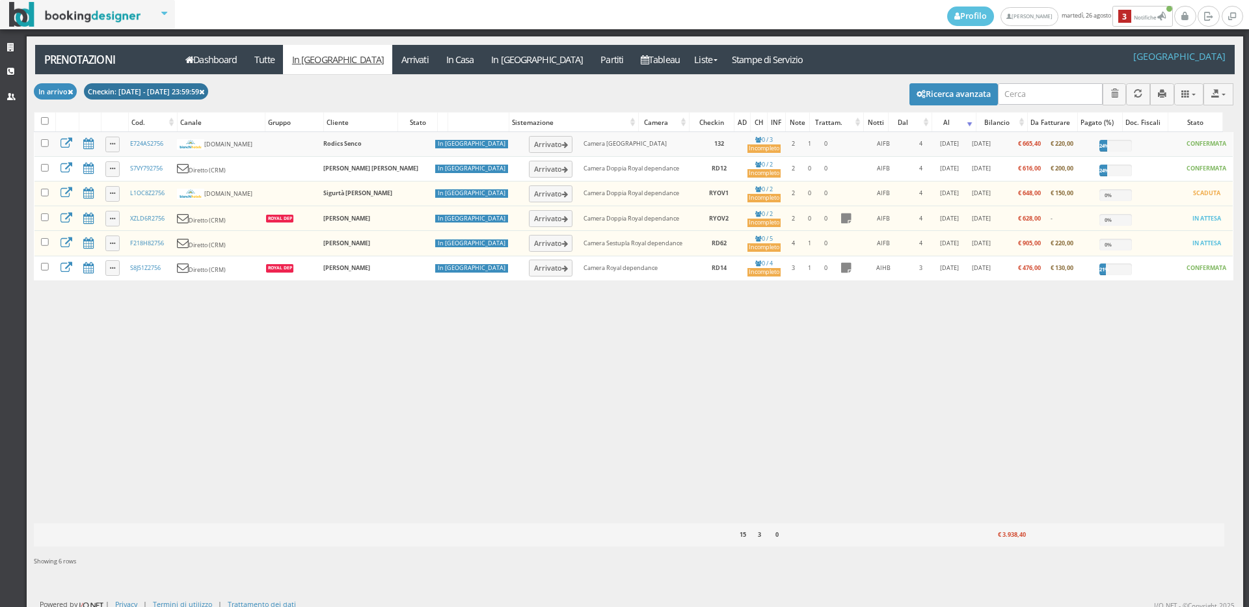
click at [209, 92] on button "Checkin: 2025-08-27 - 2025-08-27 23:59:59" at bounding box center [146, 91] width 125 height 16
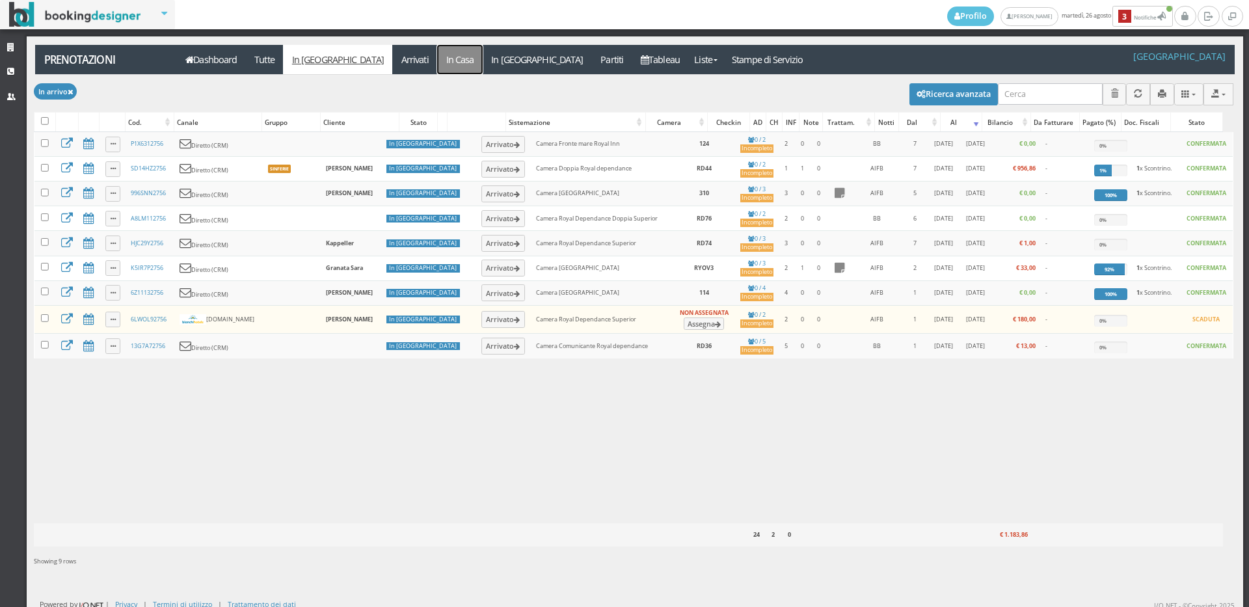
click at [437, 54] on link "In Casa" at bounding box center [460, 59] width 46 height 29
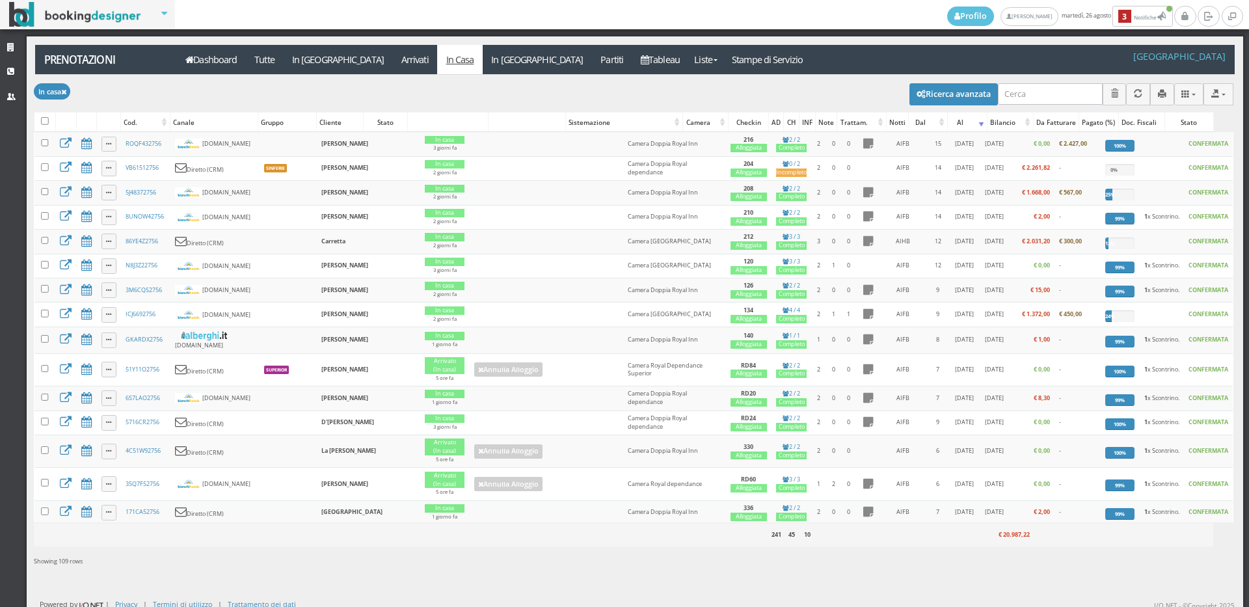
scroll to position [5, 0]
